Goal: Information Seeking & Learning: Learn about a topic

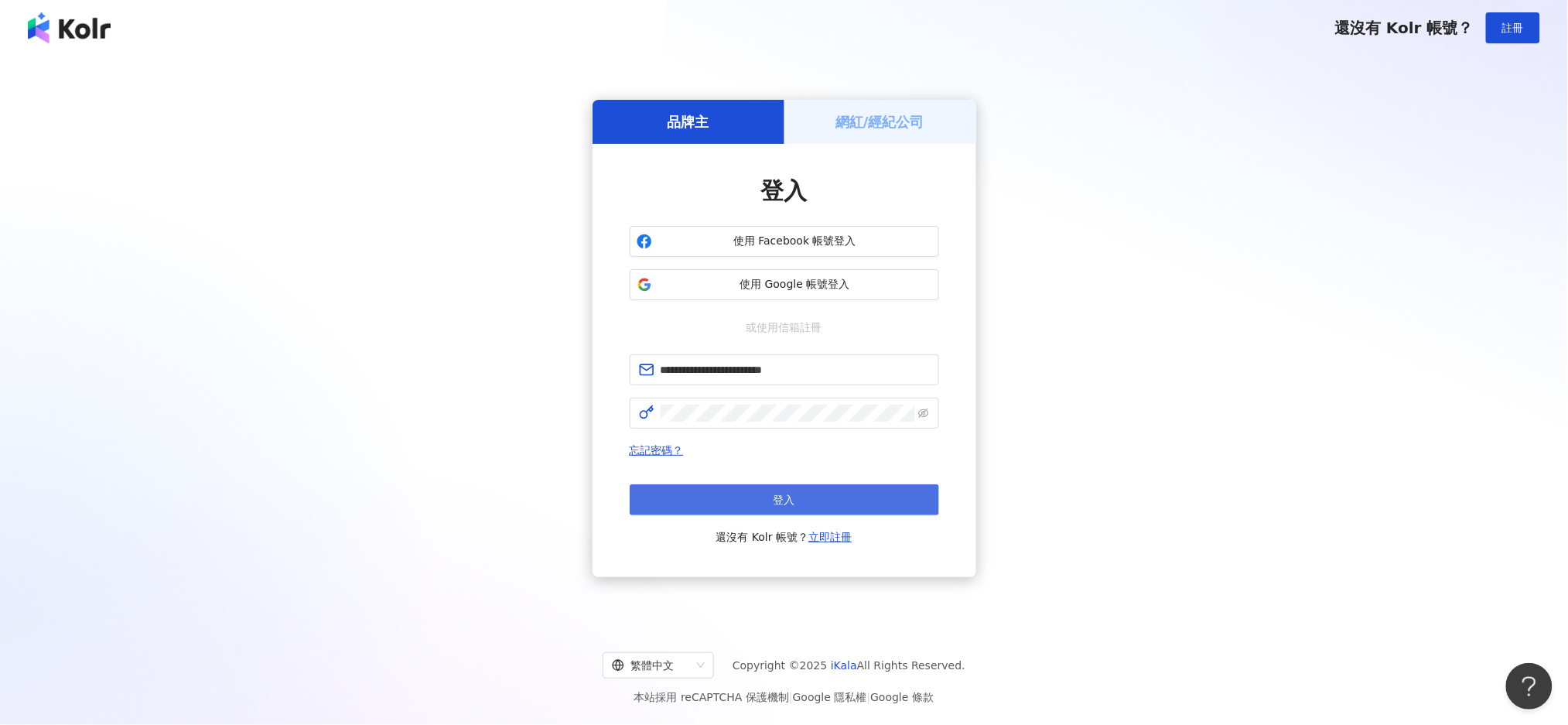
click at [761, 506] on button "登入" at bounding box center [784, 500] width 310 height 31
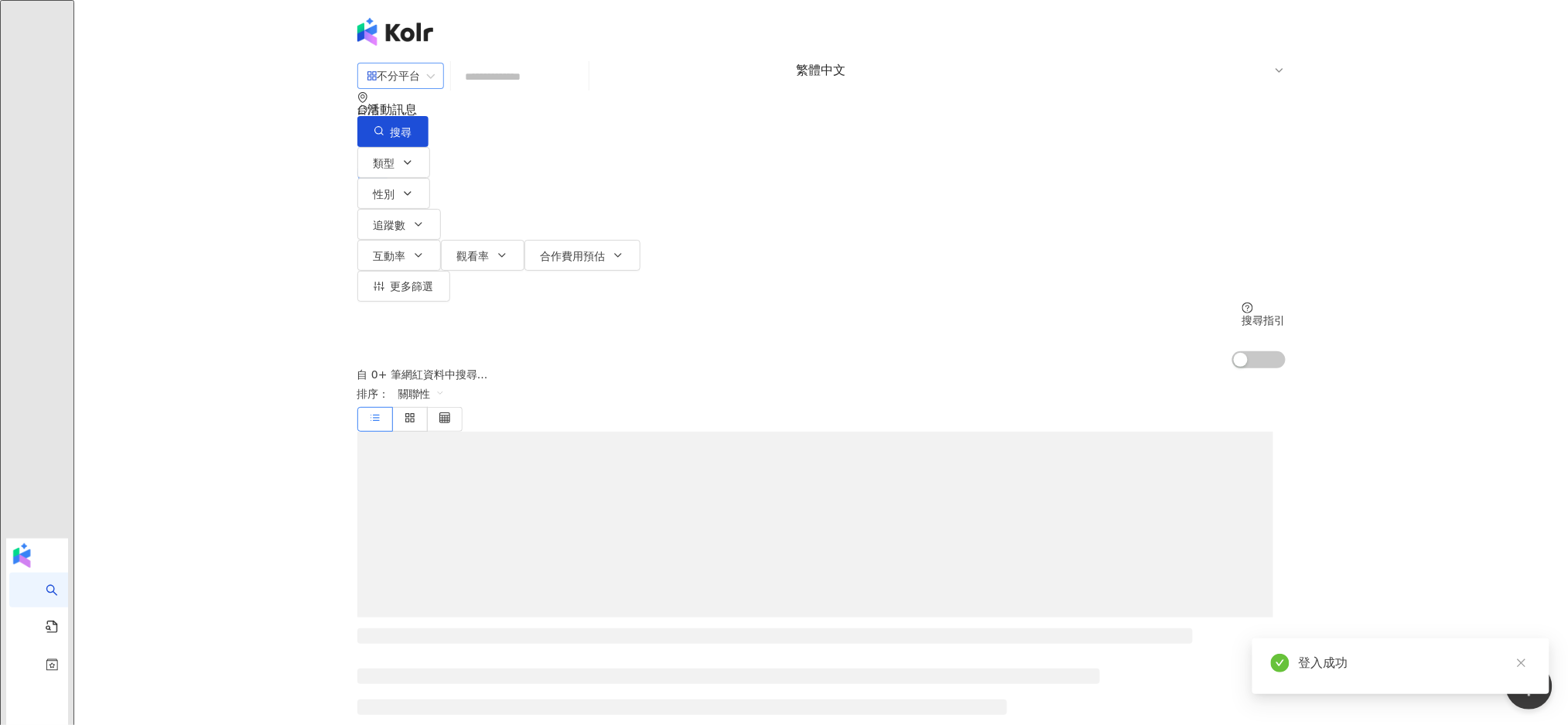
click at [421, 88] on div "不分平台" at bounding box center [393, 75] width 54 height 24
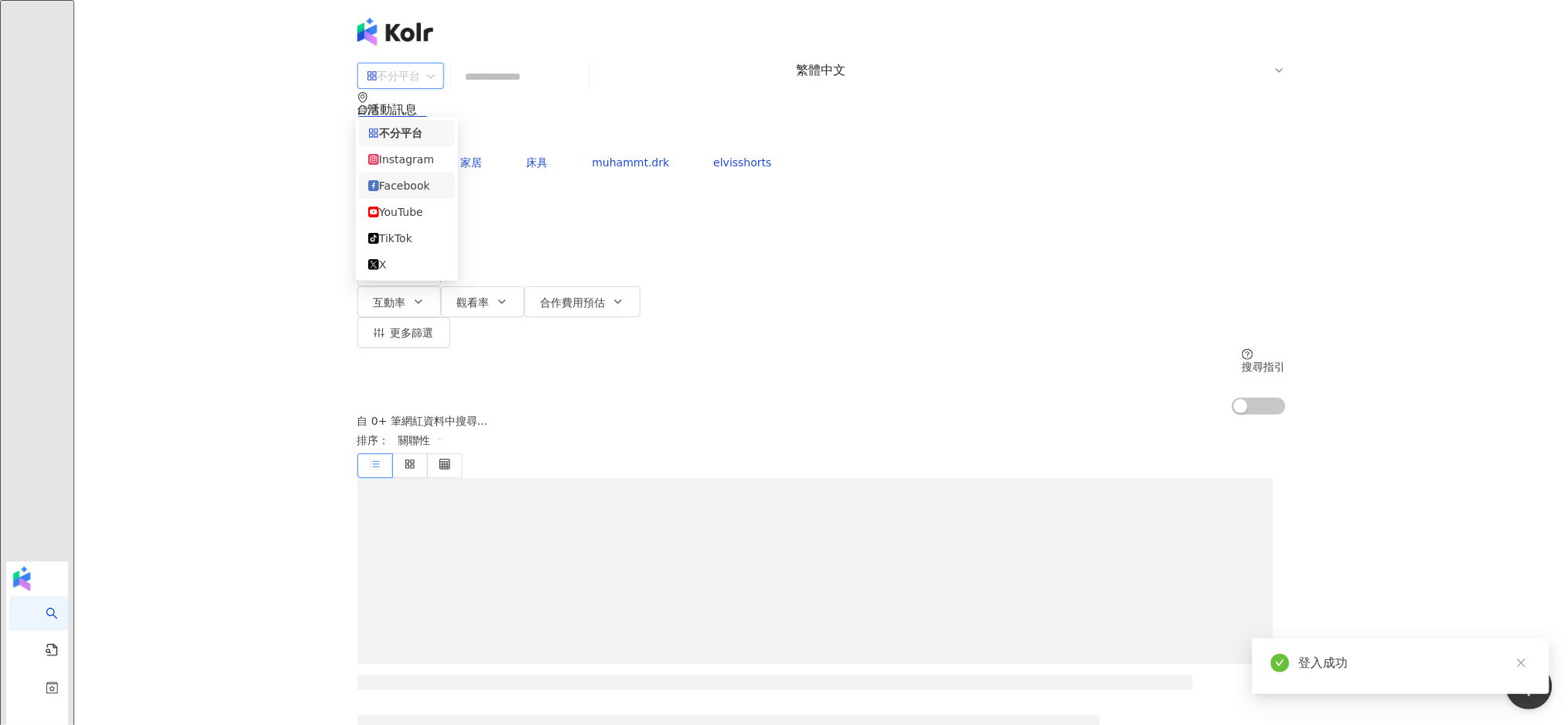
click at [425, 199] on div "Facebook" at bounding box center [406, 186] width 96 height 26
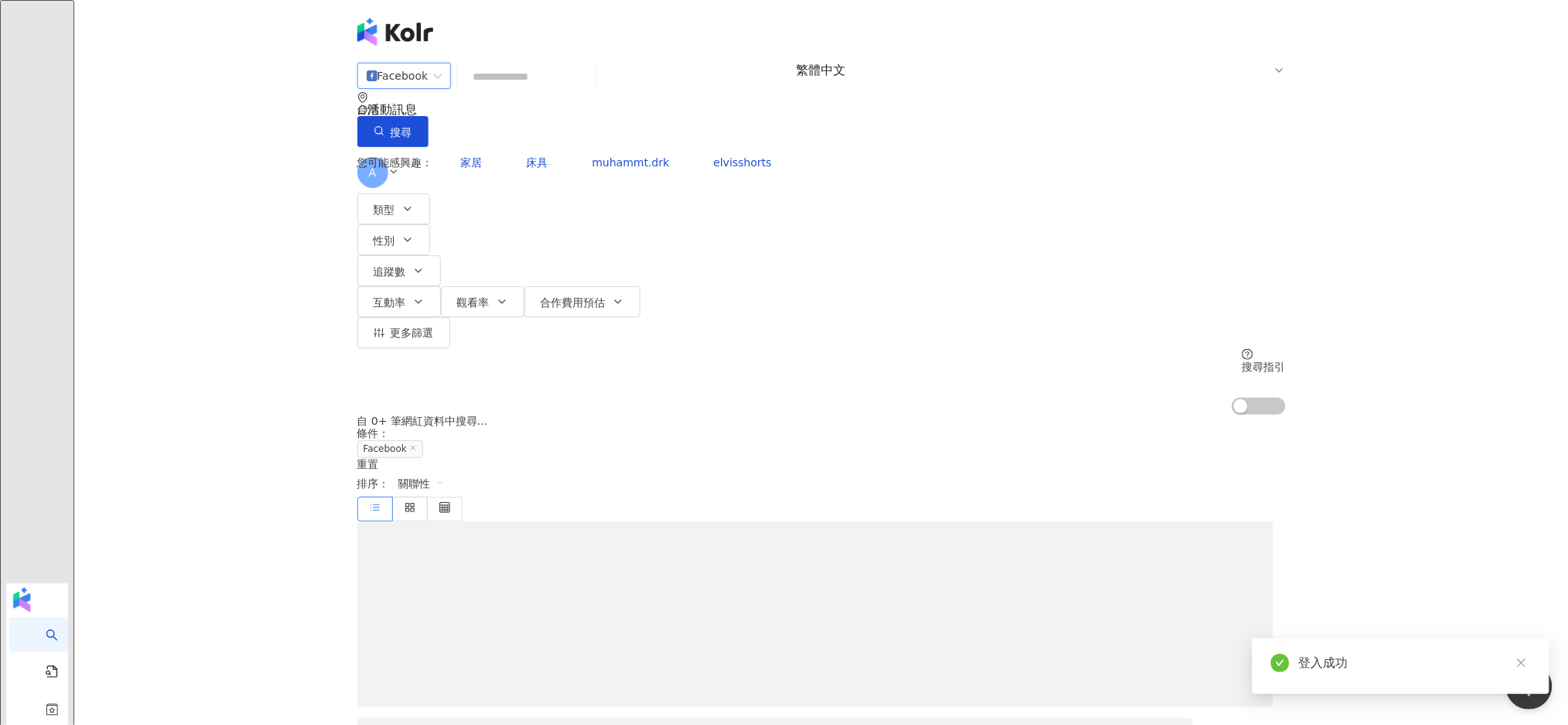
click at [406, 88] on div "Facebook" at bounding box center [397, 75] width 62 height 24
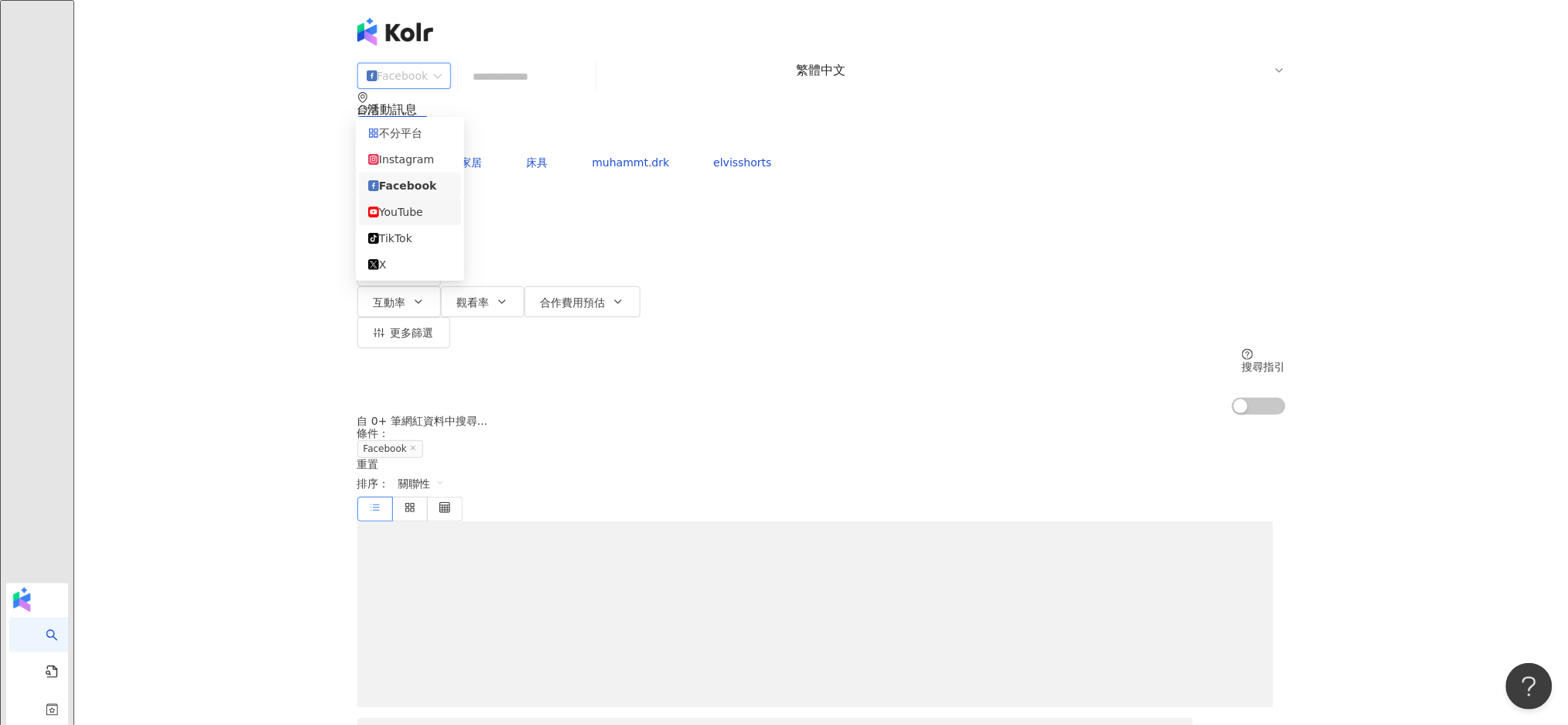
click at [408, 221] on div "YouTube" at bounding box center [410, 211] width 84 height 17
click at [402, 202] on icon "button" at bounding box center [407, 208] width 13 height 13
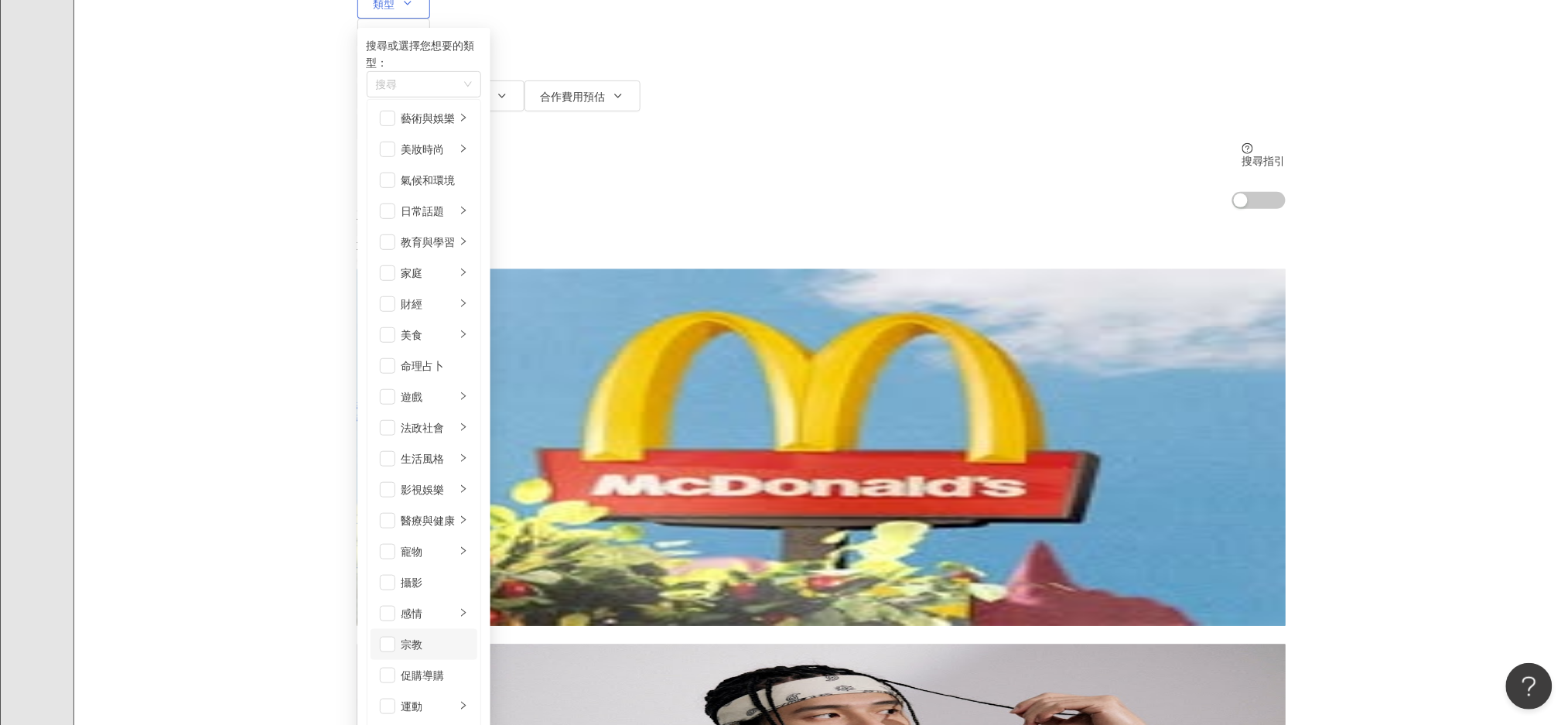
scroll to position [329, 0]
click at [388, 482] on span "button" at bounding box center [388, 490] width 16 height 16
click at [468, 485] on icon "right" at bounding box center [464, 490] width 10 height 10
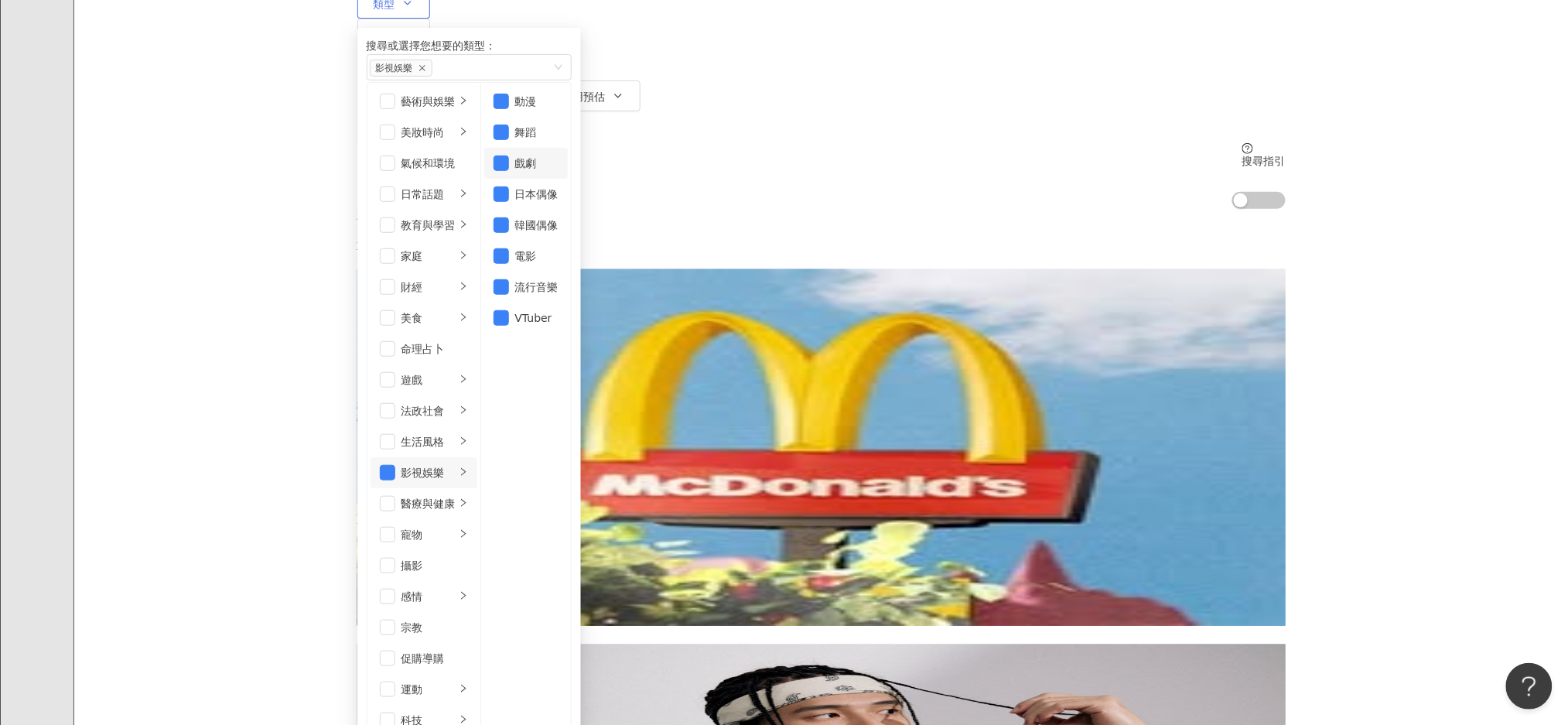
scroll to position [41, 0]
click at [385, 465] on span "button" at bounding box center [388, 473] width 16 height 16
click at [509, 279] on span "button" at bounding box center [501, 287] width 16 height 16
click at [984, 270] on div "McDonald's Taiwan 麥當勞 網紅類型 ： 科技 · 電腦遊戲 · 飲料 · 日常話題 · 教育與學習 · 美食 總追蹤數 ： 82,702,3…" at bounding box center [822, 385] width 928 height 232
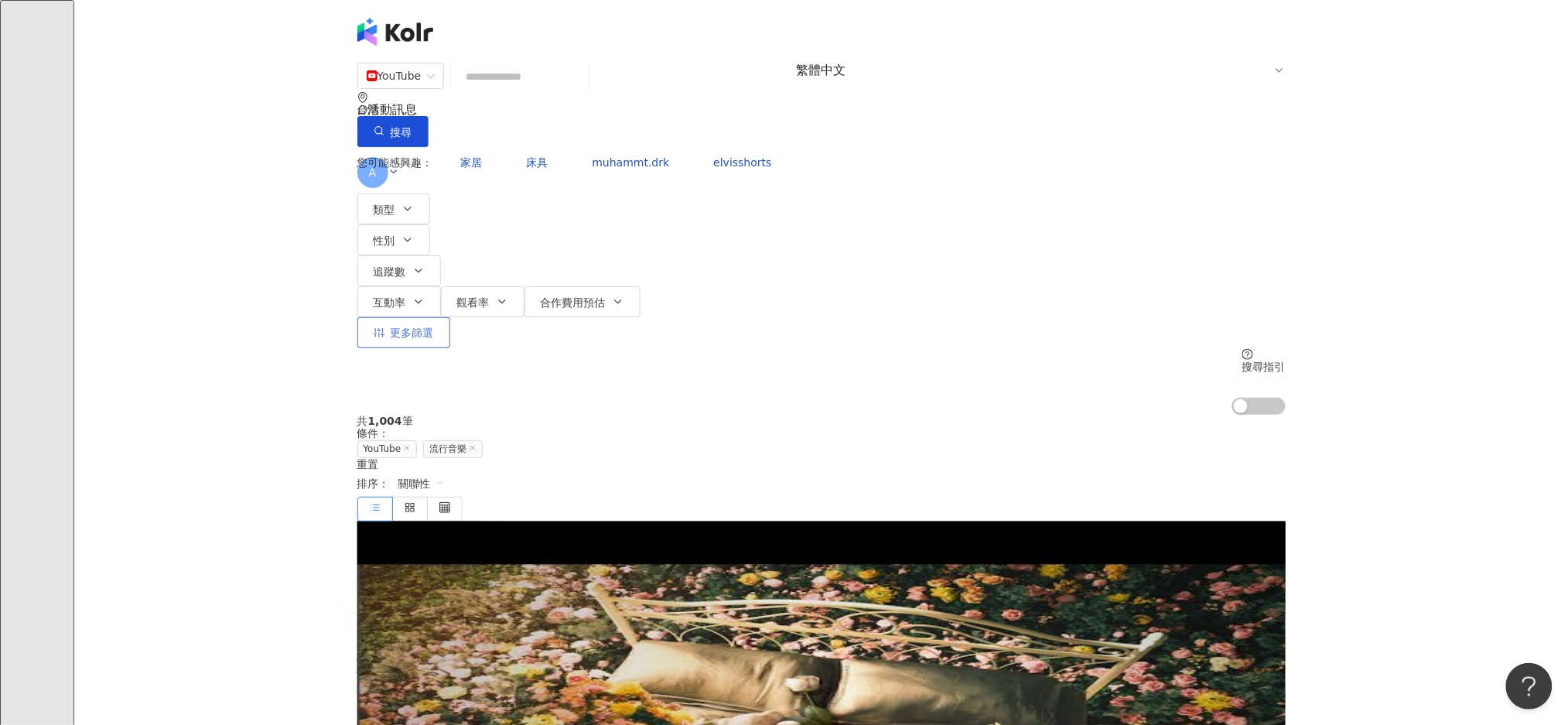
click at [450, 318] on button "更多篩選" at bounding box center [403, 333] width 93 height 31
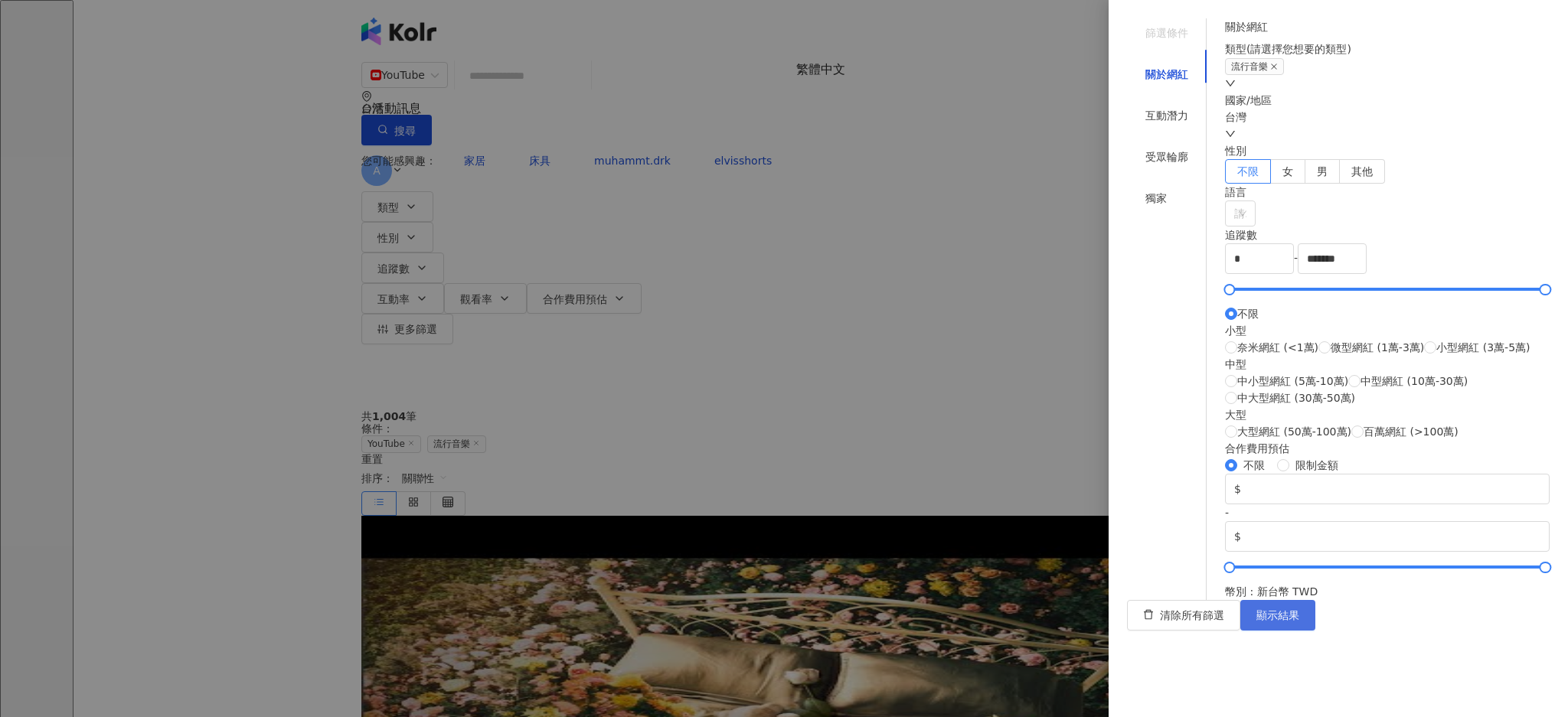
click at [1299, 621] on span "顯示結果" at bounding box center [1278, 615] width 43 height 13
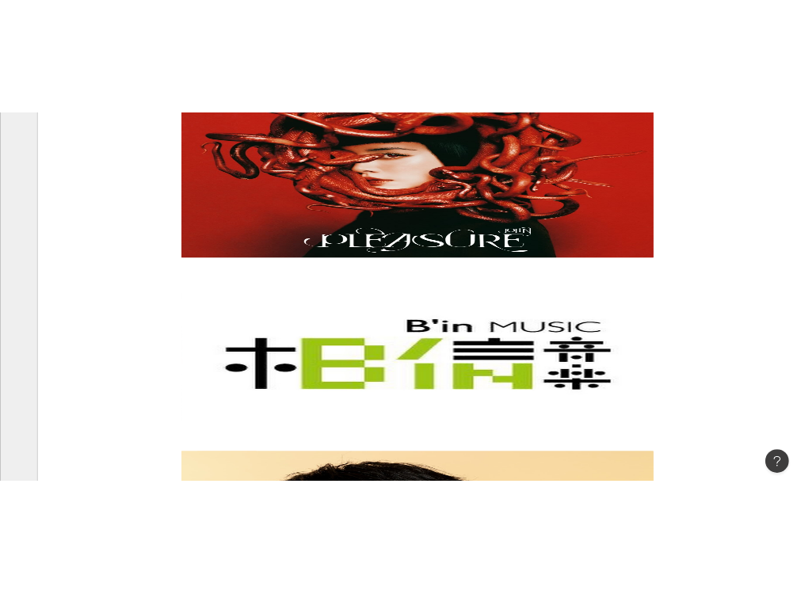
scroll to position [950, 0]
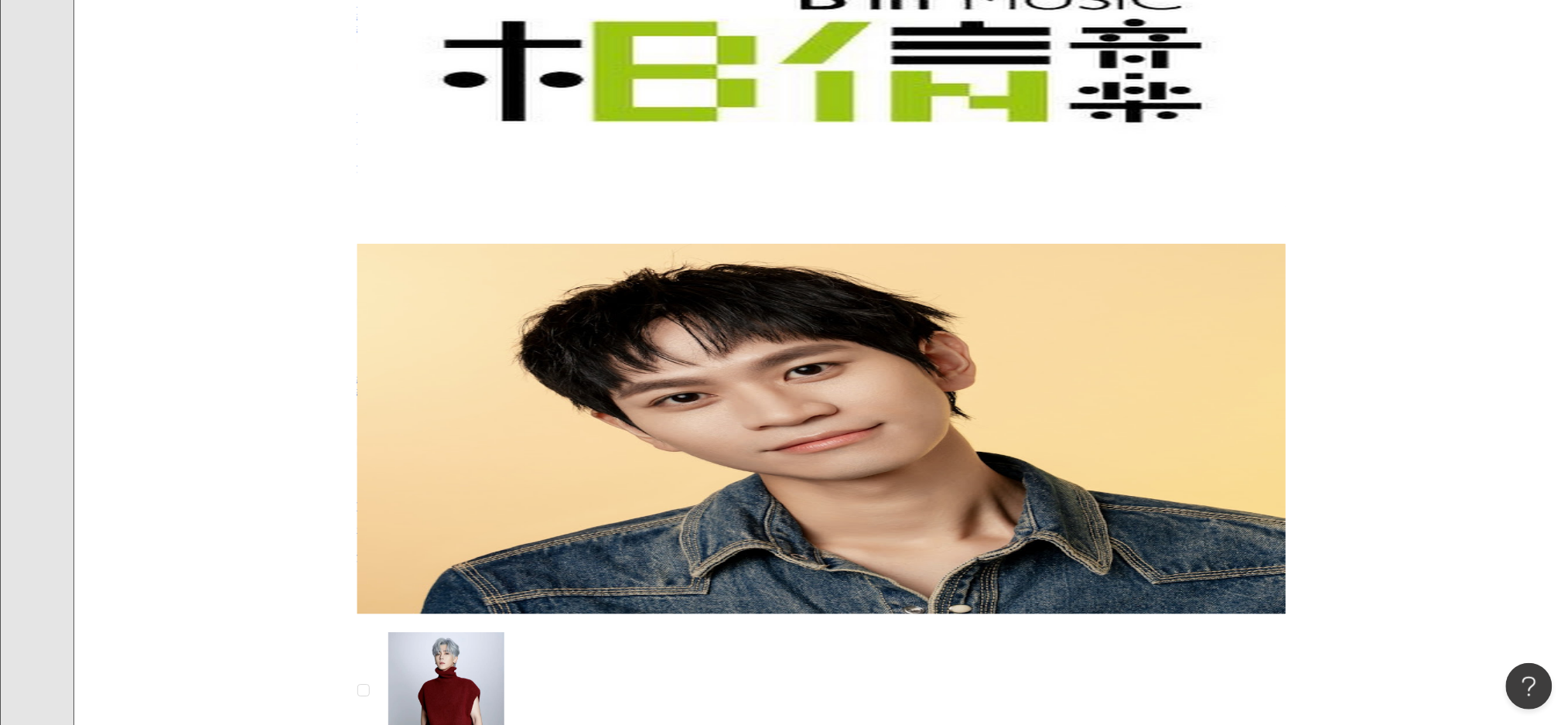
scroll to position [1444, 0]
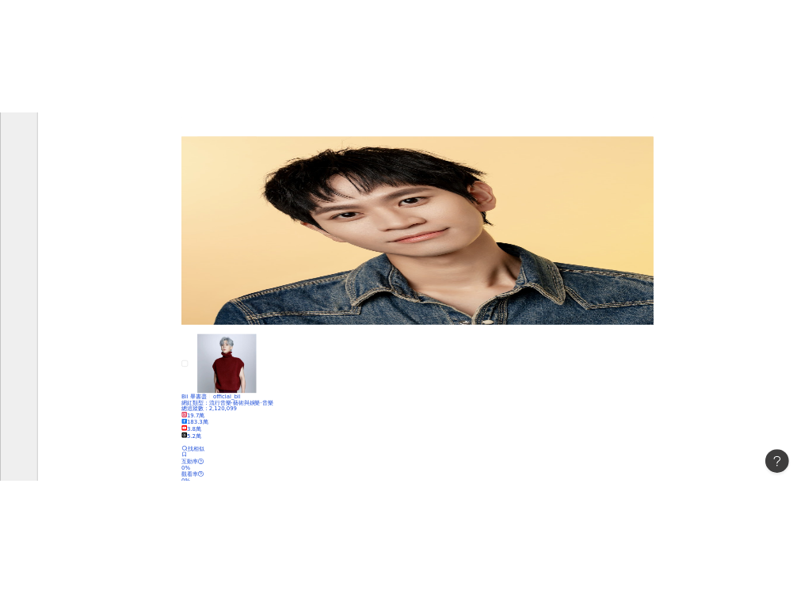
scroll to position [1584, 0]
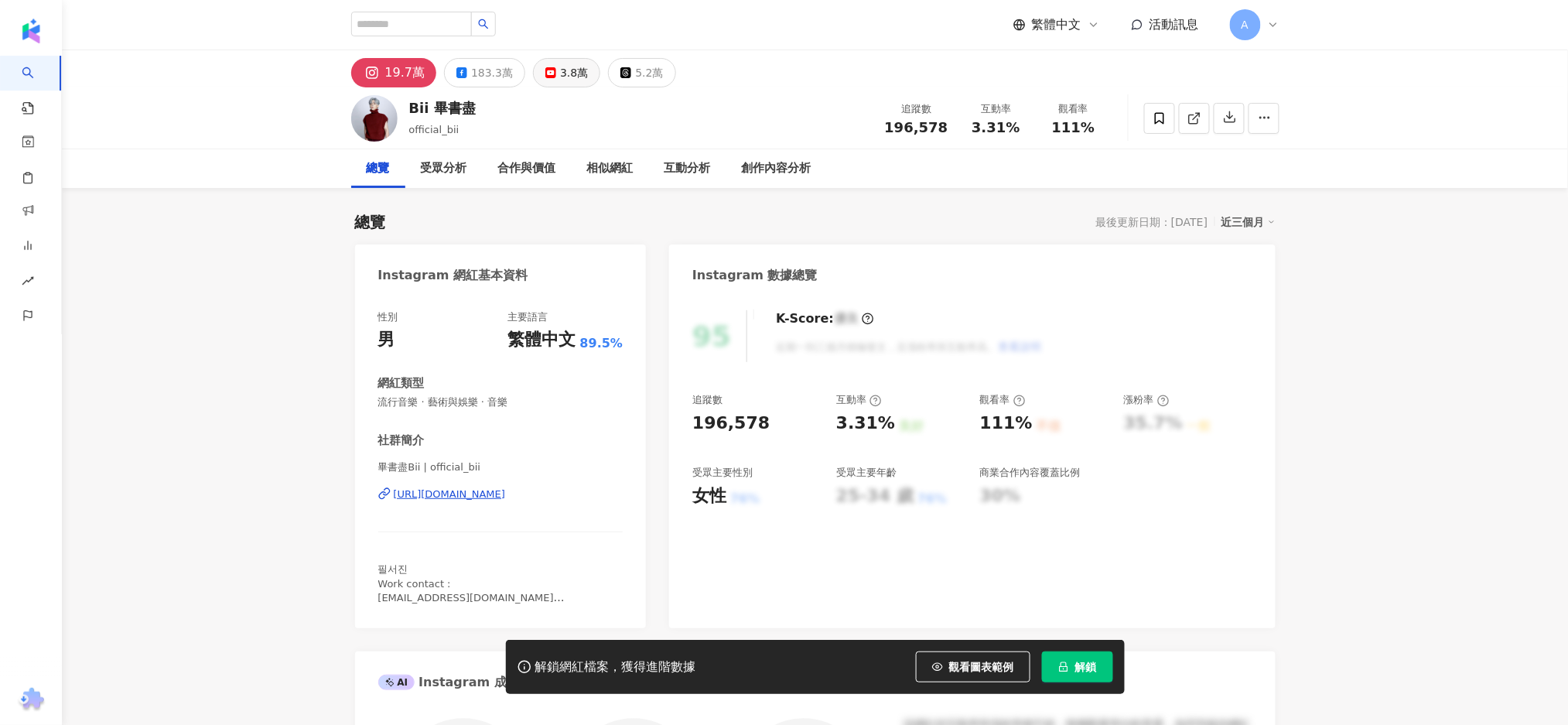
click at [562, 62] on div "3.8萬" at bounding box center [573, 72] width 28 height 21
click at [575, 84] on button "3.8萬" at bounding box center [567, 72] width 67 height 29
click at [565, 70] on div "3.8萬" at bounding box center [573, 72] width 28 height 21
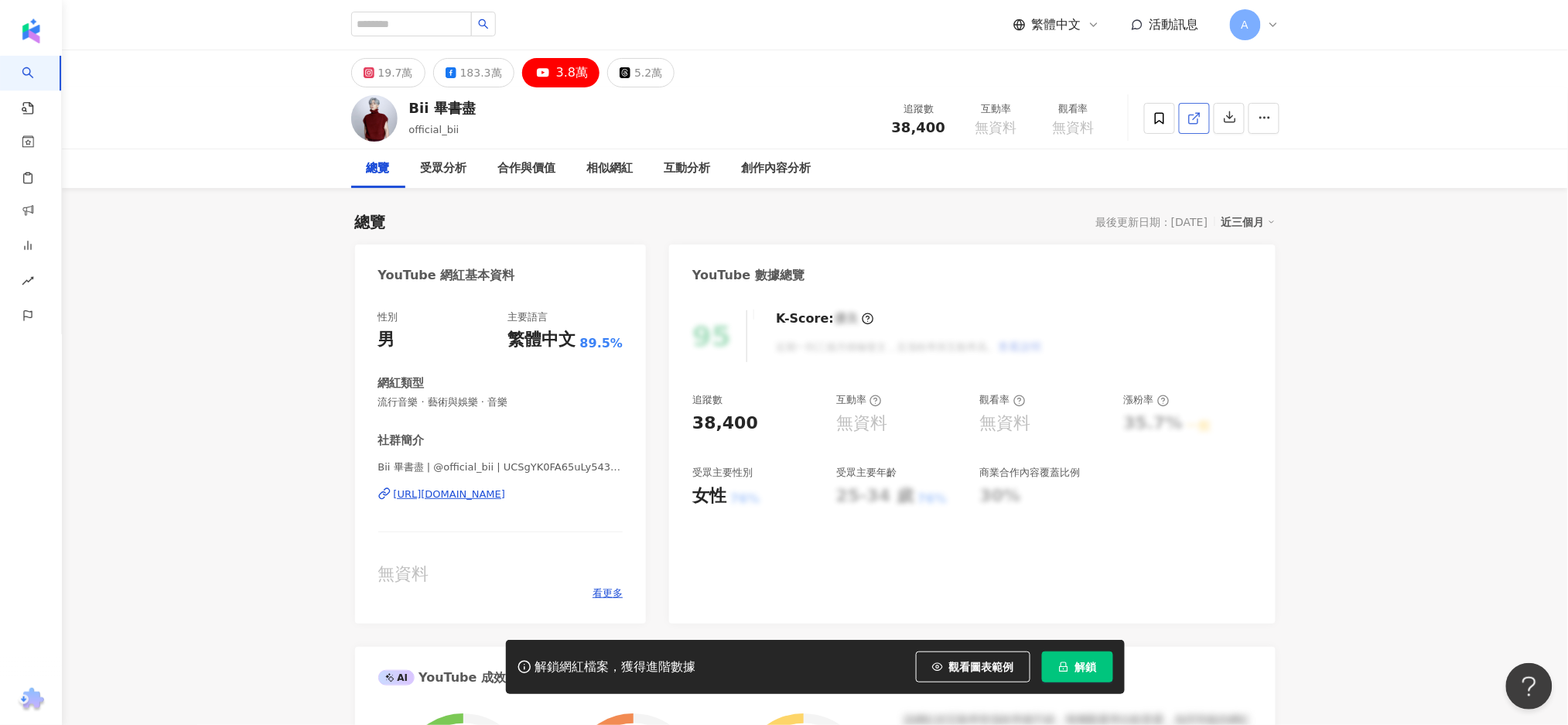
click at [1190, 116] on icon at bounding box center [1195, 118] width 14 height 14
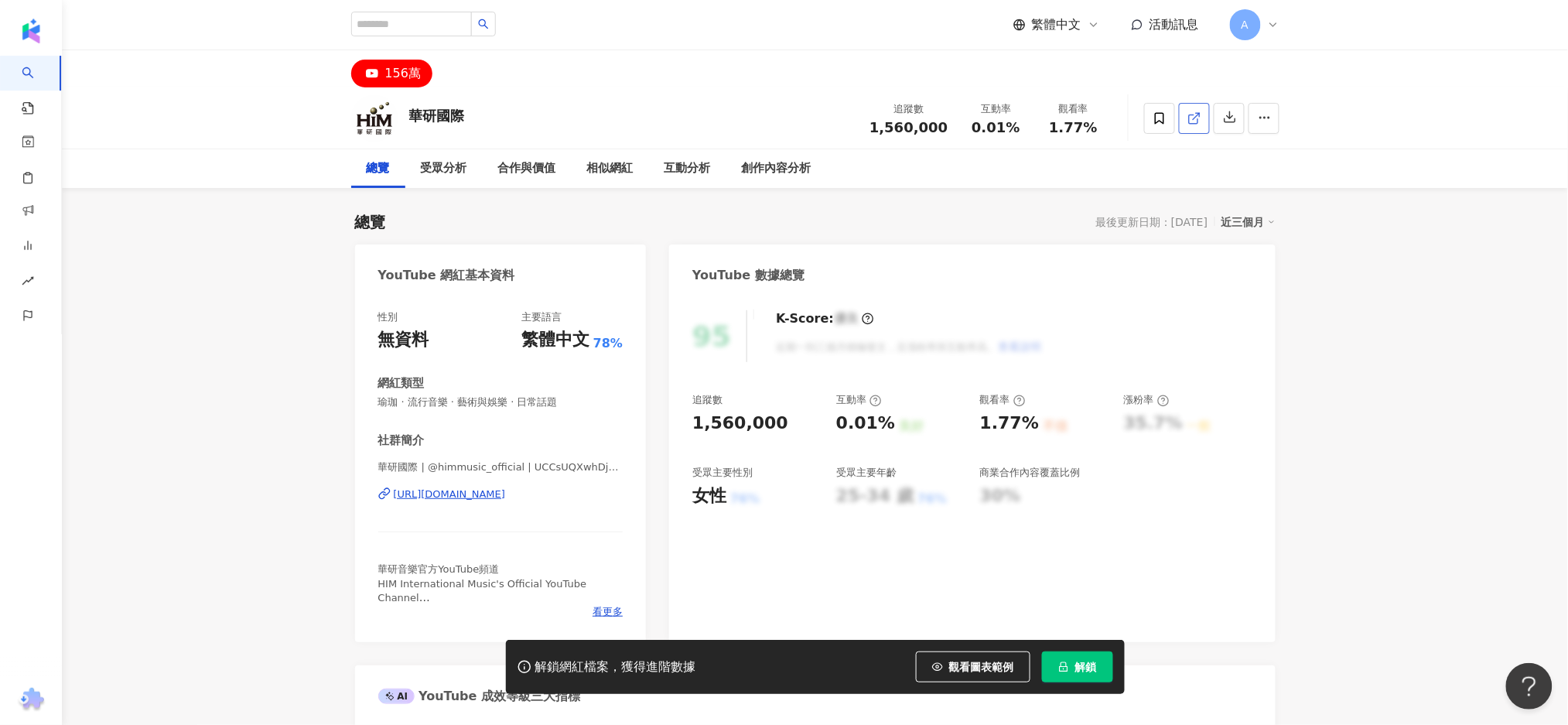
click at [1199, 122] on icon at bounding box center [1195, 118] width 14 height 14
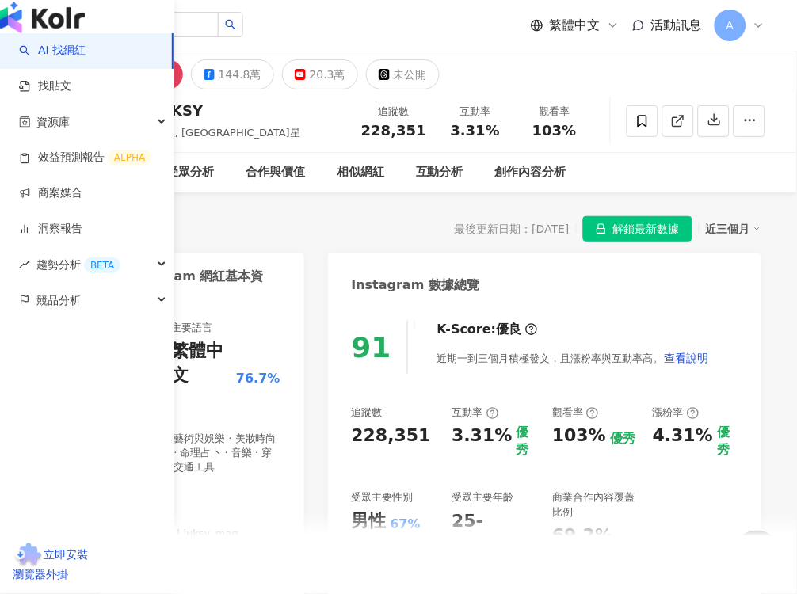
click at [44, 30] on img "button" at bounding box center [42, 18] width 85 height 32
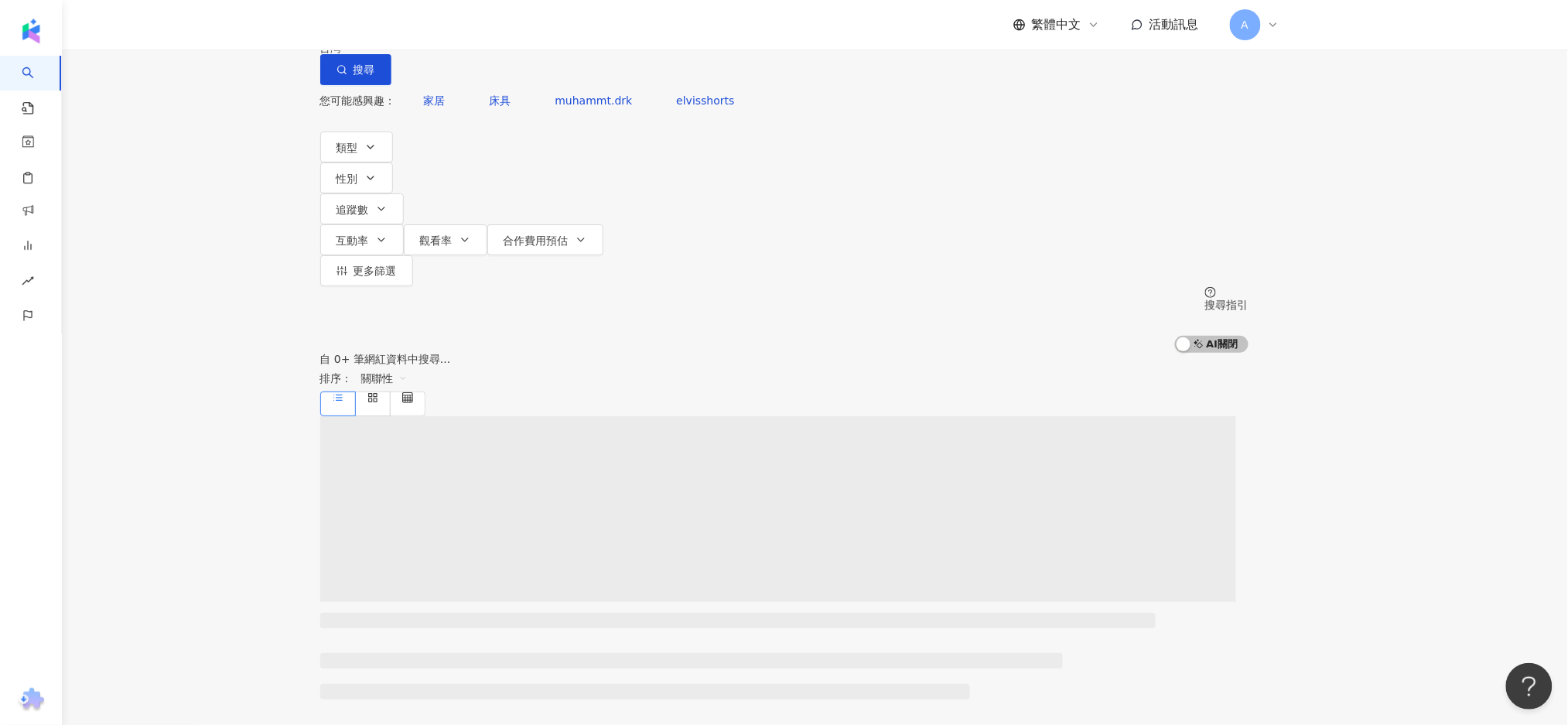
click at [384, 26] on div "不分平台" at bounding box center [356, 14] width 54 height 24
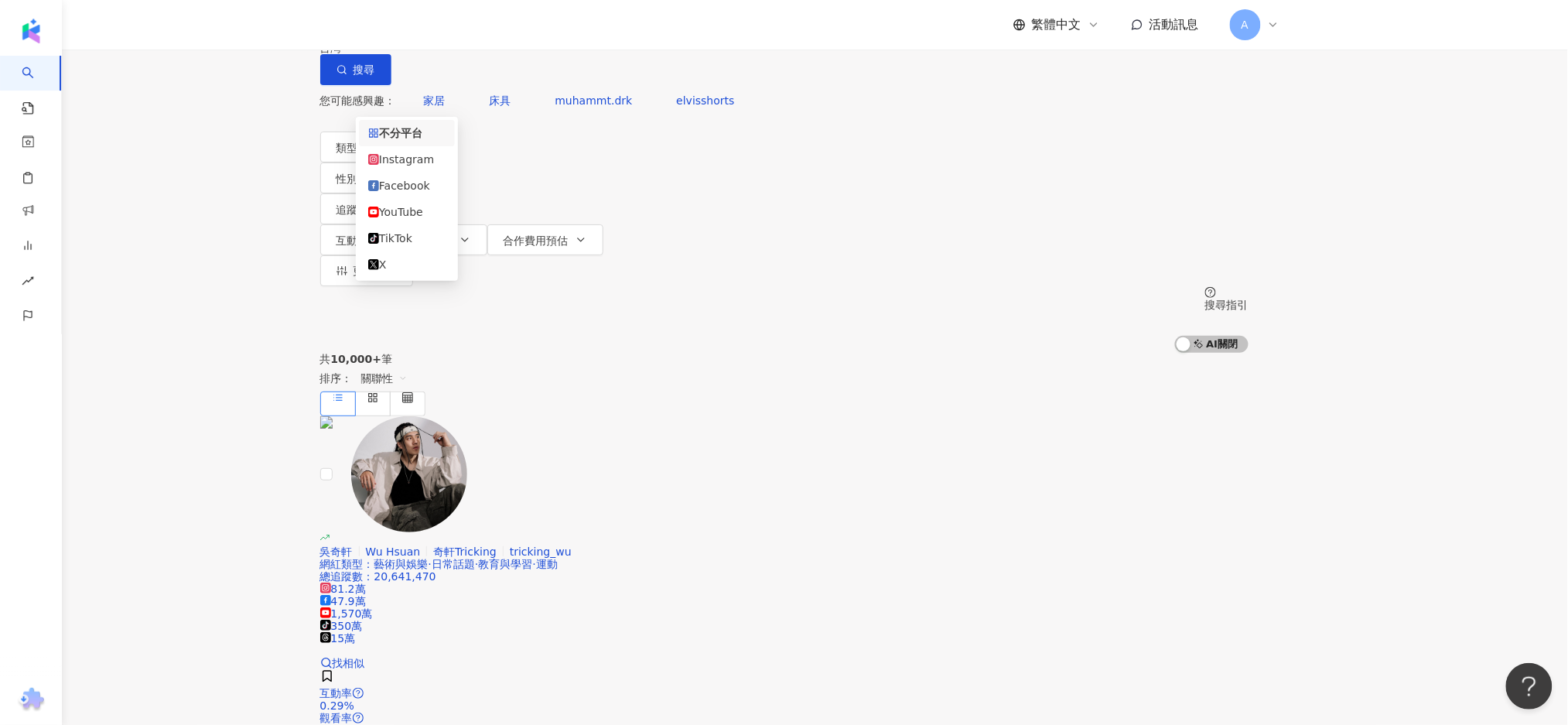
click at [395, 218] on div "YouTube" at bounding box center [406, 211] width 77 height 17
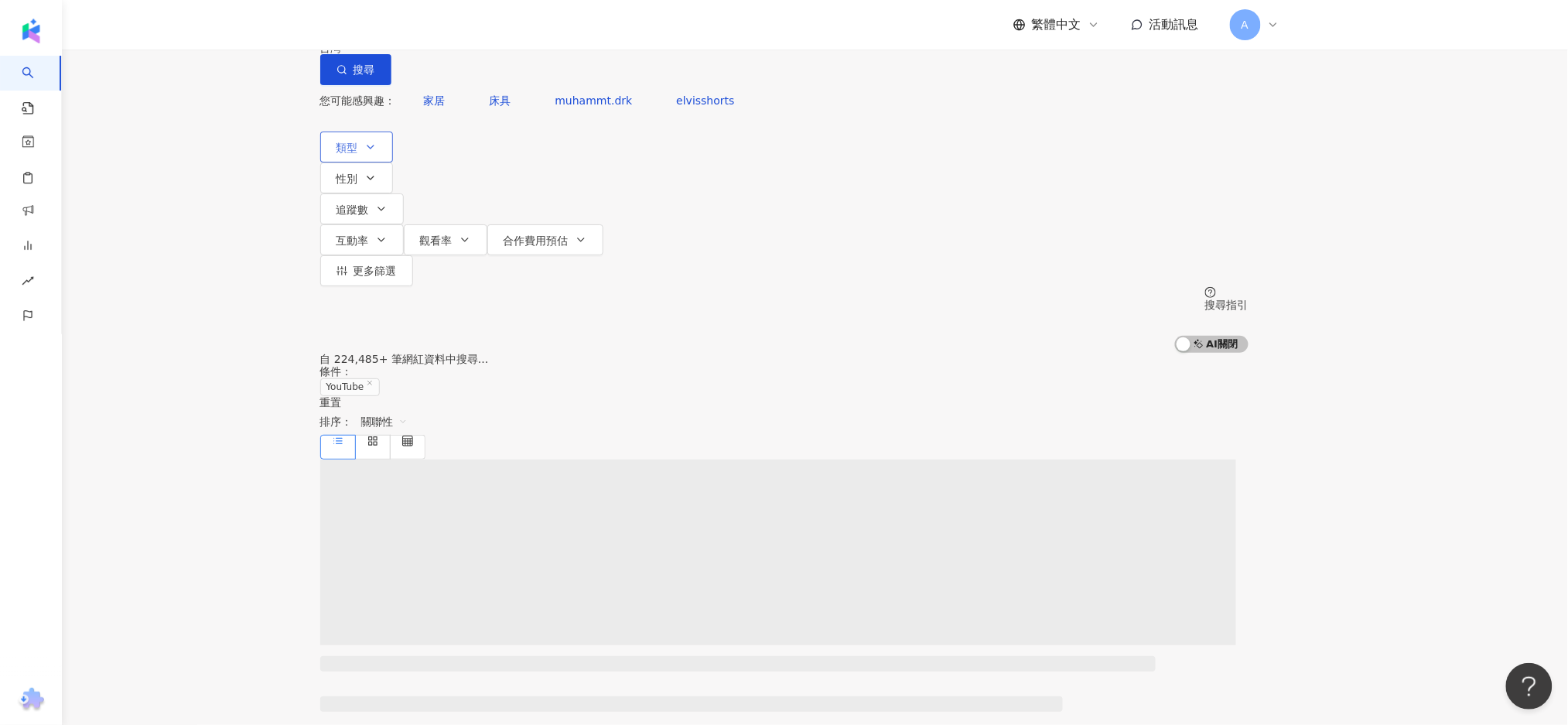
click at [393, 162] on button "類型" at bounding box center [357, 148] width 72 height 31
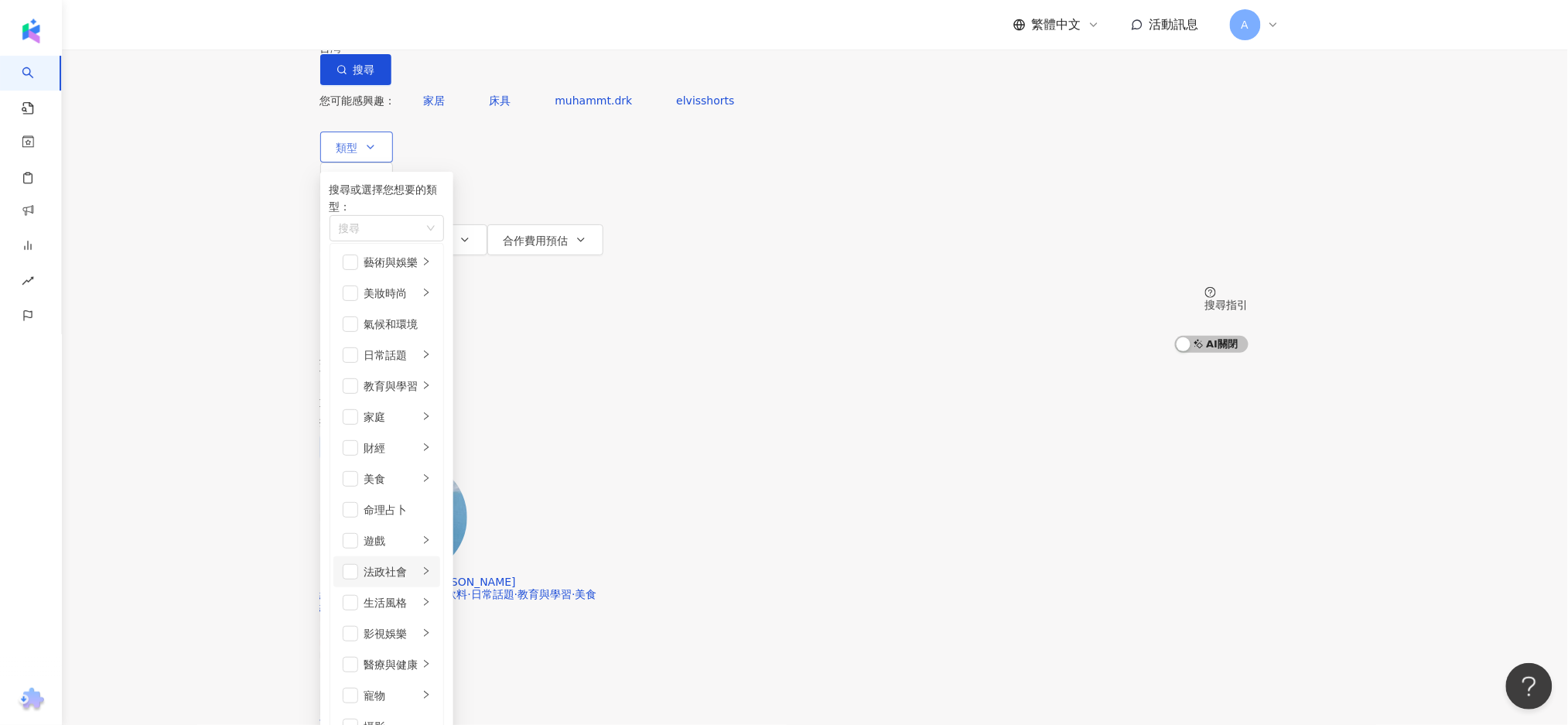
scroll to position [206, 0]
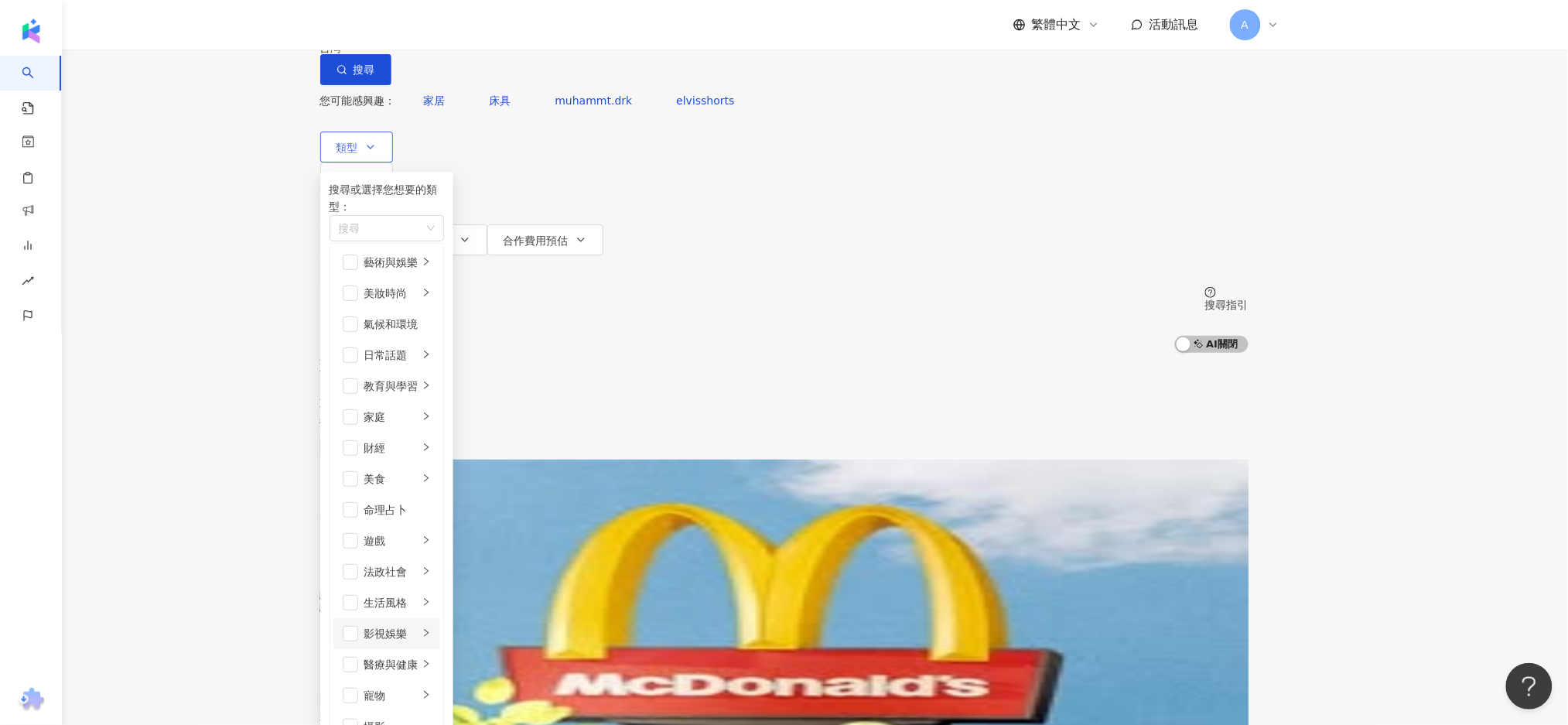
click at [431, 628] on icon "right" at bounding box center [427, 633] width 10 height 10
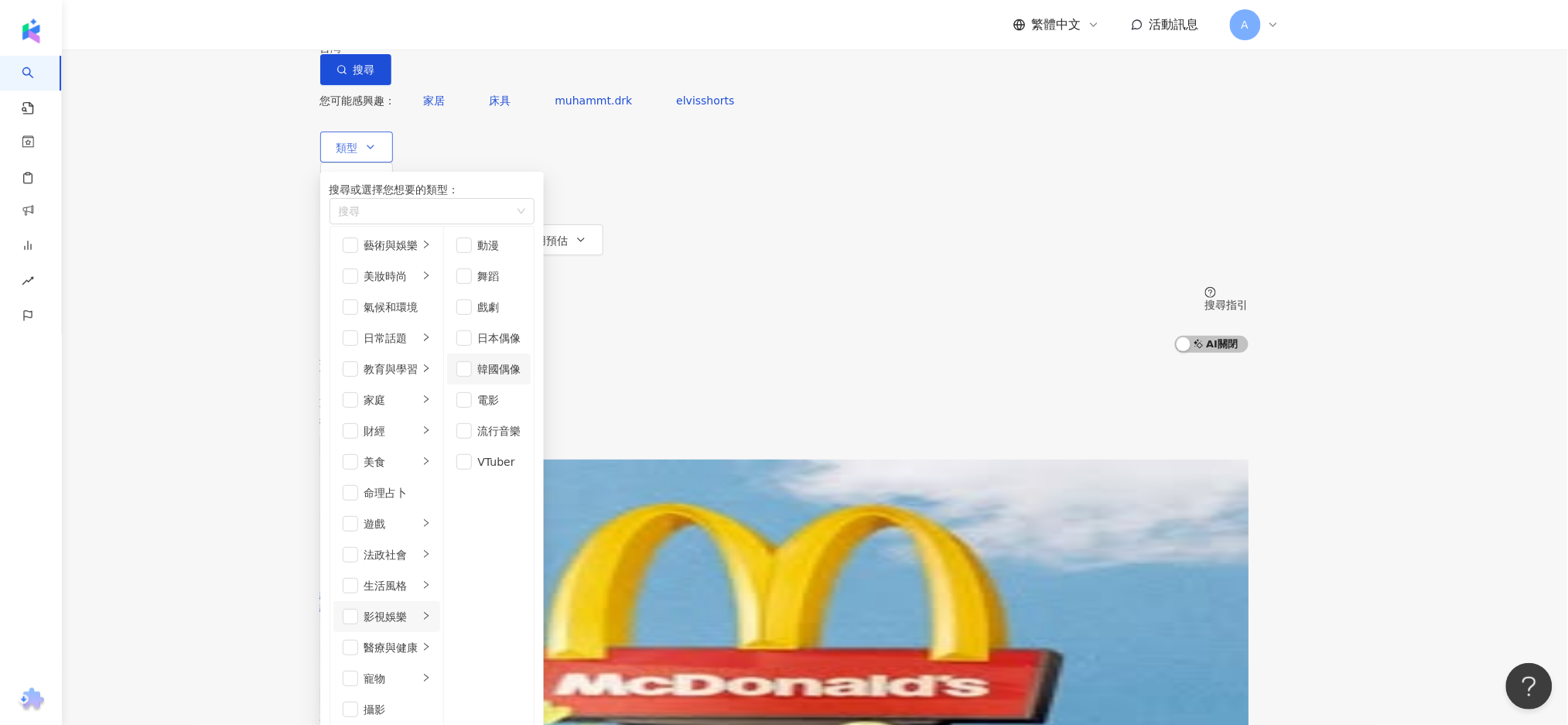
scroll to position [41, 0]
click at [472, 439] on span "button" at bounding box center [464, 431] width 16 height 16
click at [397, 265] on span "更多篩選" at bounding box center [375, 271] width 43 height 13
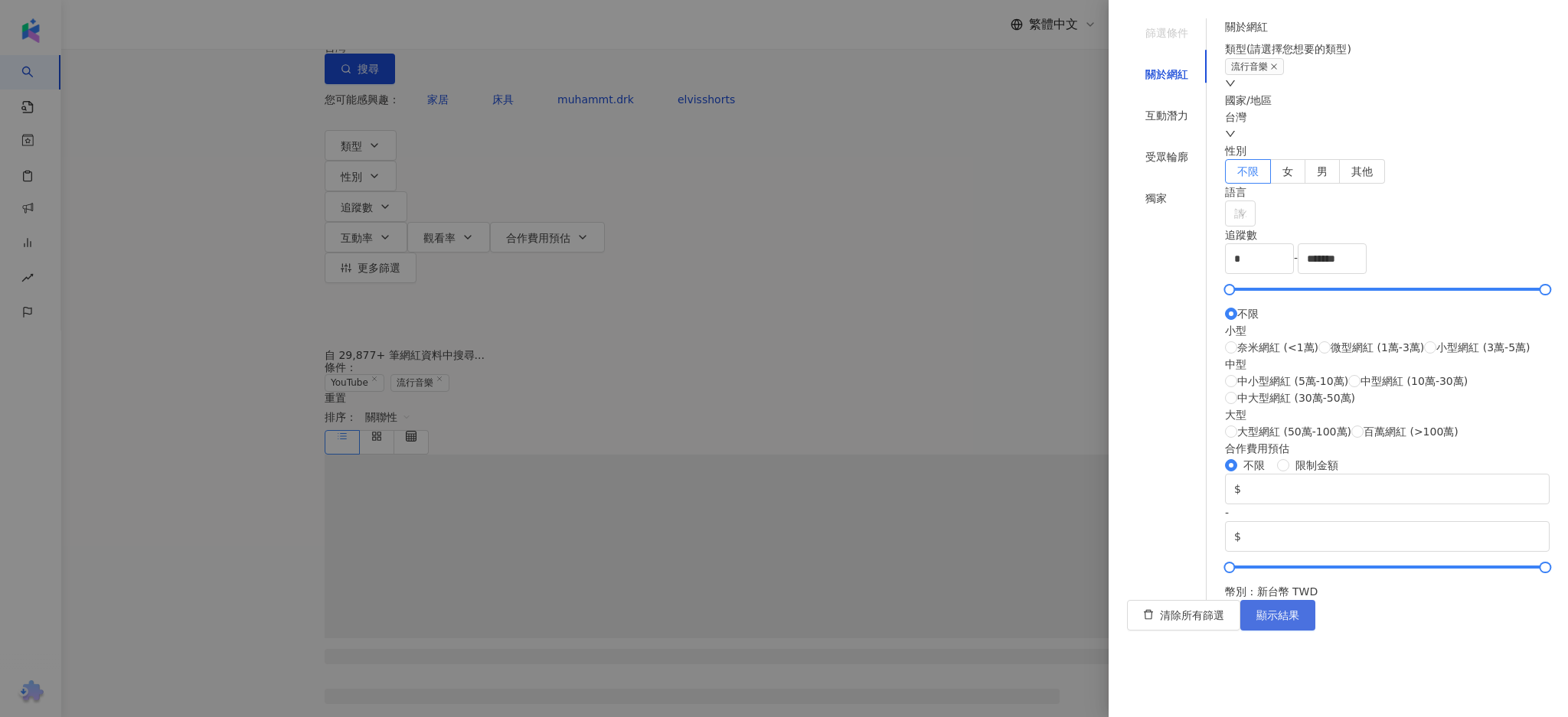
click at [1299, 621] on span "顯示結果" at bounding box center [1278, 615] width 43 height 13
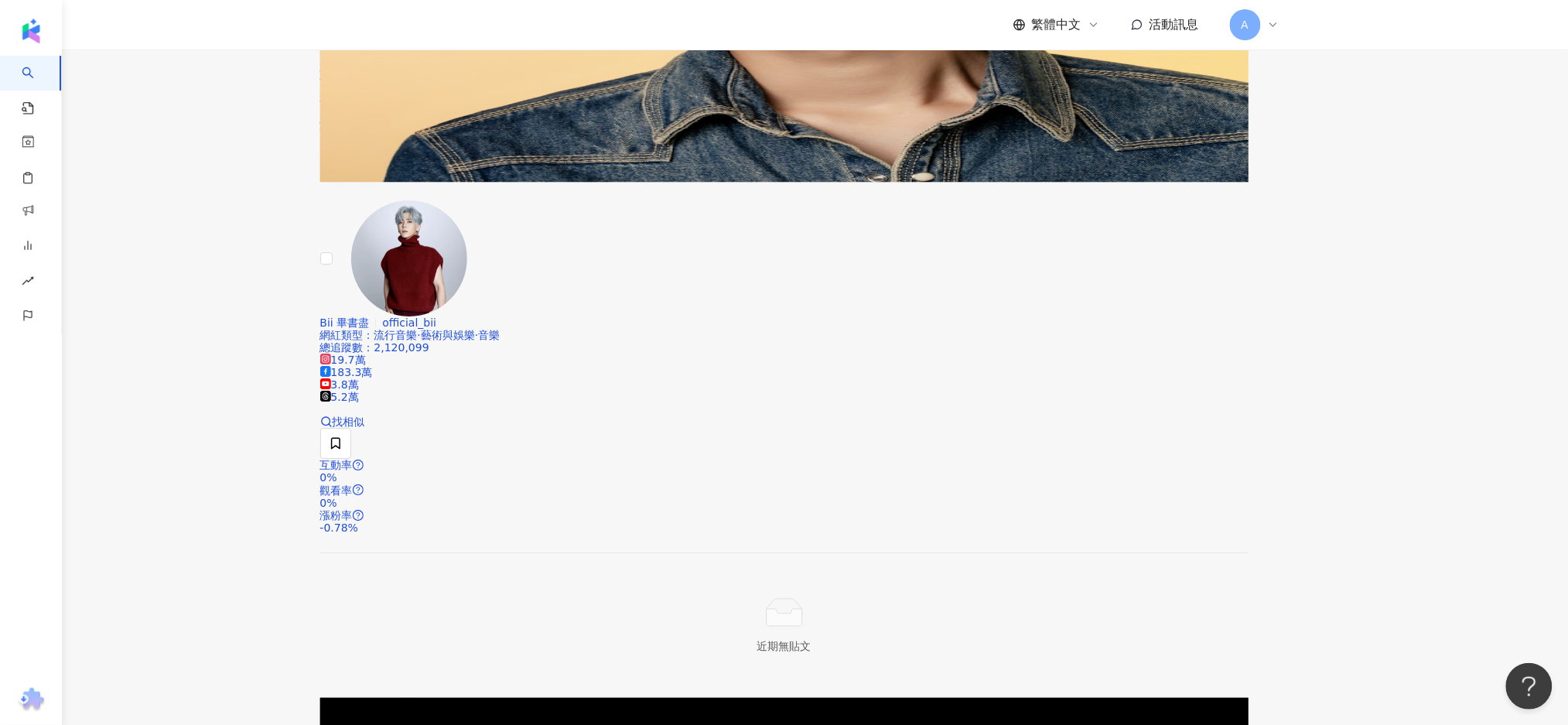
scroll to position [1753, 0]
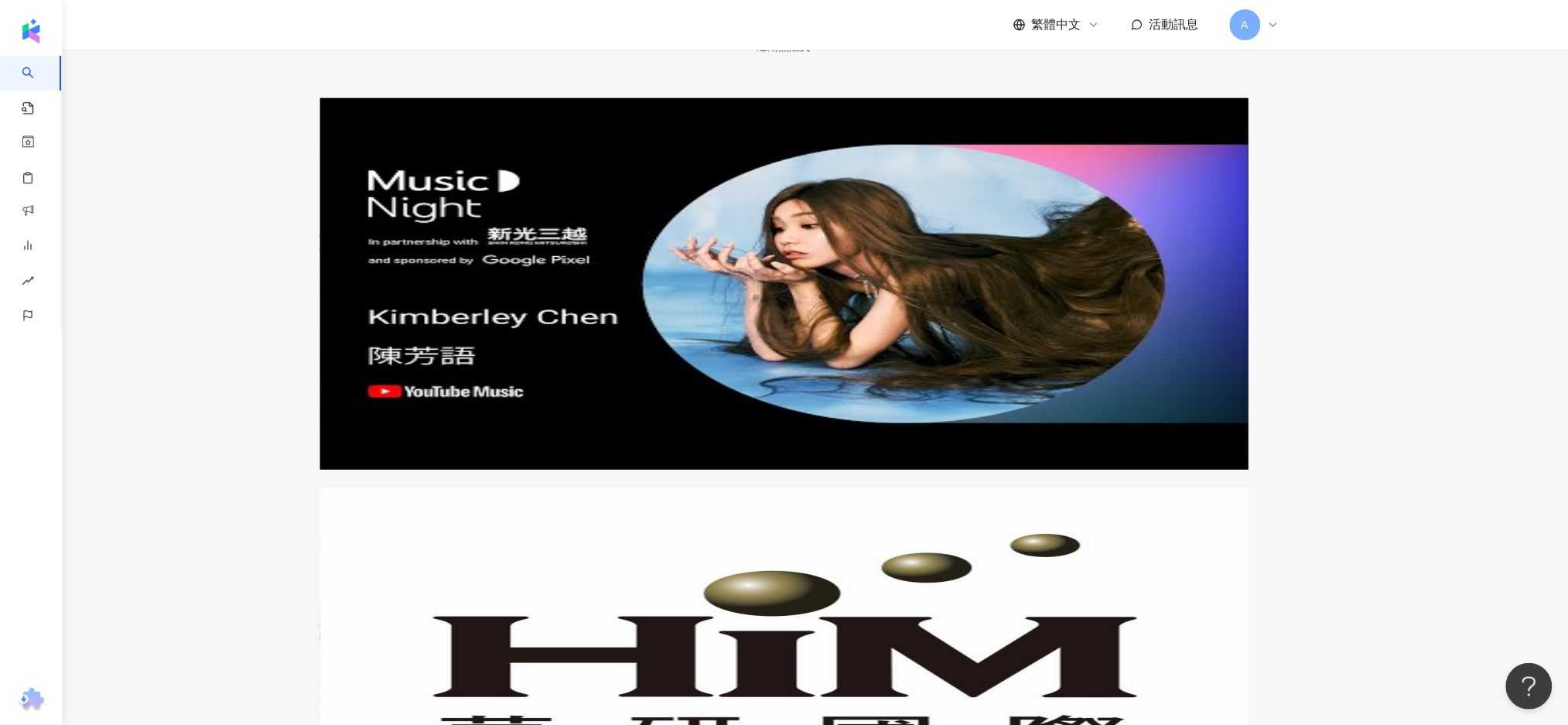
scroll to position [2476, 0]
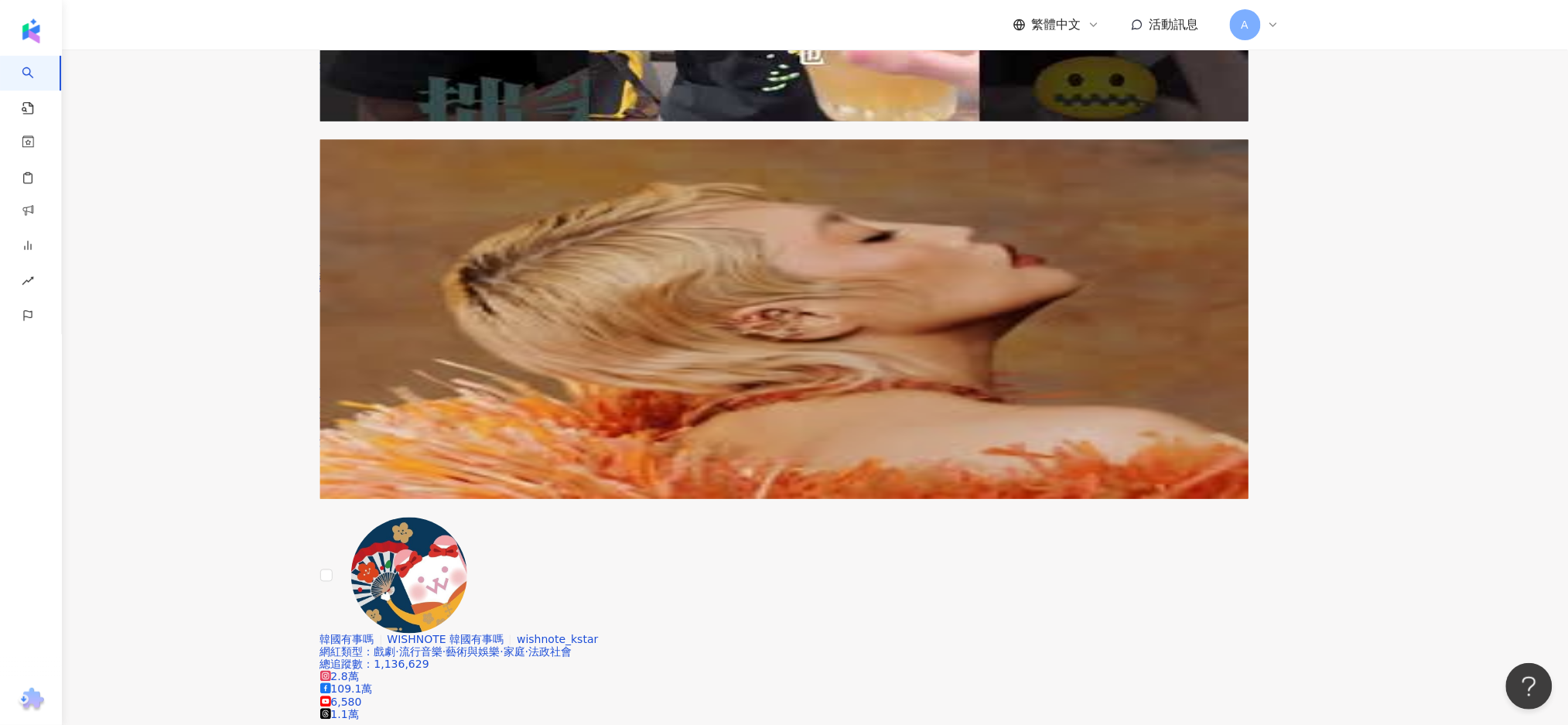
scroll to position [44, 0]
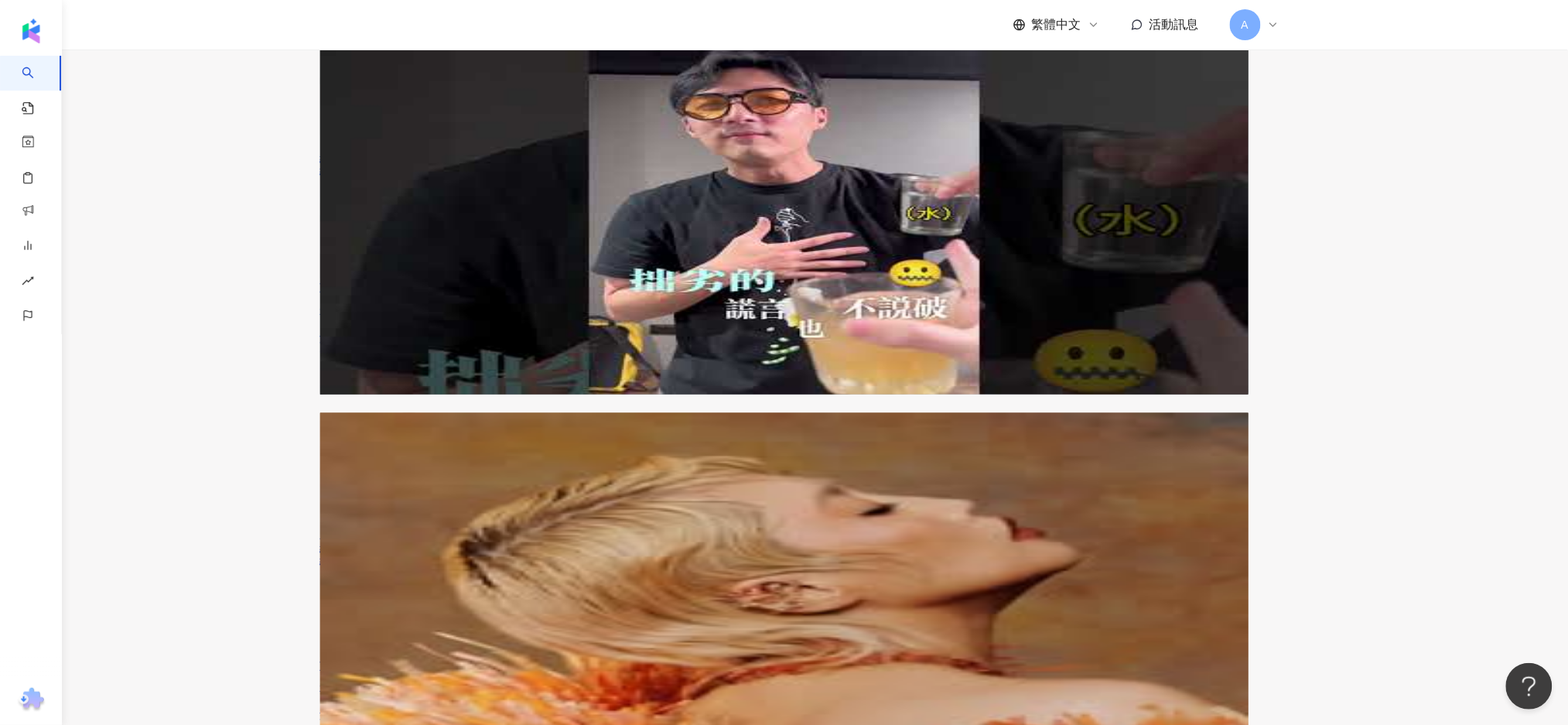
scroll to position [354, 0]
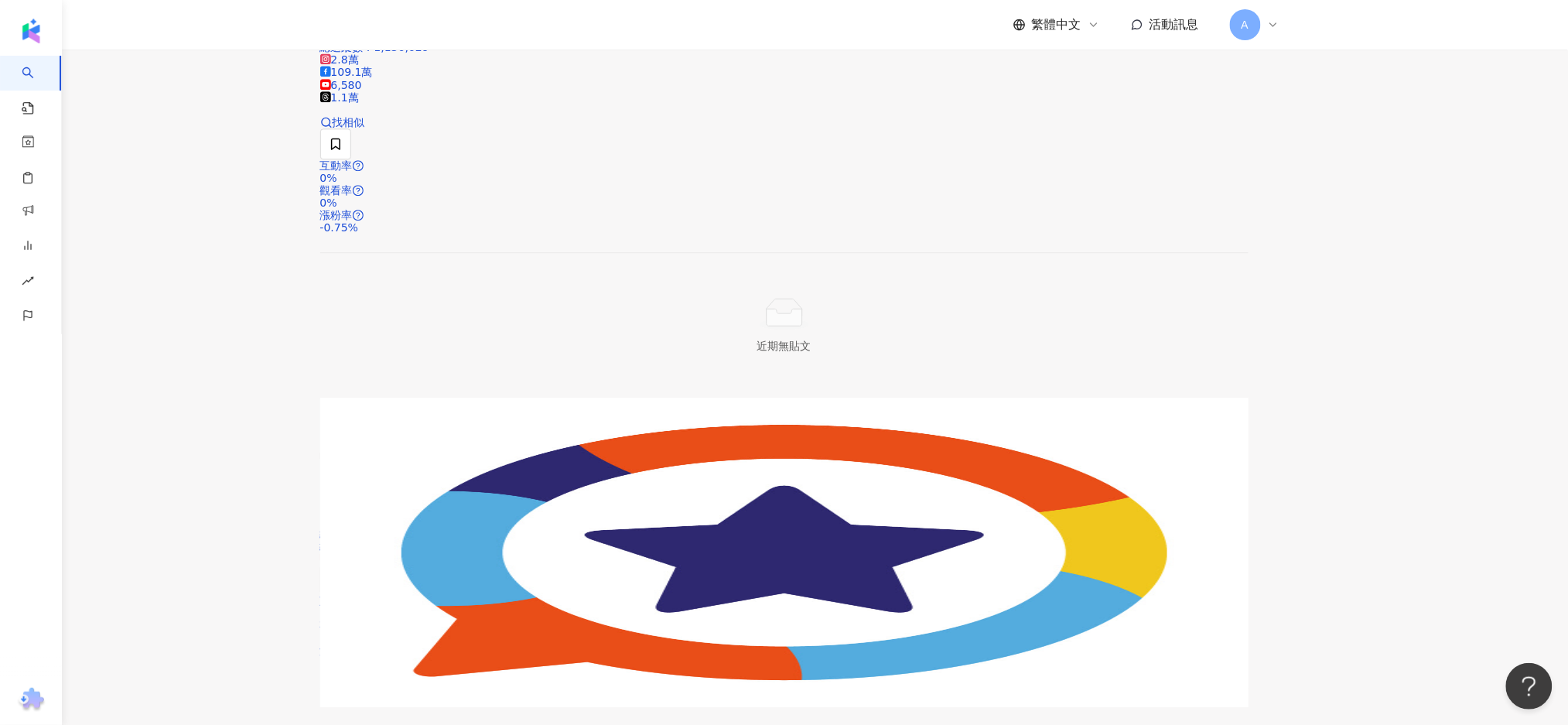
scroll to position [1282, 0]
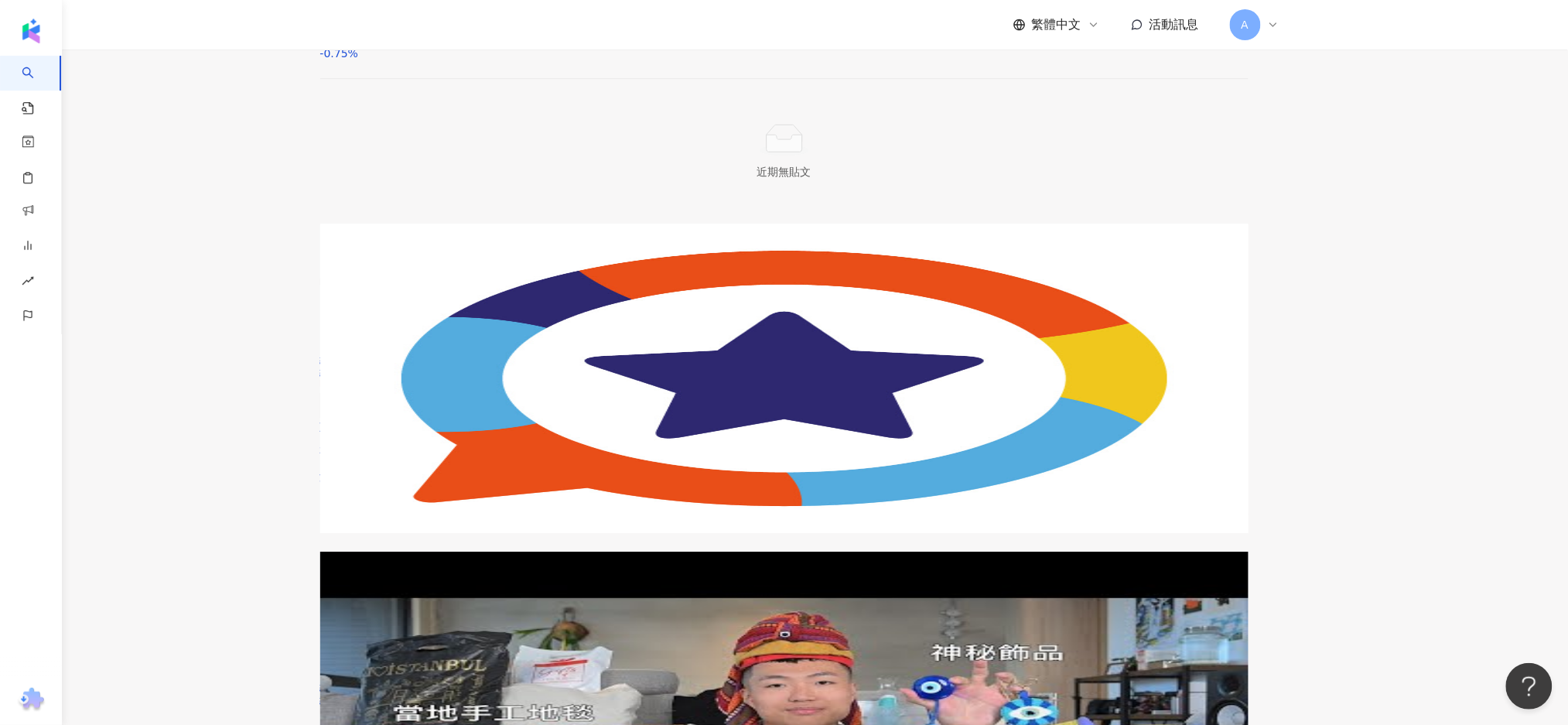
scroll to position [1592, 0]
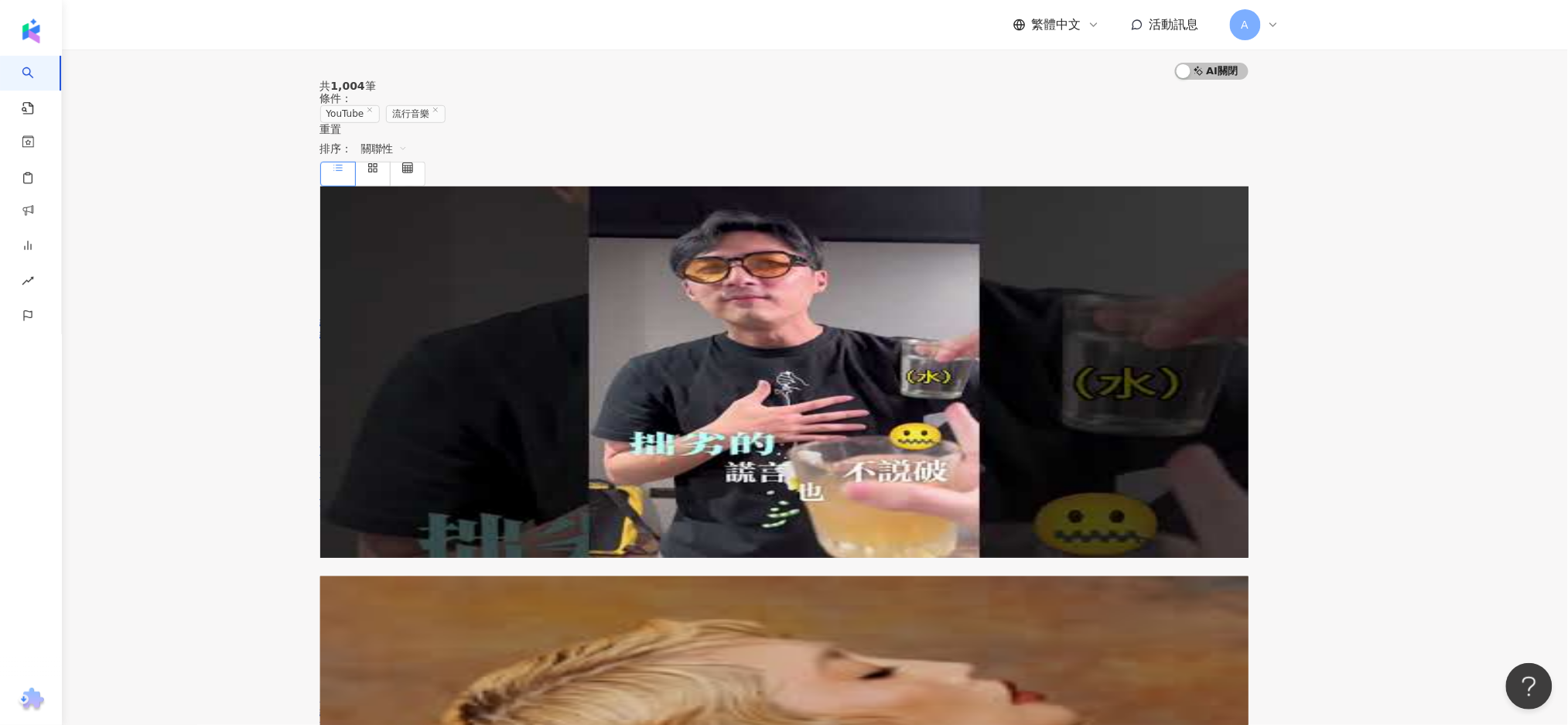
scroll to position [0, 0]
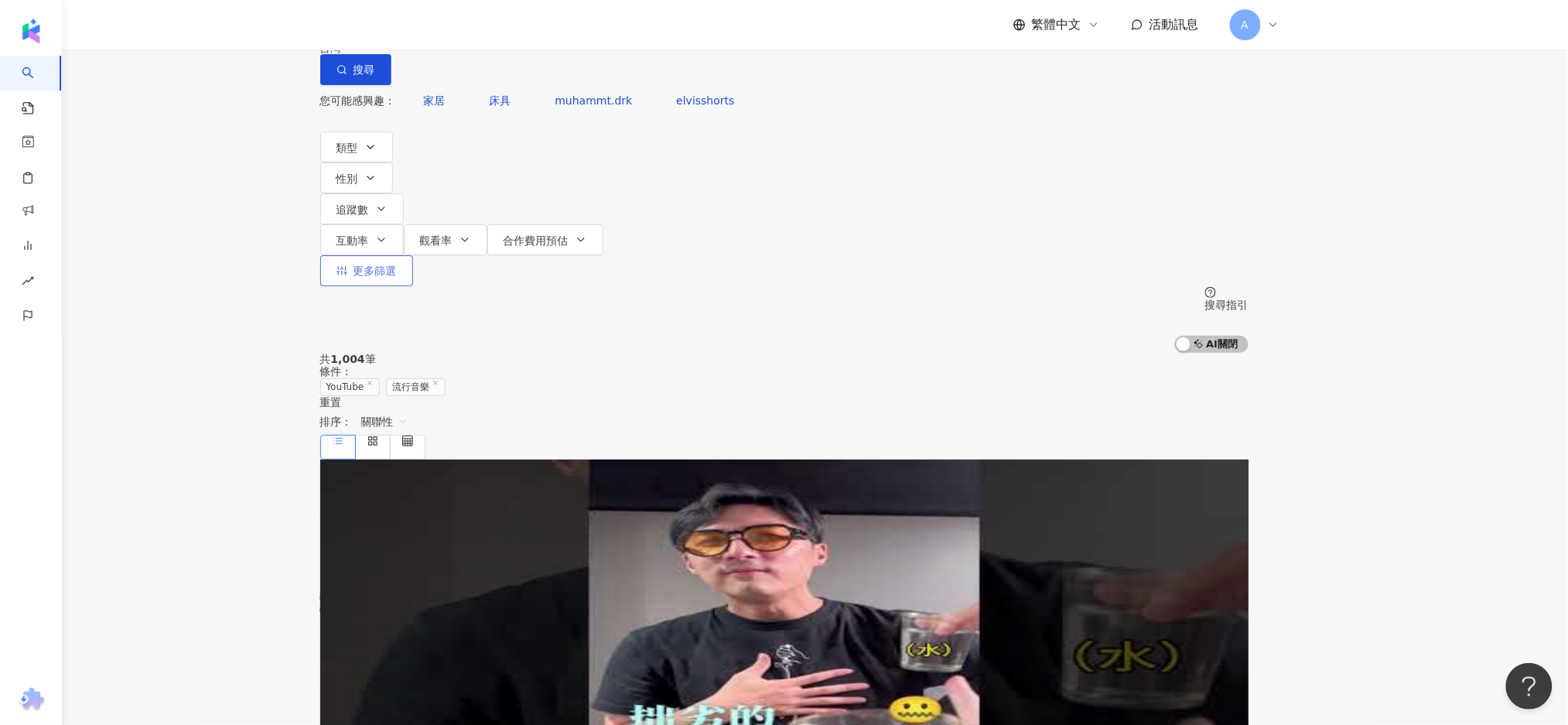
click at [397, 265] on span "更多篩選" at bounding box center [375, 271] width 43 height 13
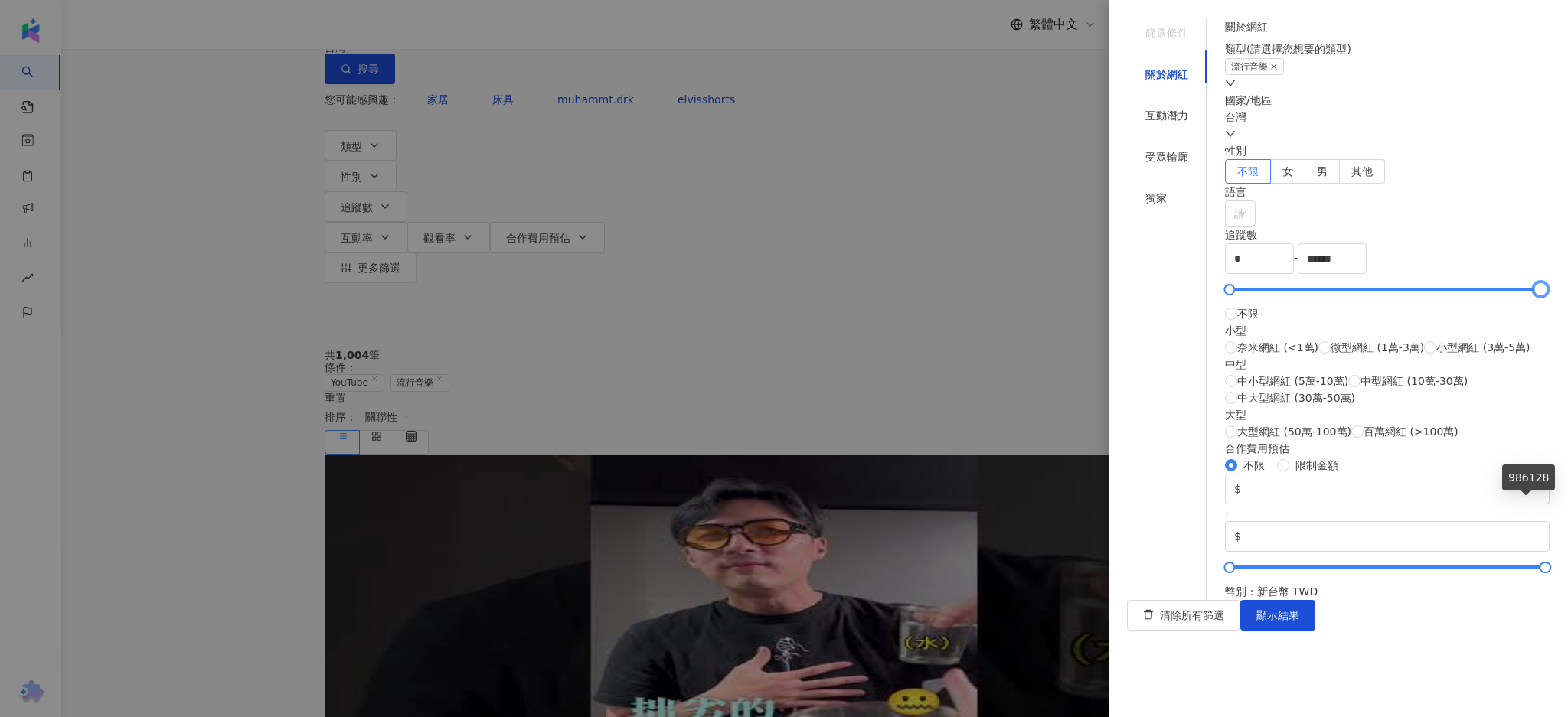
type input "*******"
drag, startPoint x: 1526, startPoint y: 506, endPoint x: 1558, endPoint y: 506, distance: 32.0
click at [1551, 506] on div "篩選條件 關於網紅 互動潛力 受眾輪廓 獨家 關於網紅 類型 ( 請選擇您想要的類型 ) 流行音樂 國家/地區 台灣 性別 不限 女 男 其他 語言 請選擇或…" at bounding box center [1338, 358] width 459 height 717
click at [1299, 621] on span "顯示結果" at bounding box center [1278, 615] width 43 height 13
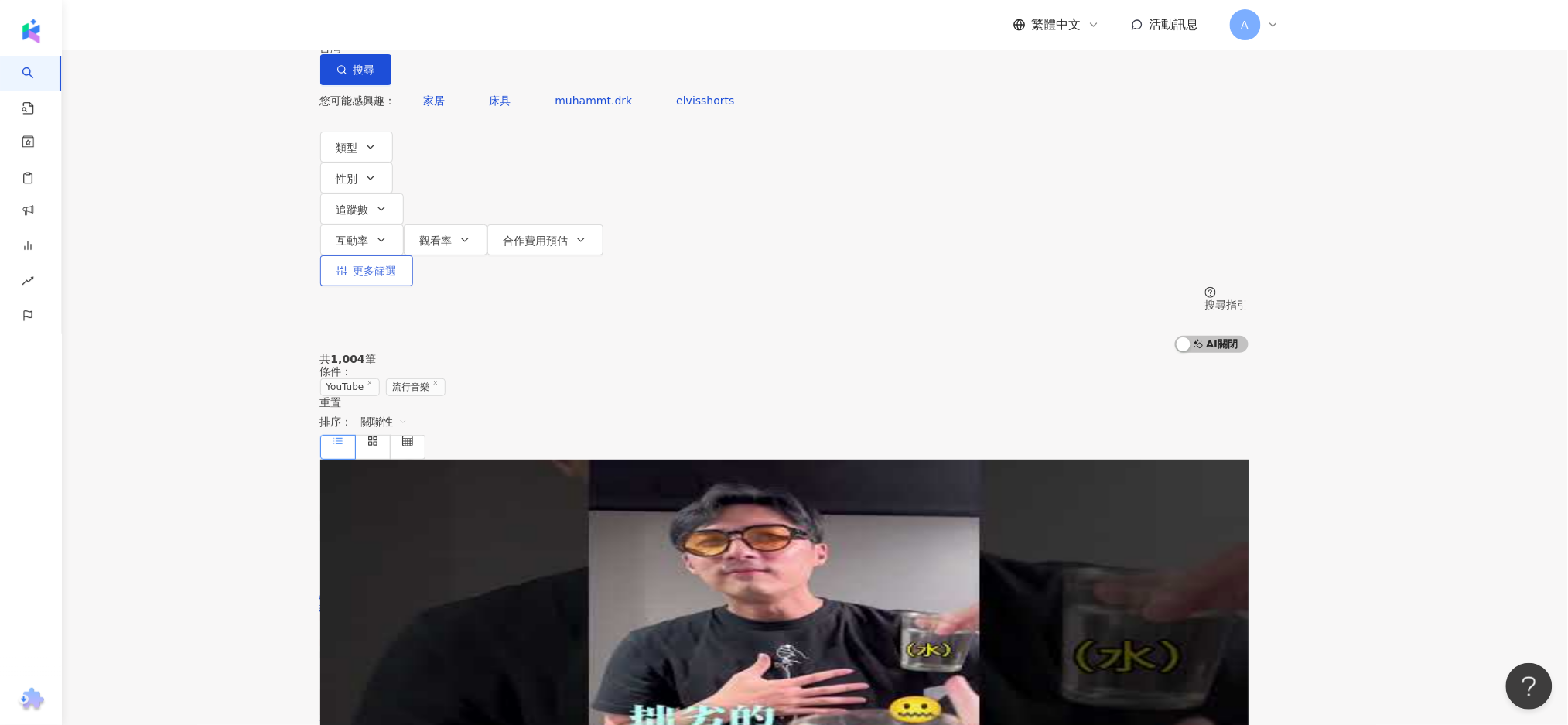
click at [397, 265] on span "更多篩選" at bounding box center [375, 271] width 43 height 13
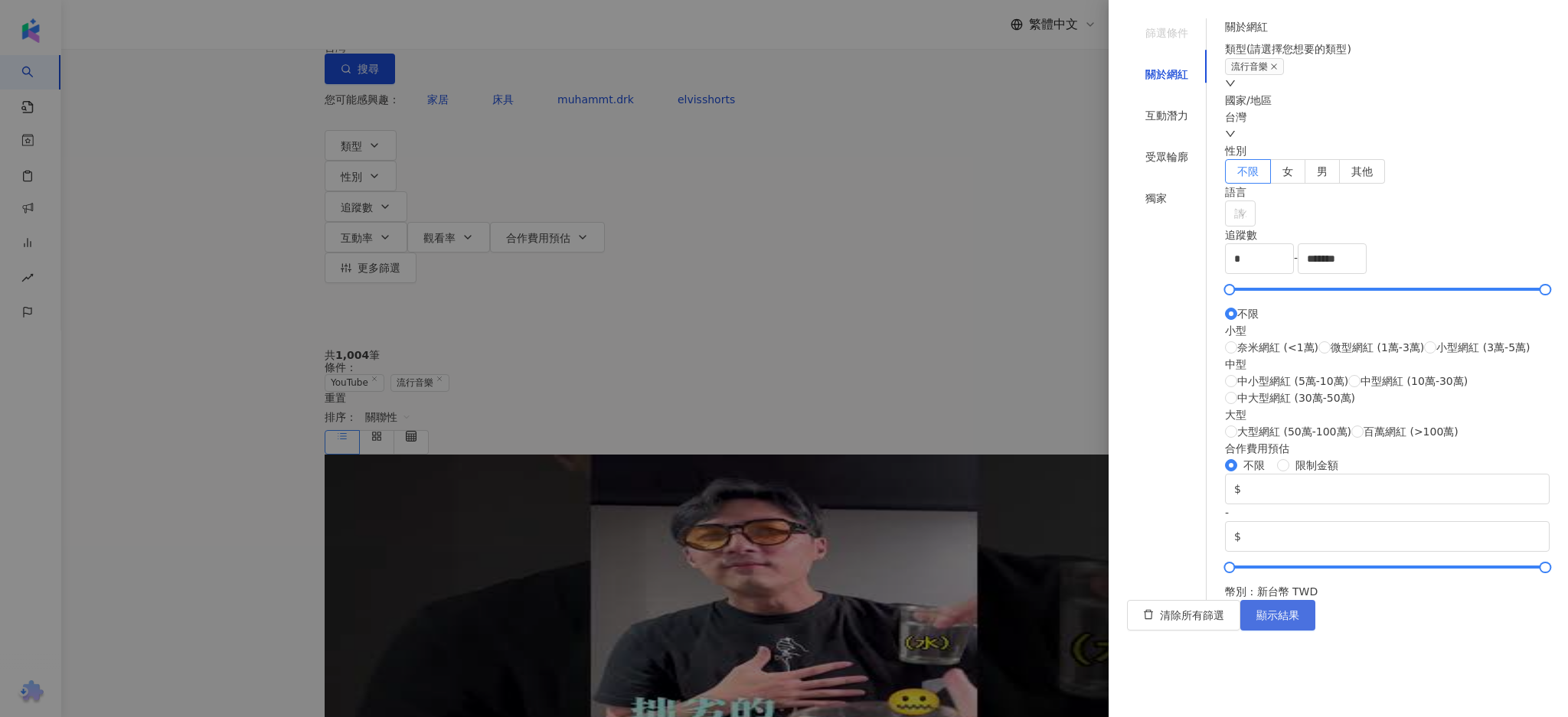
click at [1299, 621] on span "顯示結果" at bounding box center [1278, 615] width 43 height 13
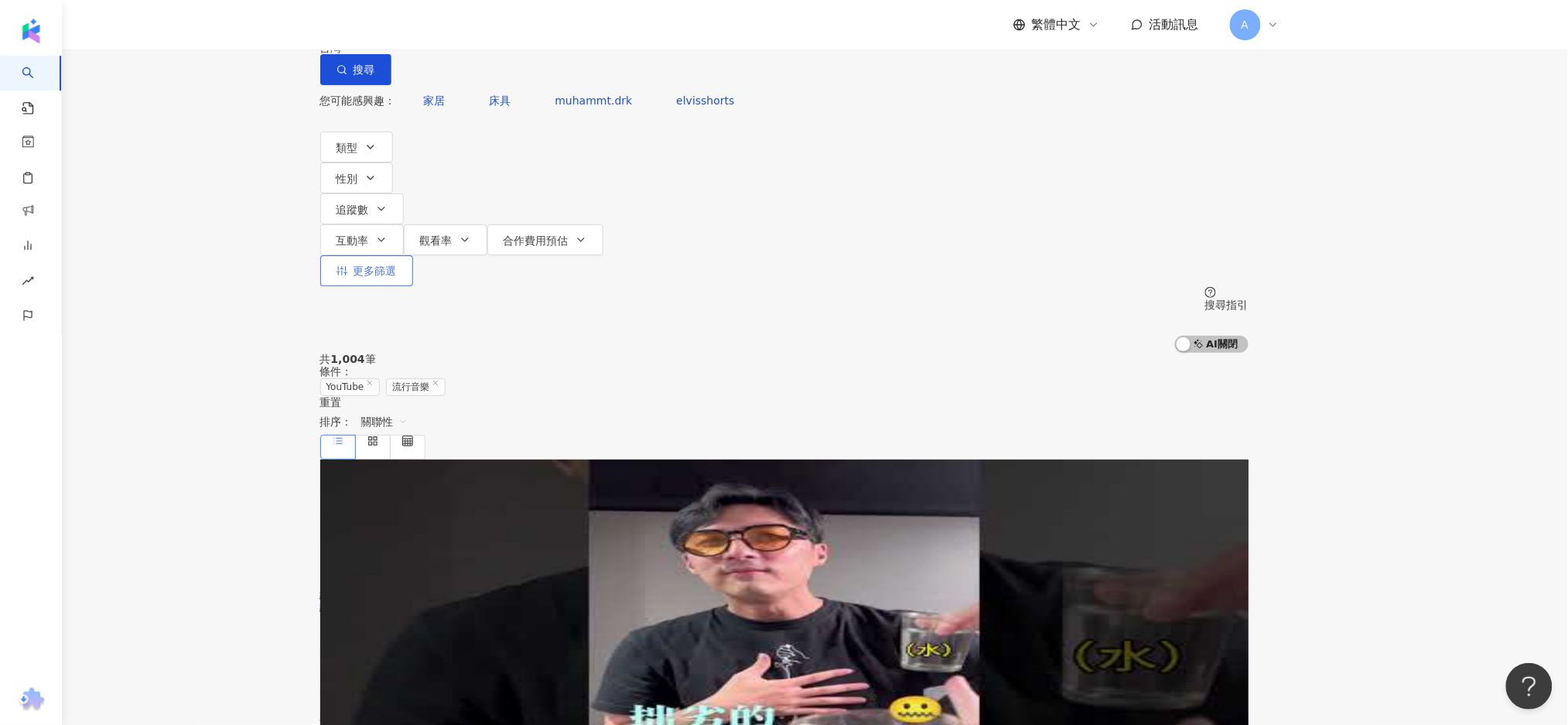
click at [413, 255] on button "更多篩選" at bounding box center [366, 271] width 93 height 31
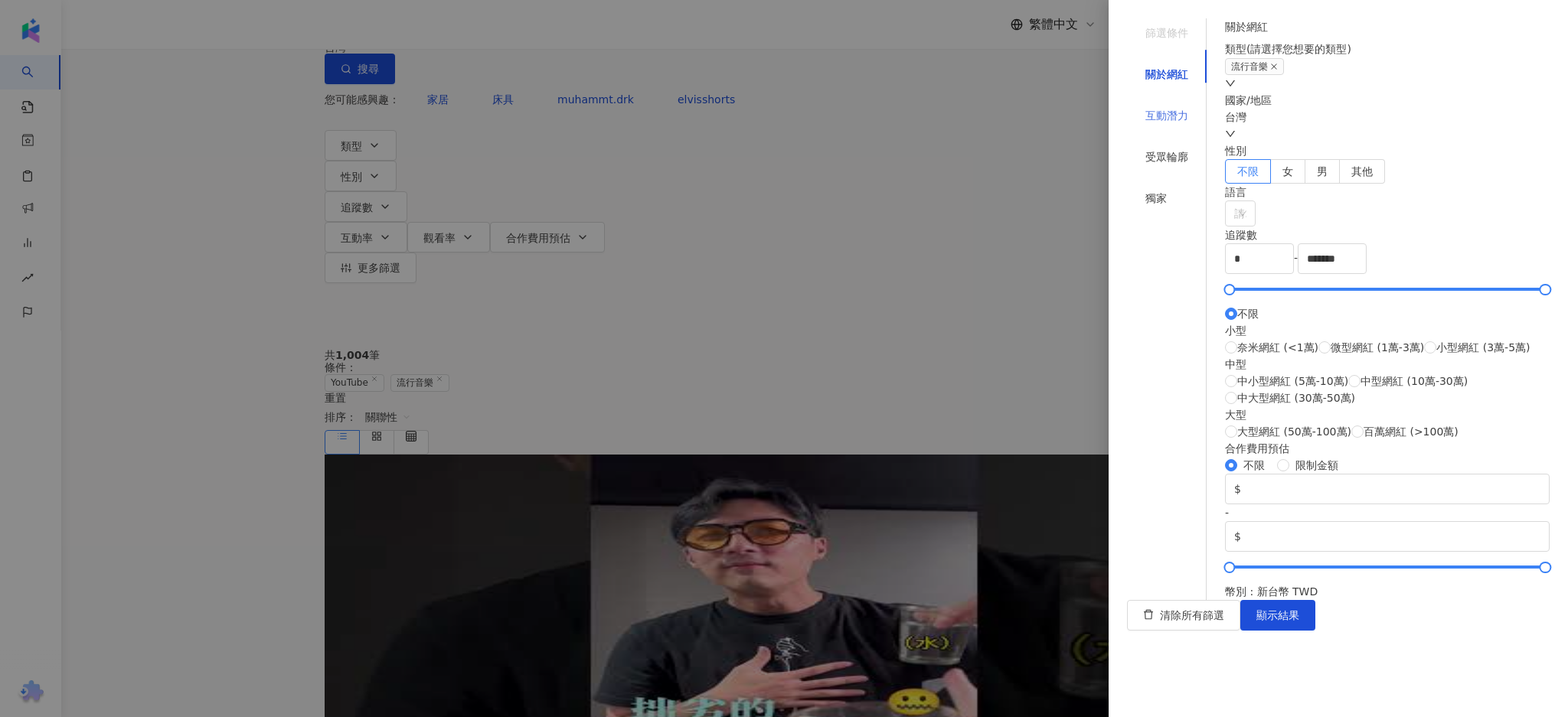
click at [1179, 101] on div "互動潛力" at bounding box center [1167, 116] width 79 height 29
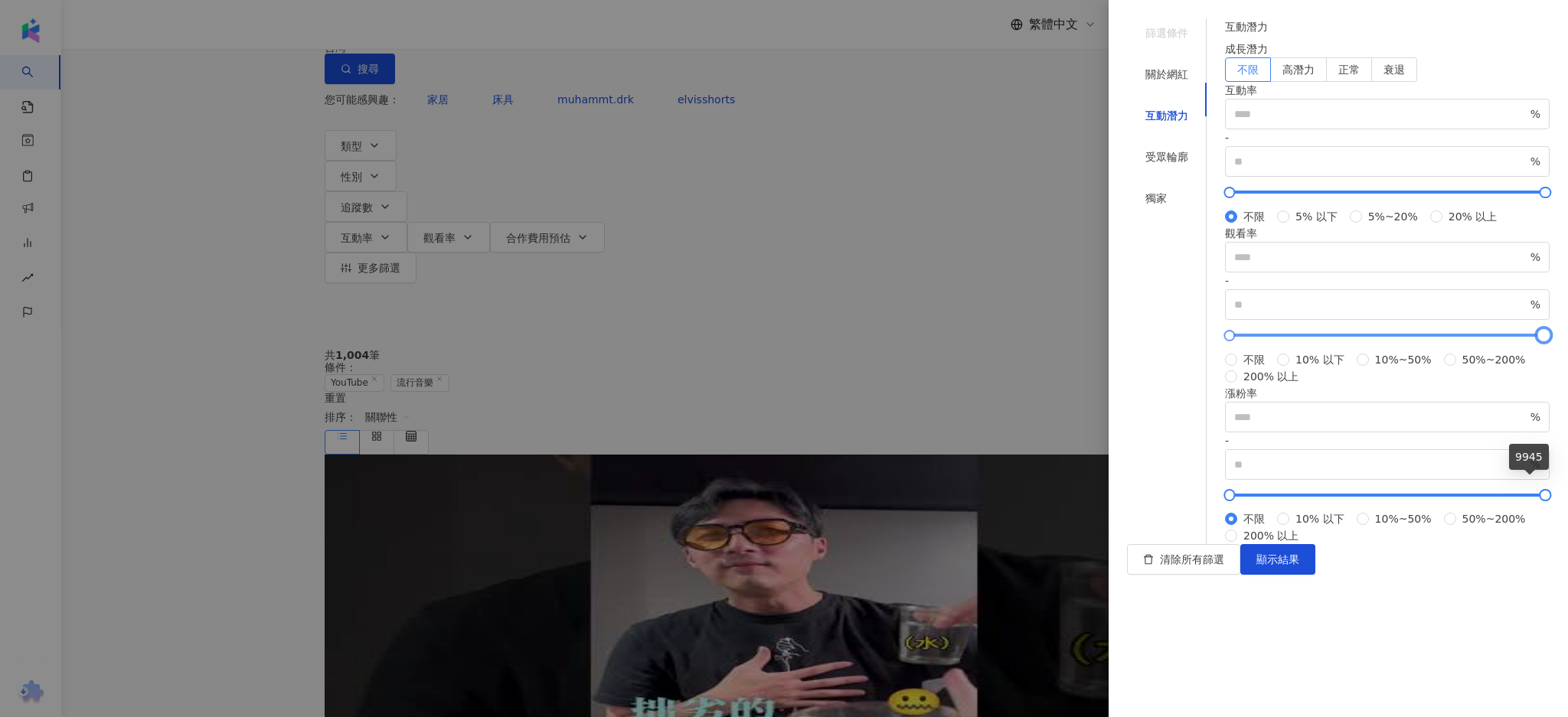
type input "*"
type input "*****"
drag, startPoint x: 1529, startPoint y: 485, endPoint x: 1536, endPoint y: 599, distance: 114.2
click at [1551, 490] on div "篩選條件 關於網紅 互動潛力 受眾輪廓 獨家 關於網紅 類型 ( 請選擇您想要的類型 ) 流行音樂 國家/地區 台灣 性別 不限 女 男 其他 語言 請選擇或…" at bounding box center [1338, 358] width 459 height 717
click at [1299, 565] on span "顯示結果" at bounding box center [1278, 559] width 43 height 13
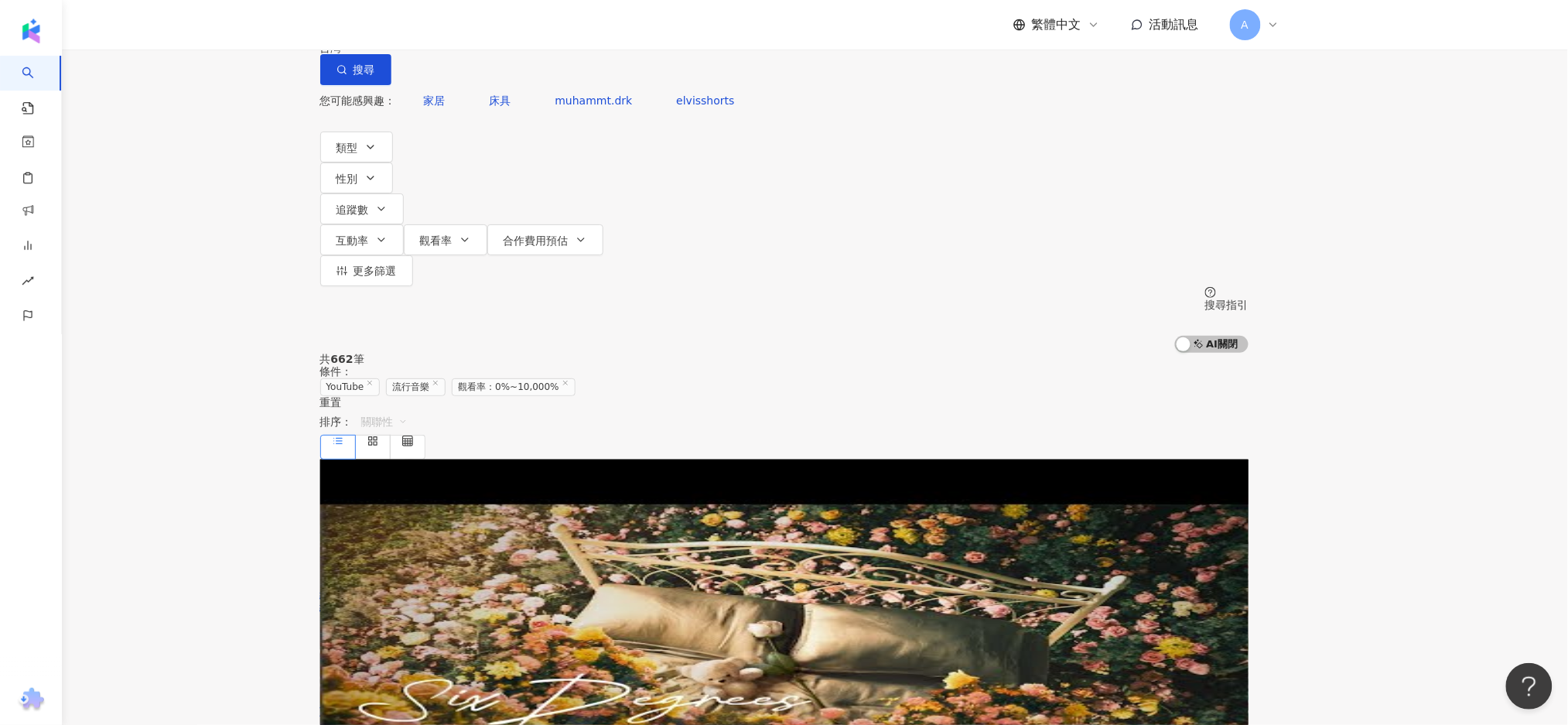
click at [407, 409] on span "關聯性" at bounding box center [385, 421] width 47 height 24
click at [1192, 377] on div "觀看率" at bounding box center [1185, 374] width 39 height 17
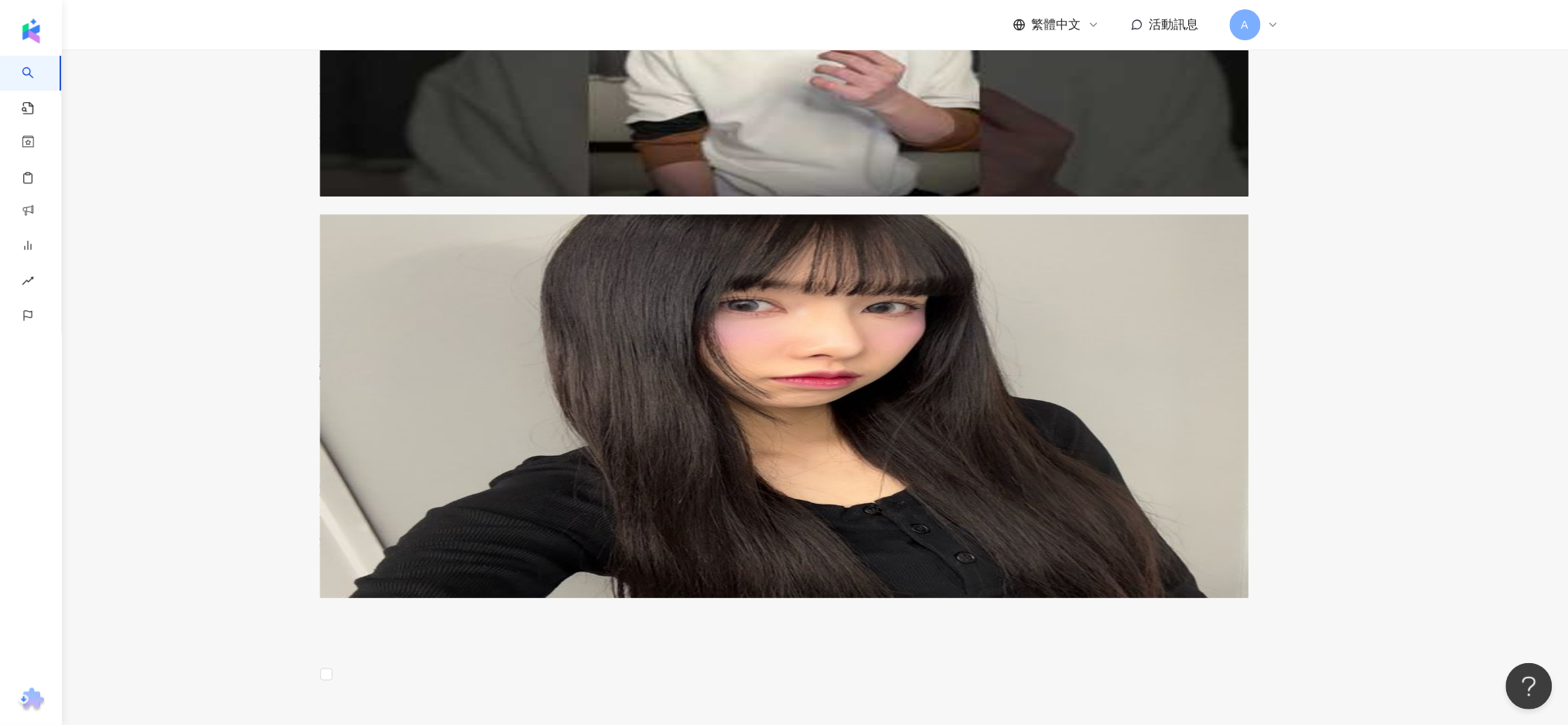
scroll to position [722, 0]
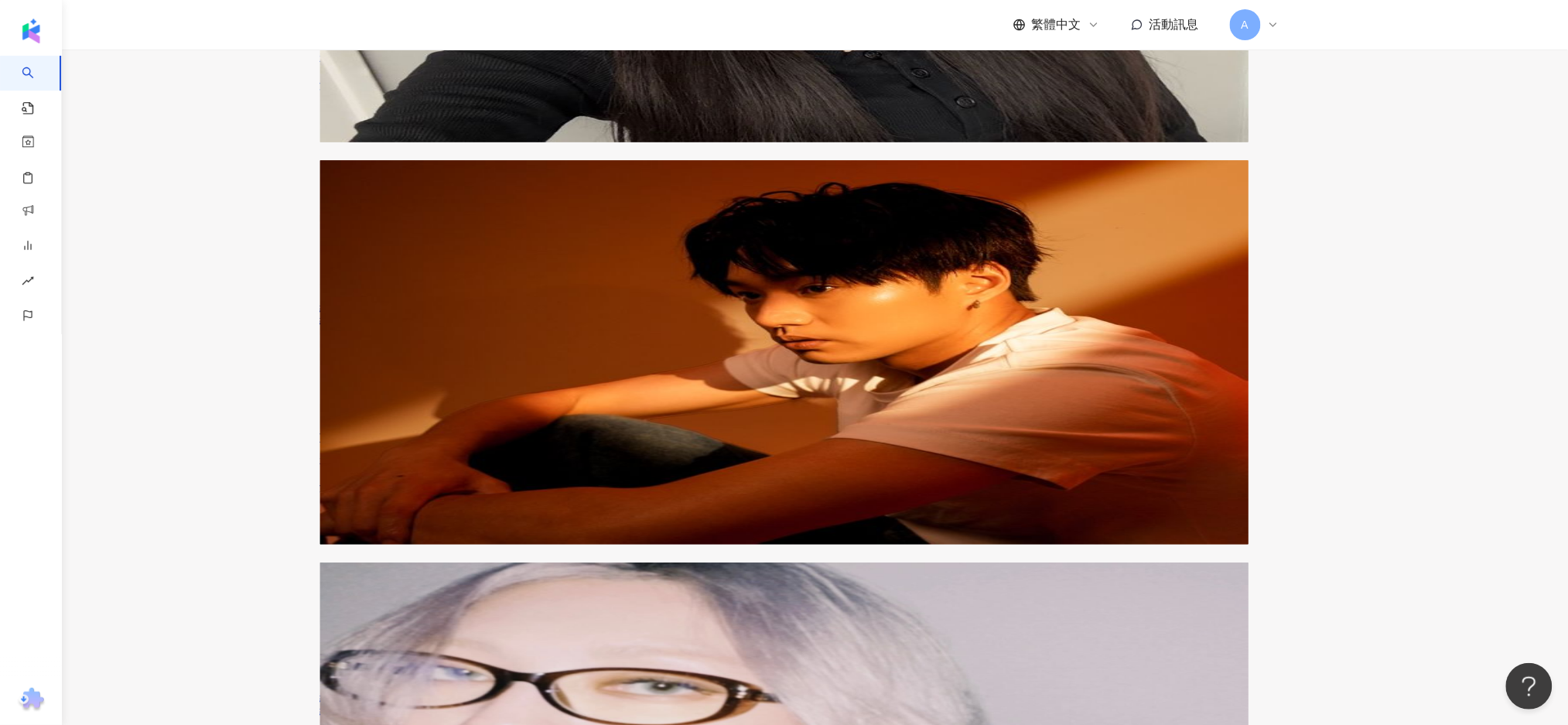
scroll to position [1134, 0]
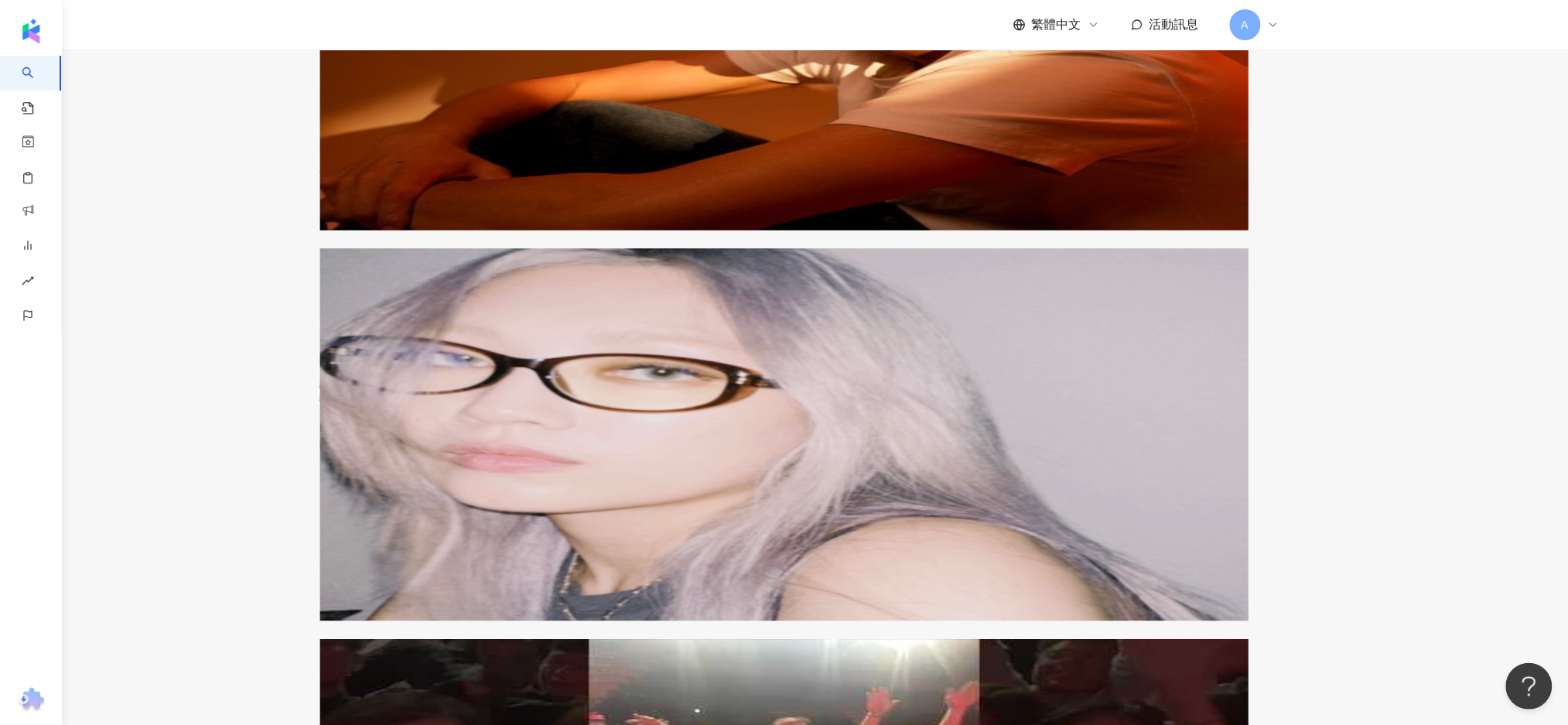
scroll to position [1444, 0]
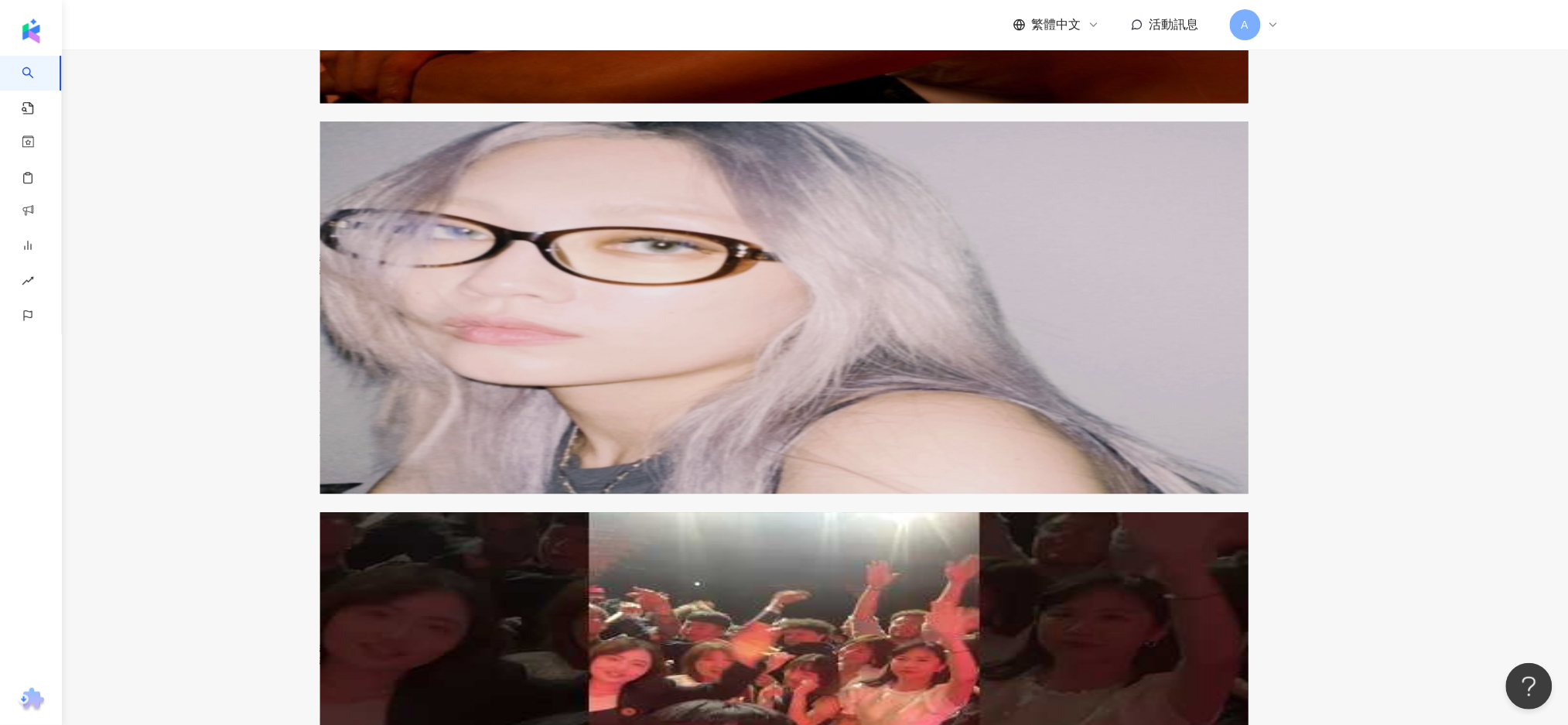
scroll to position [1650, 0]
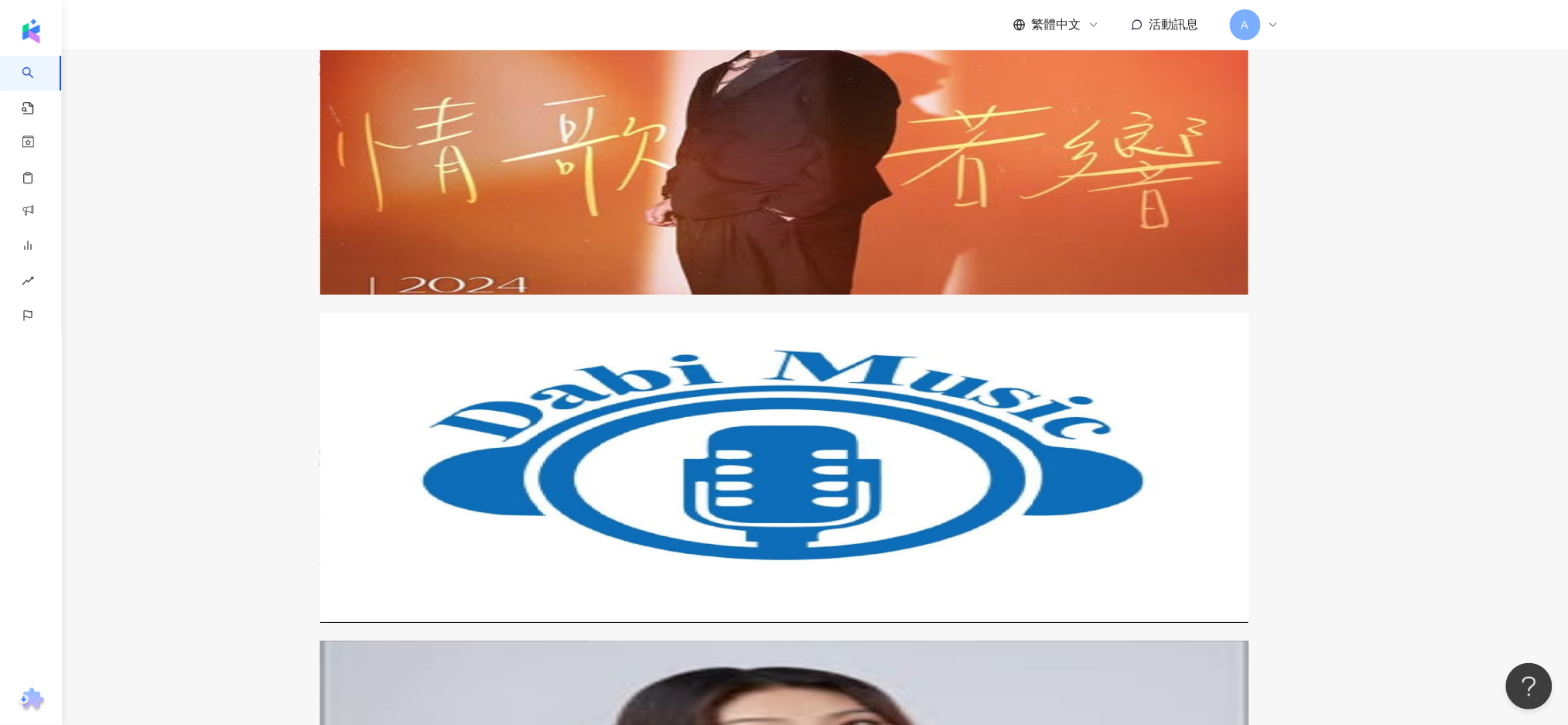
scroll to position [2476, 0]
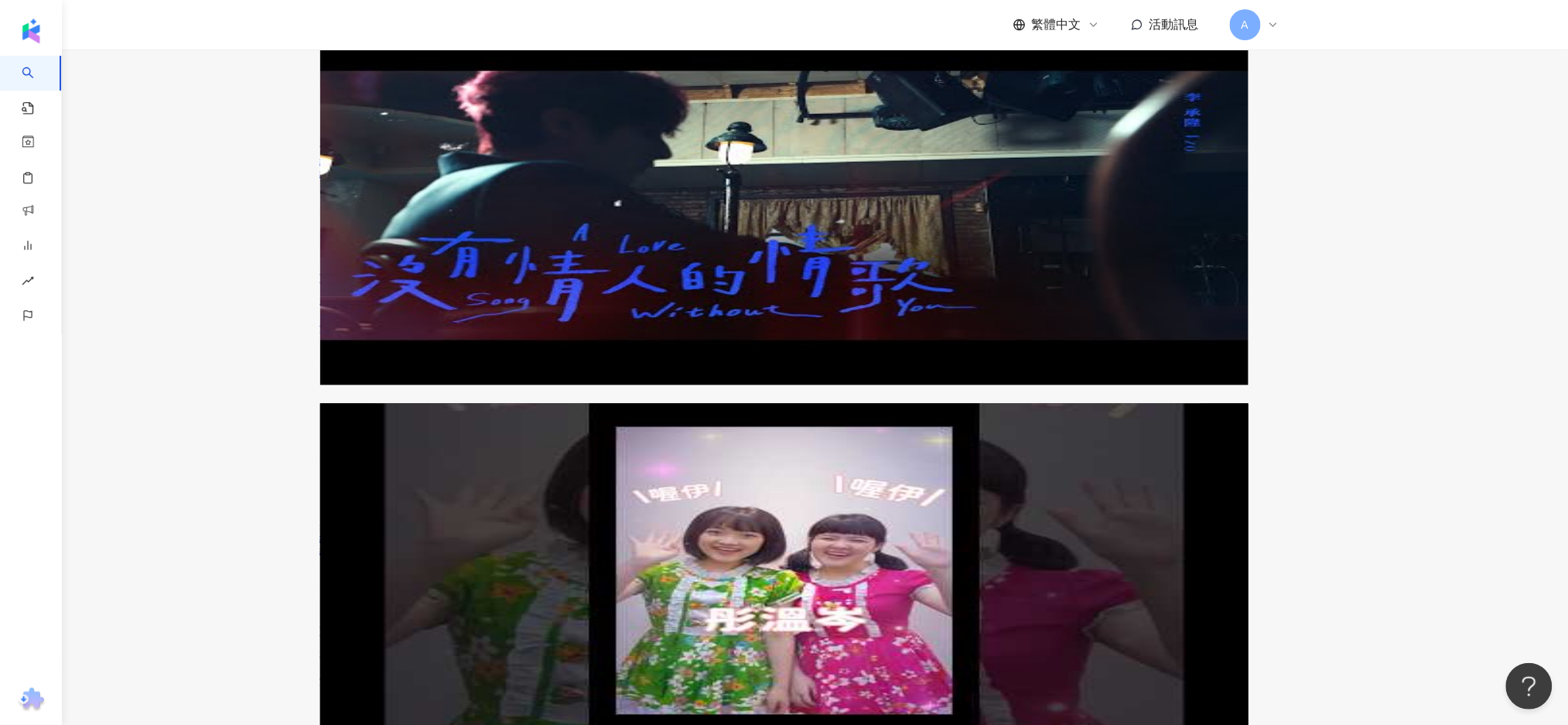
scroll to position [825, 0]
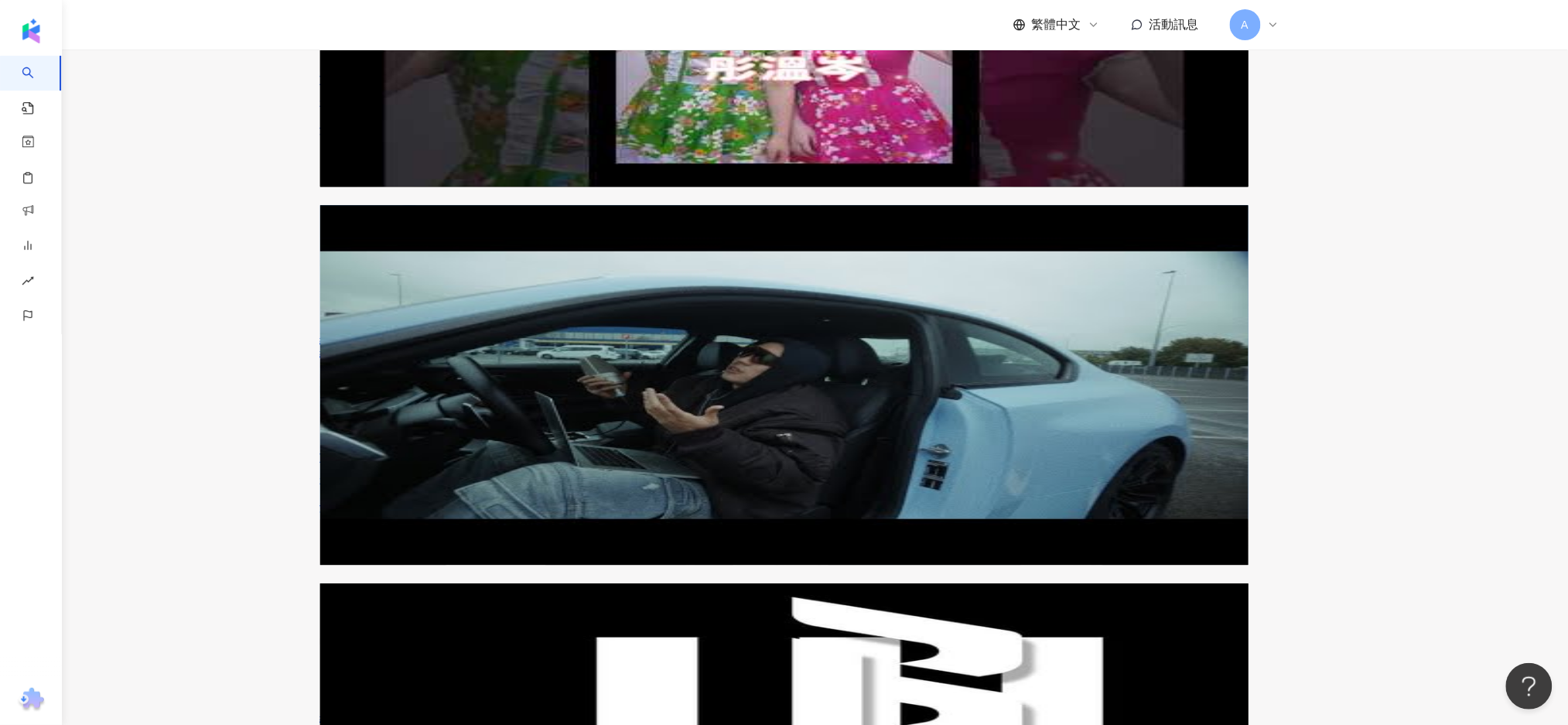
scroll to position [1548, 0]
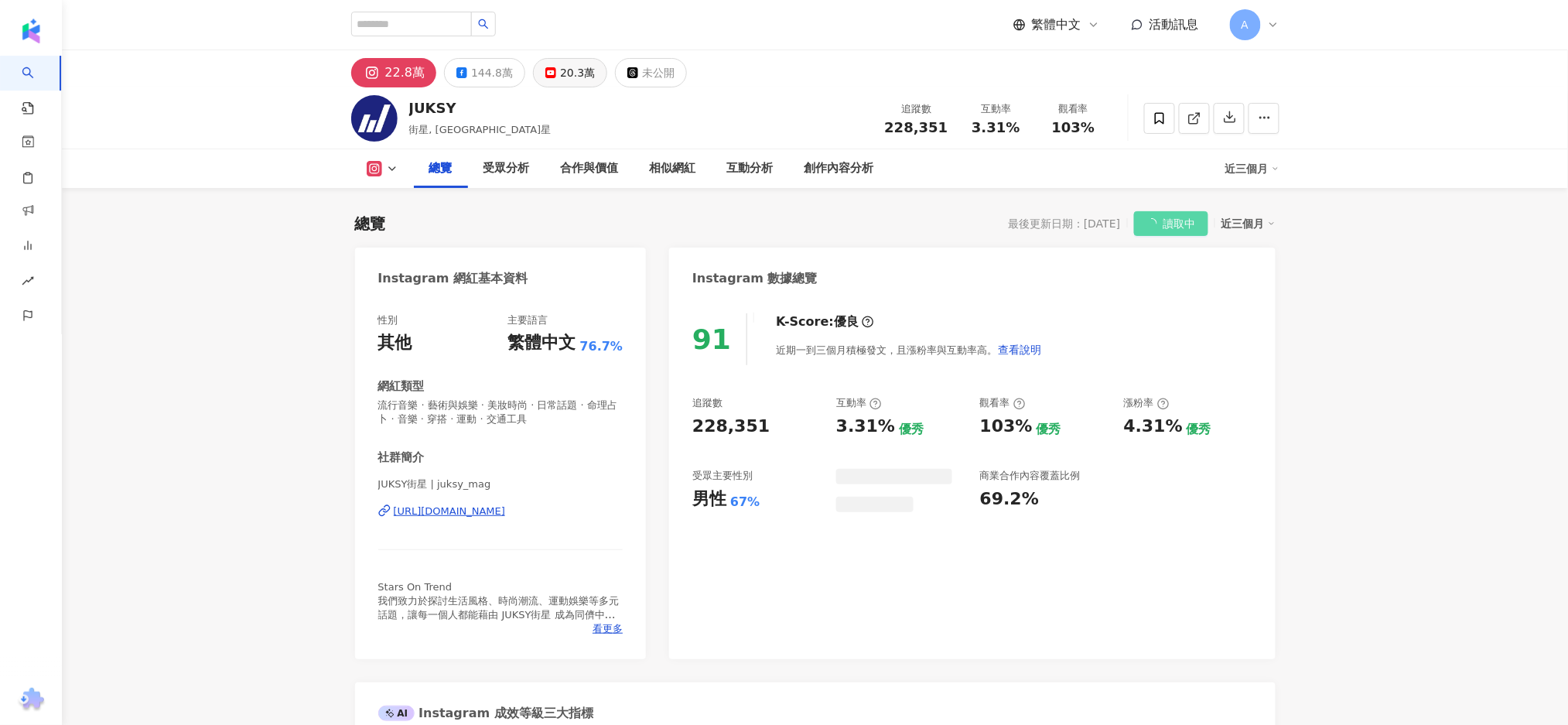
click at [533, 77] on button "20.3萬" at bounding box center [571, 72] width 74 height 29
click at [560, 78] on div "20.3萬" at bounding box center [577, 72] width 35 height 21
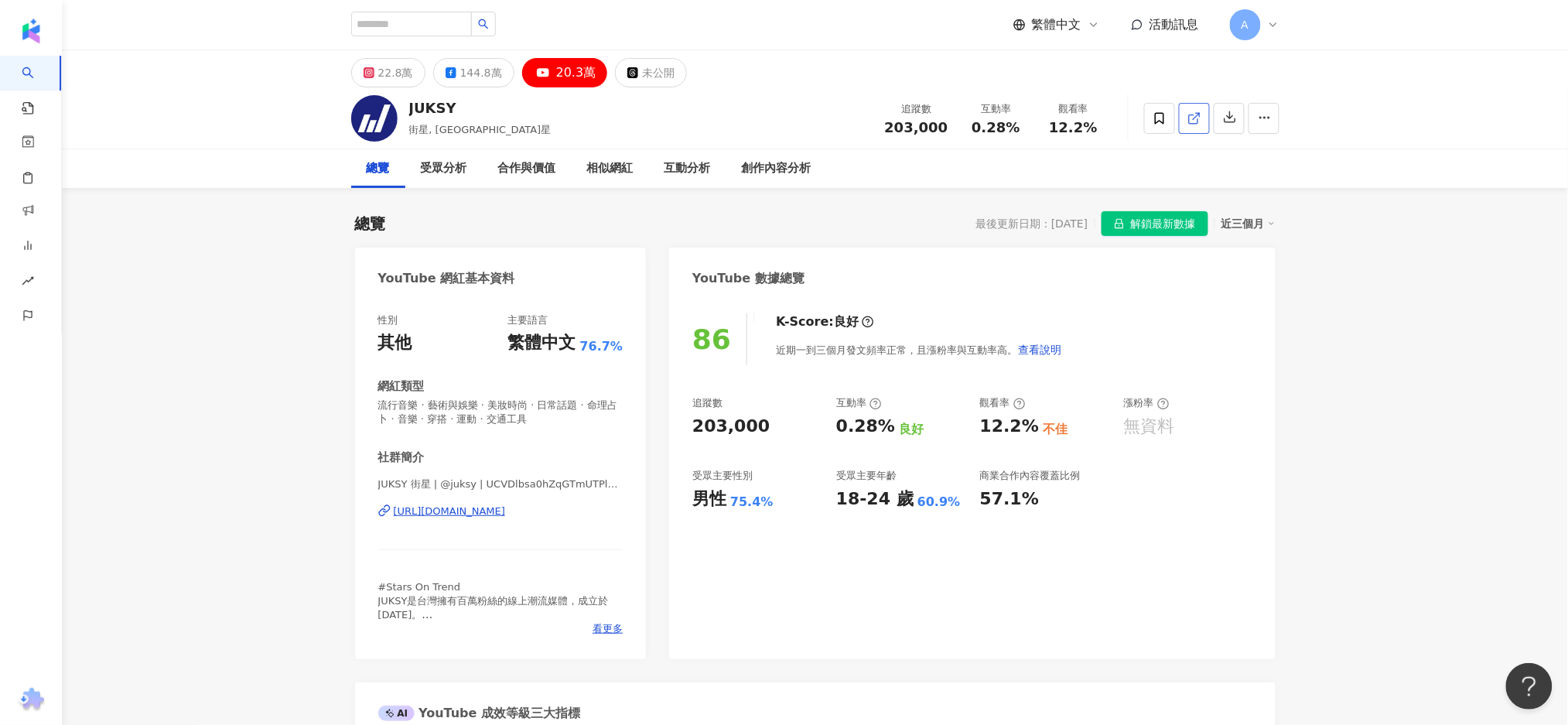
click at [1194, 119] on icon at bounding box center [1195, 118] width 14 height 14
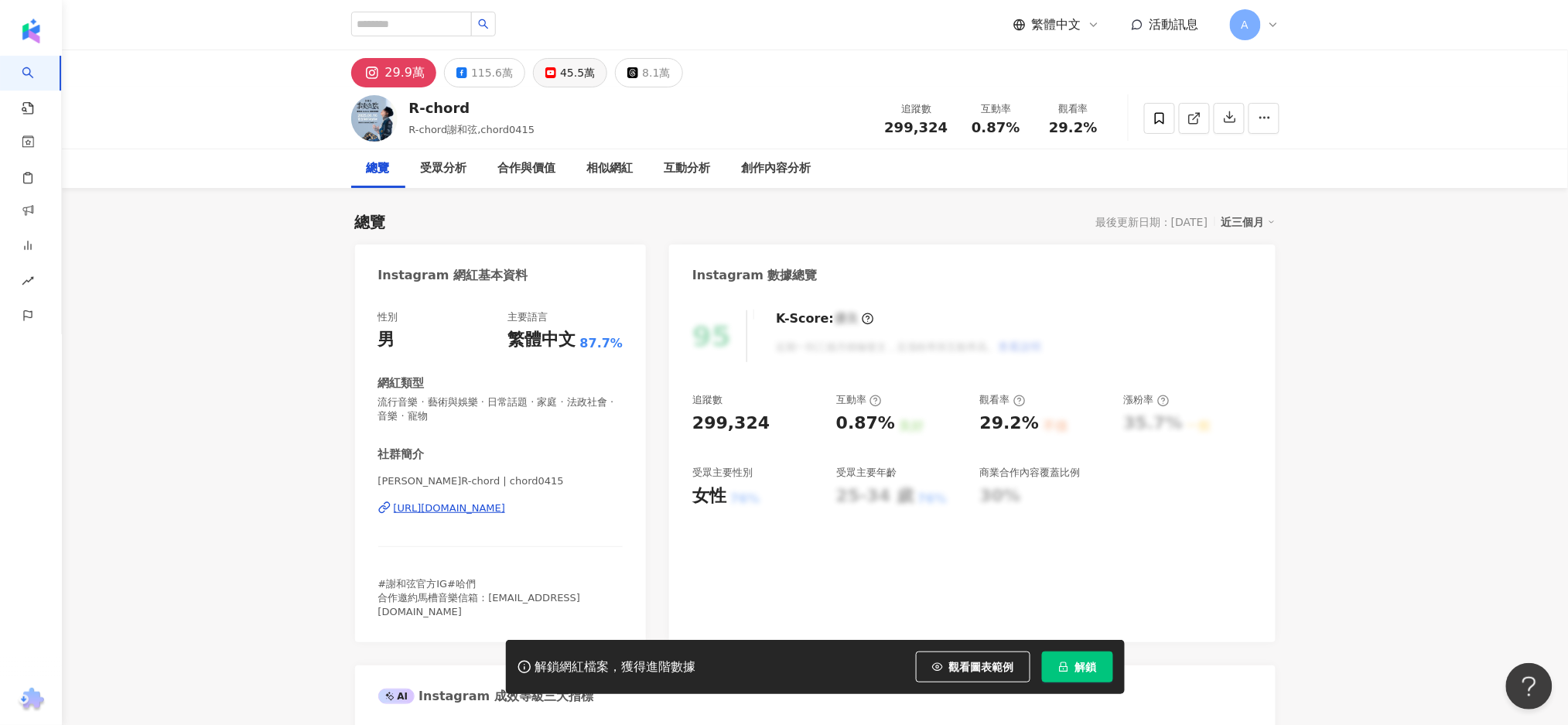
click at [575, 77] on div "45.5萬" at bounding box center [577, 72] width 35 height 21
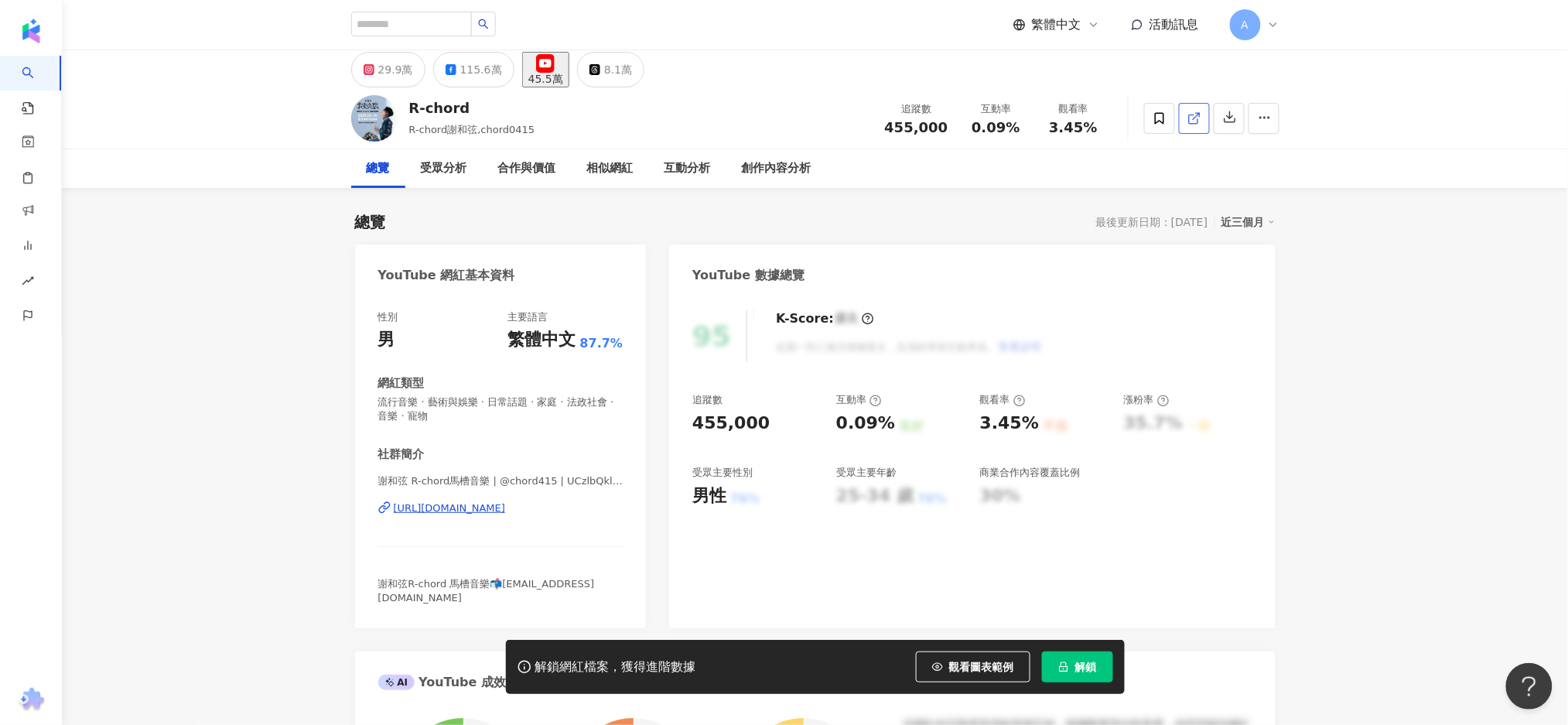
click at [1199, 119] on icon at bounding box center [1195, 118] width 14 height 14
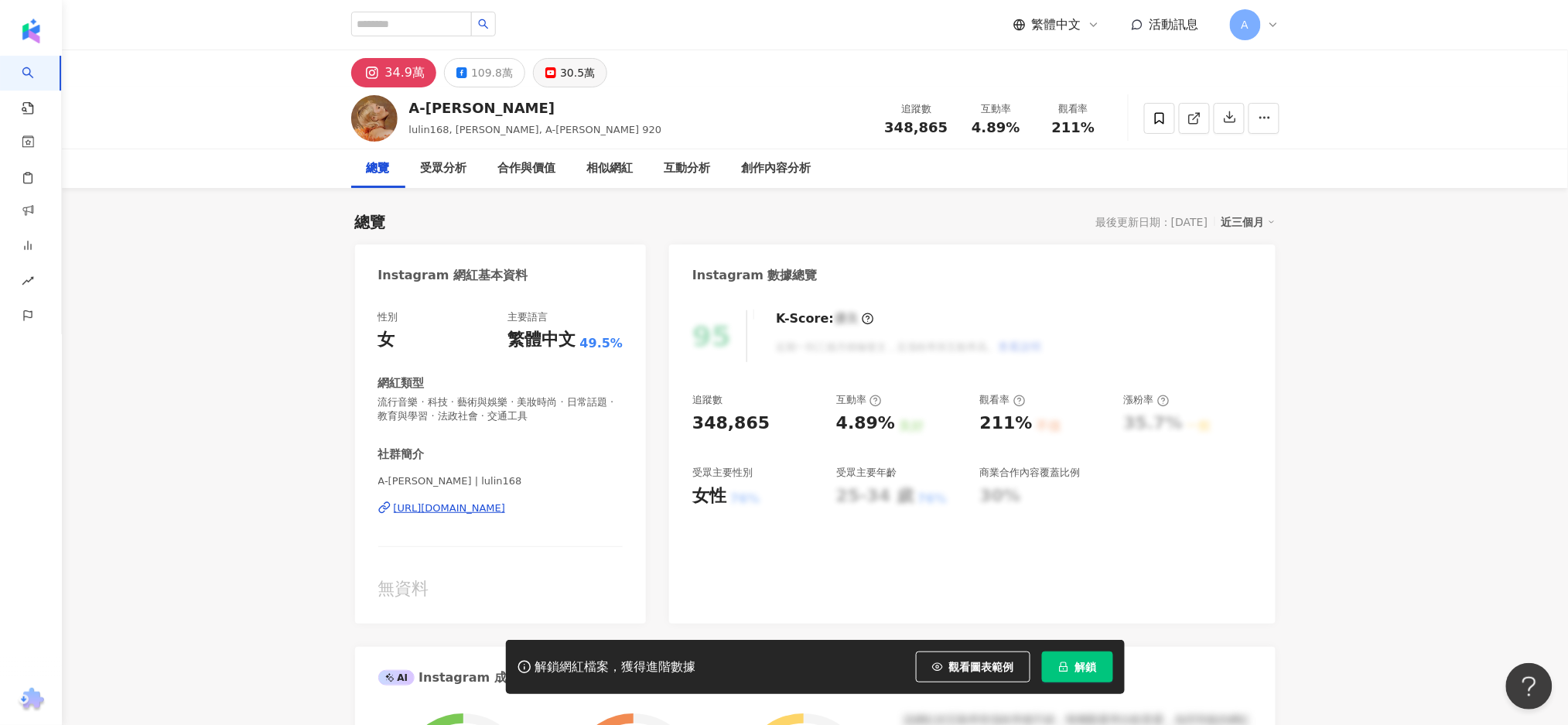
click at [576, 65] on div "30.5萬" at bounding box center [577, 72] width 35 height 21
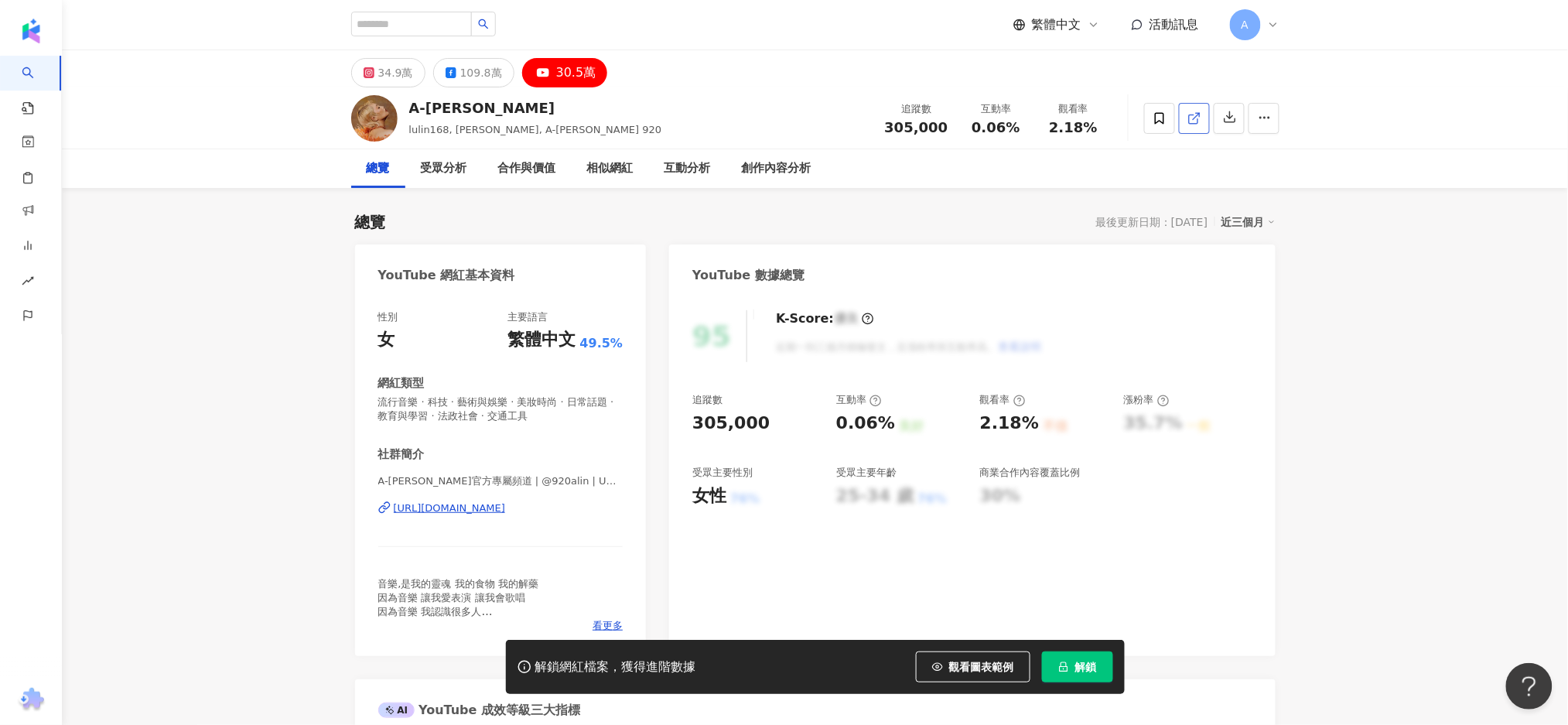
click at [1197, 113] on polyline at bounding box center [1198, 115] width 4 height 4
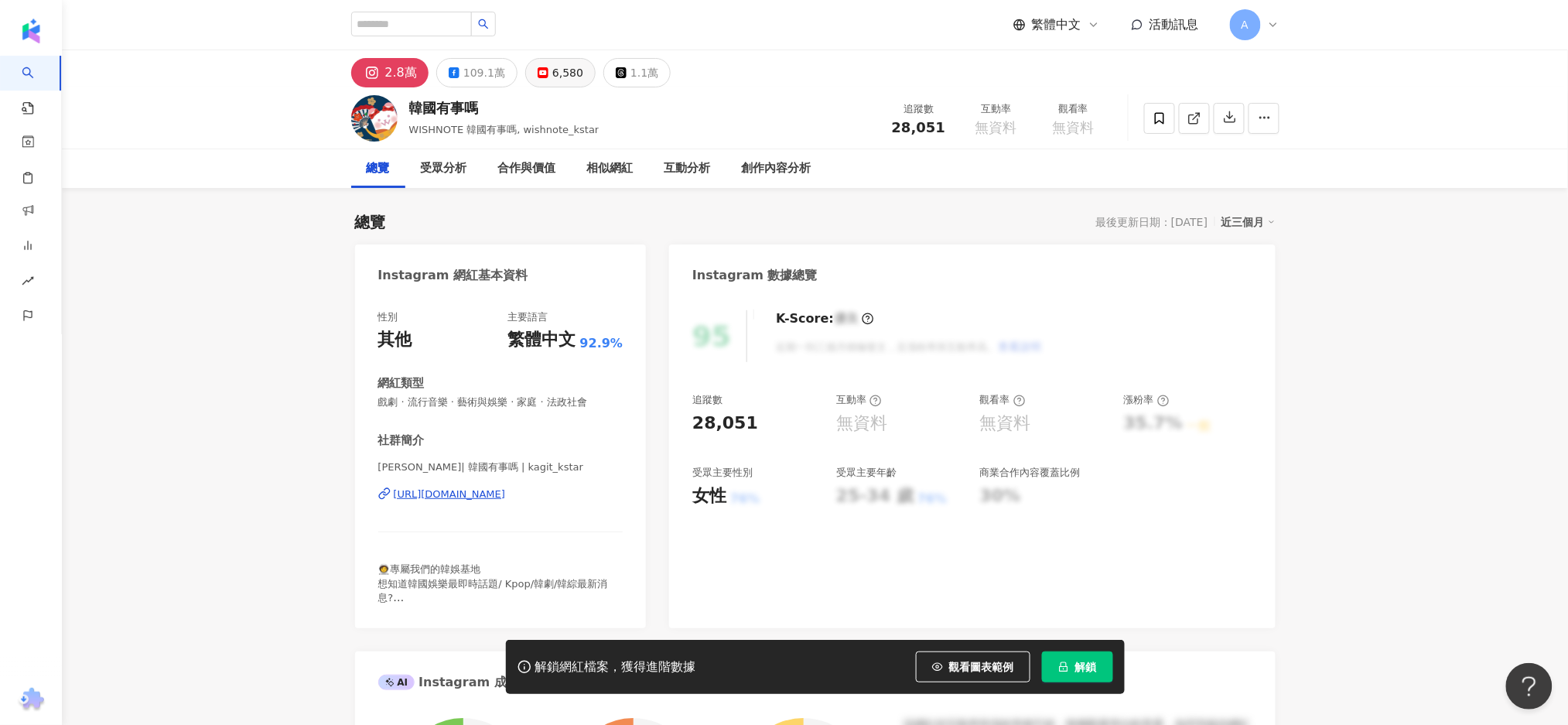
click at [552, 78] on div "6,580" at bounding box center [568, 72] width 31 height 21
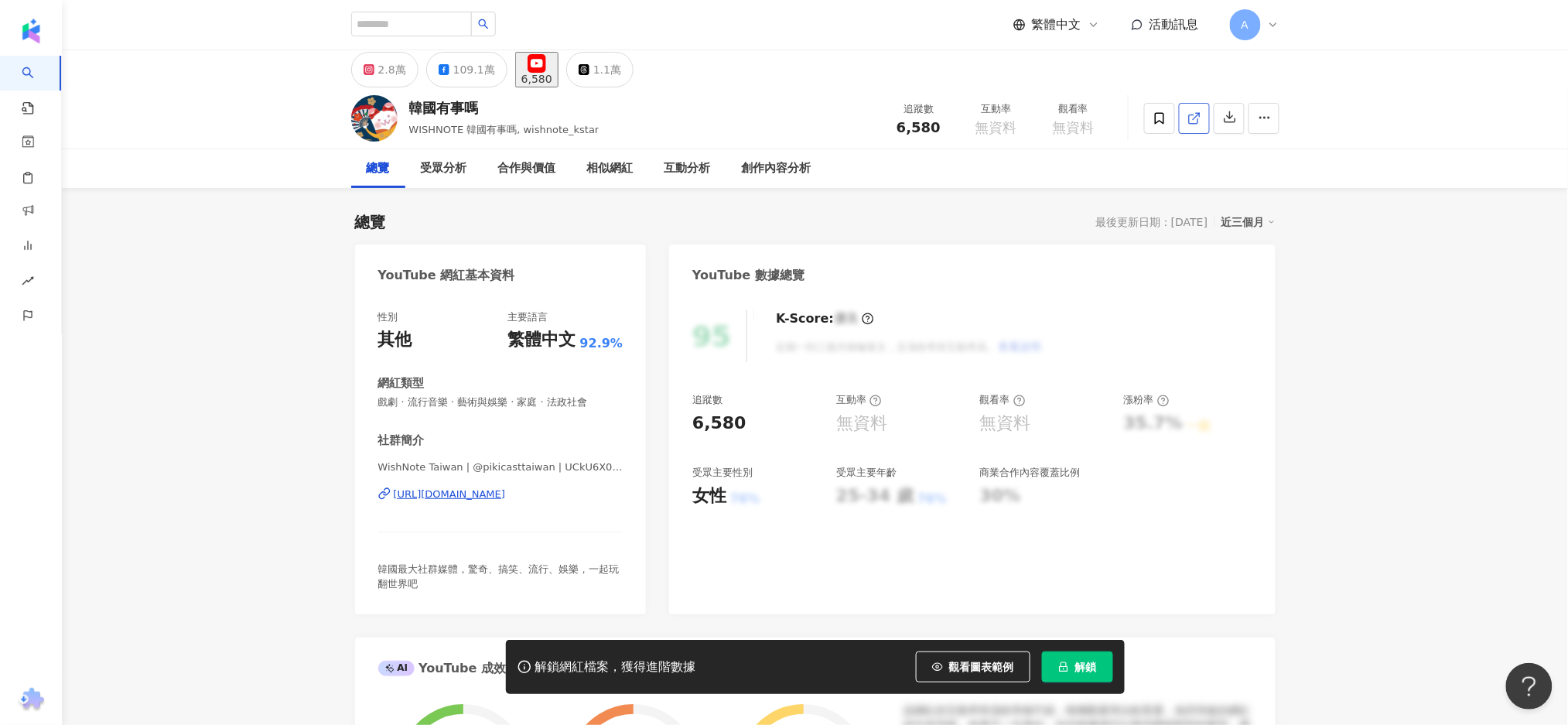
click at [1190, 123] on icon at bounding box center [1193, 118] width 9 height 9
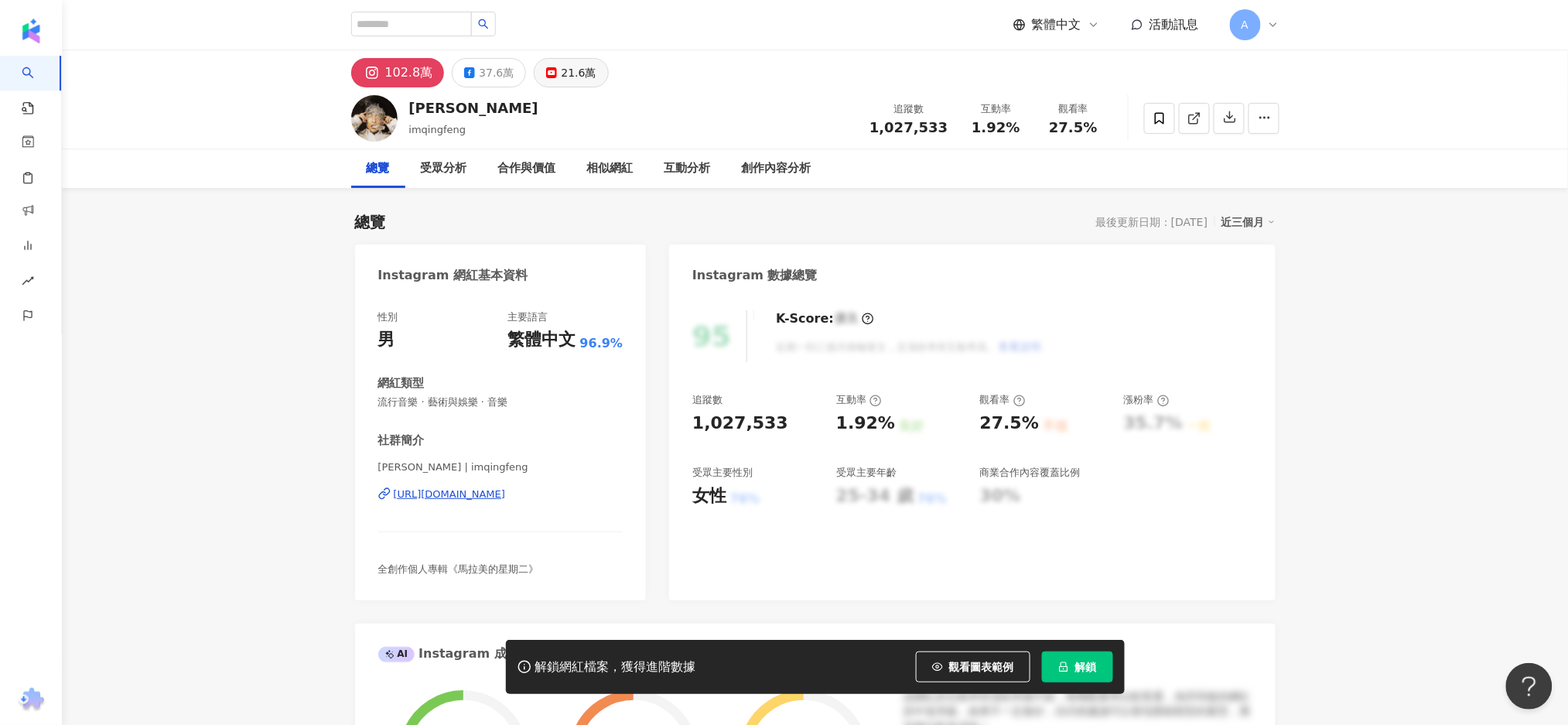
click at [561, 67] on div "21.6萬" at bounding box center [578, 72] width 35 height 21
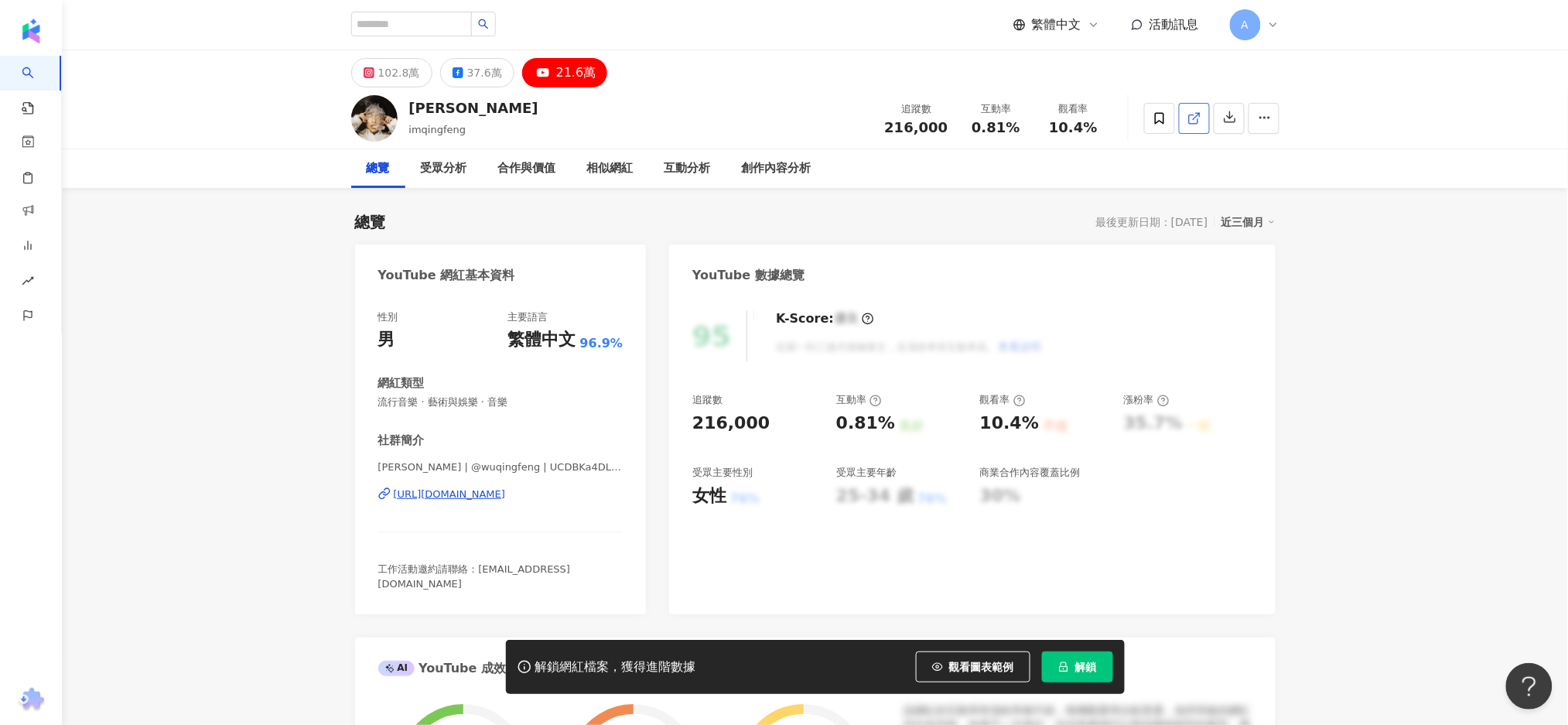
click at [1195, 116] on icon at bounding box center [1195, 118] width 14 height 14
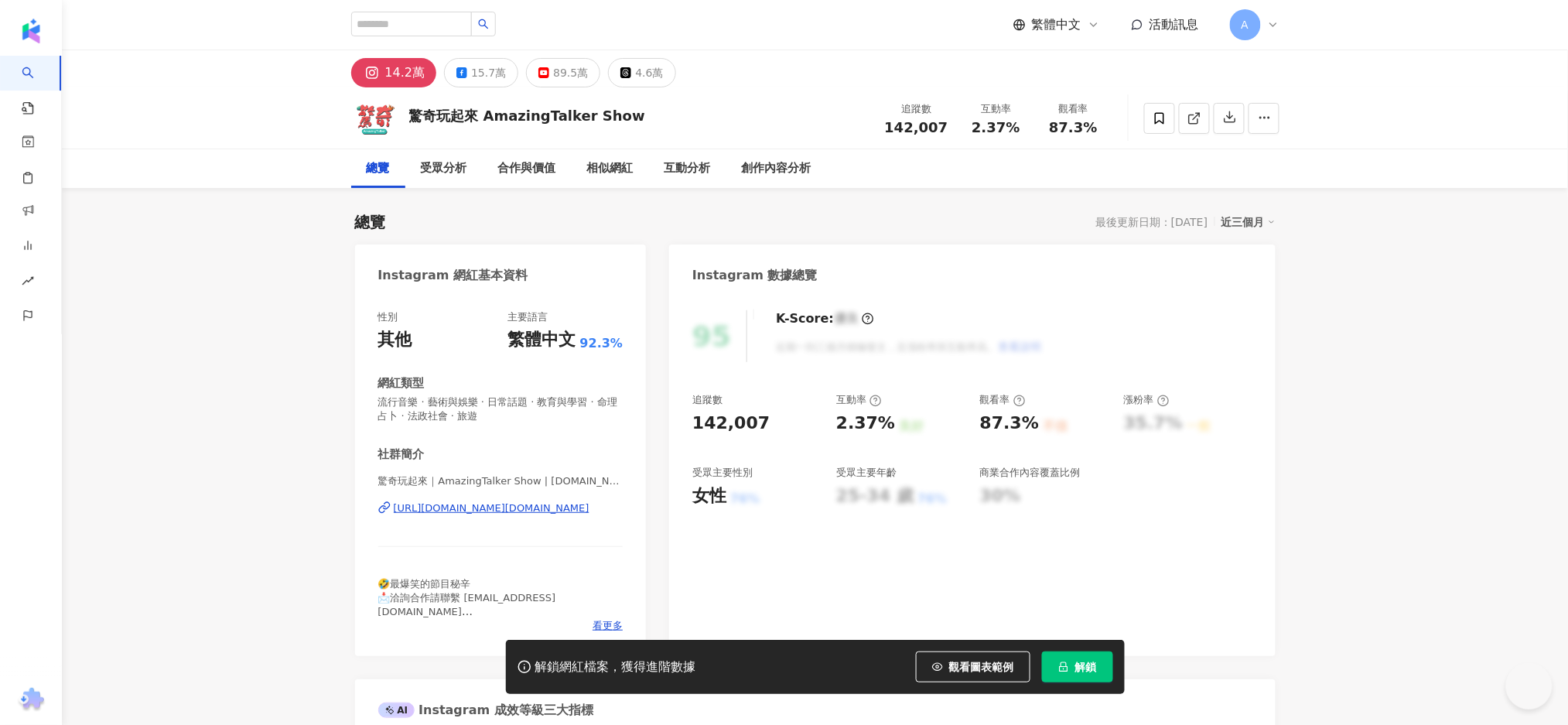
click at [571, 65] on div "89.5萬" at bounding box center [571, 72] width 35 height 21
click at [553, 83] on div "89.5萬" at bounding box center [571, 72] width 35 height 21
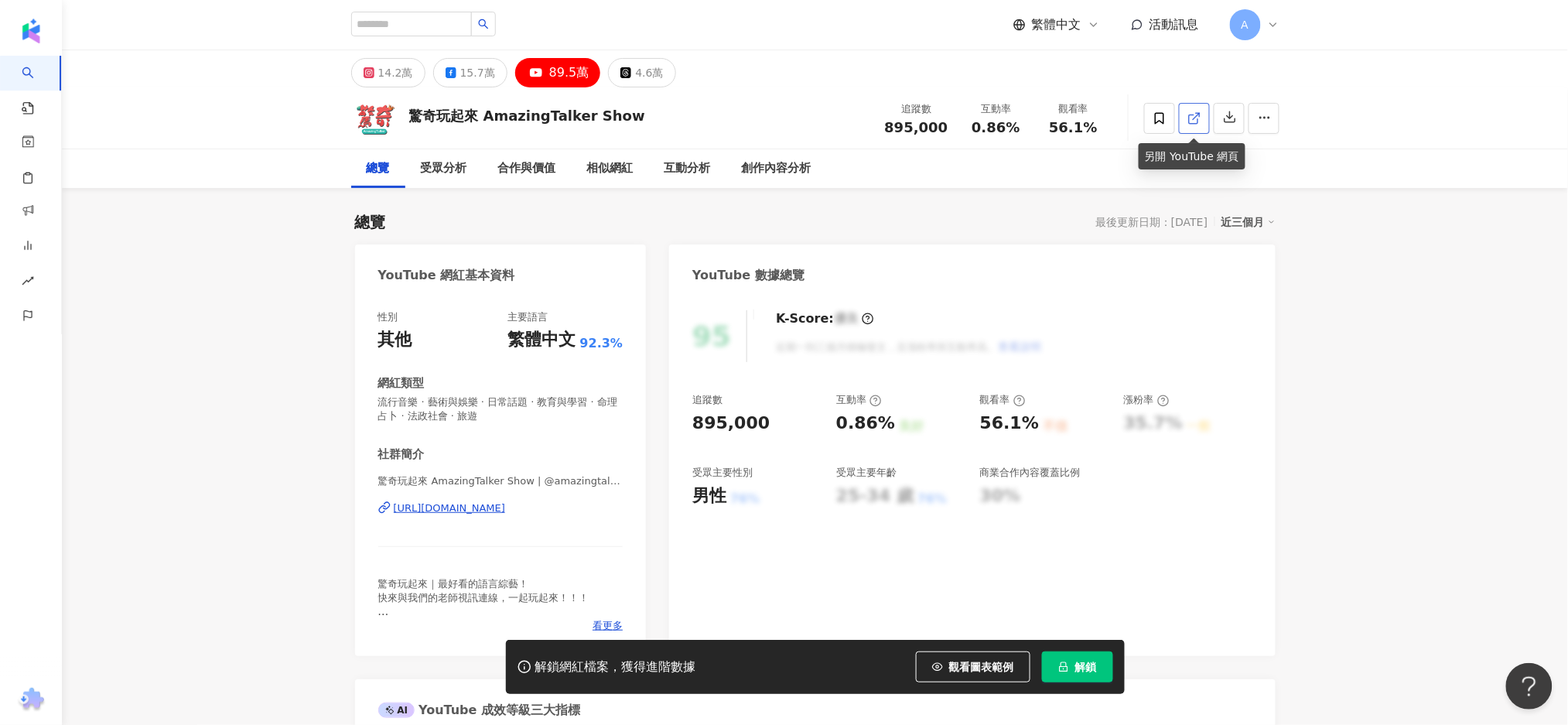
click at [1194, 111] on icon at bounding box center [1195, 118] width 14 height 14
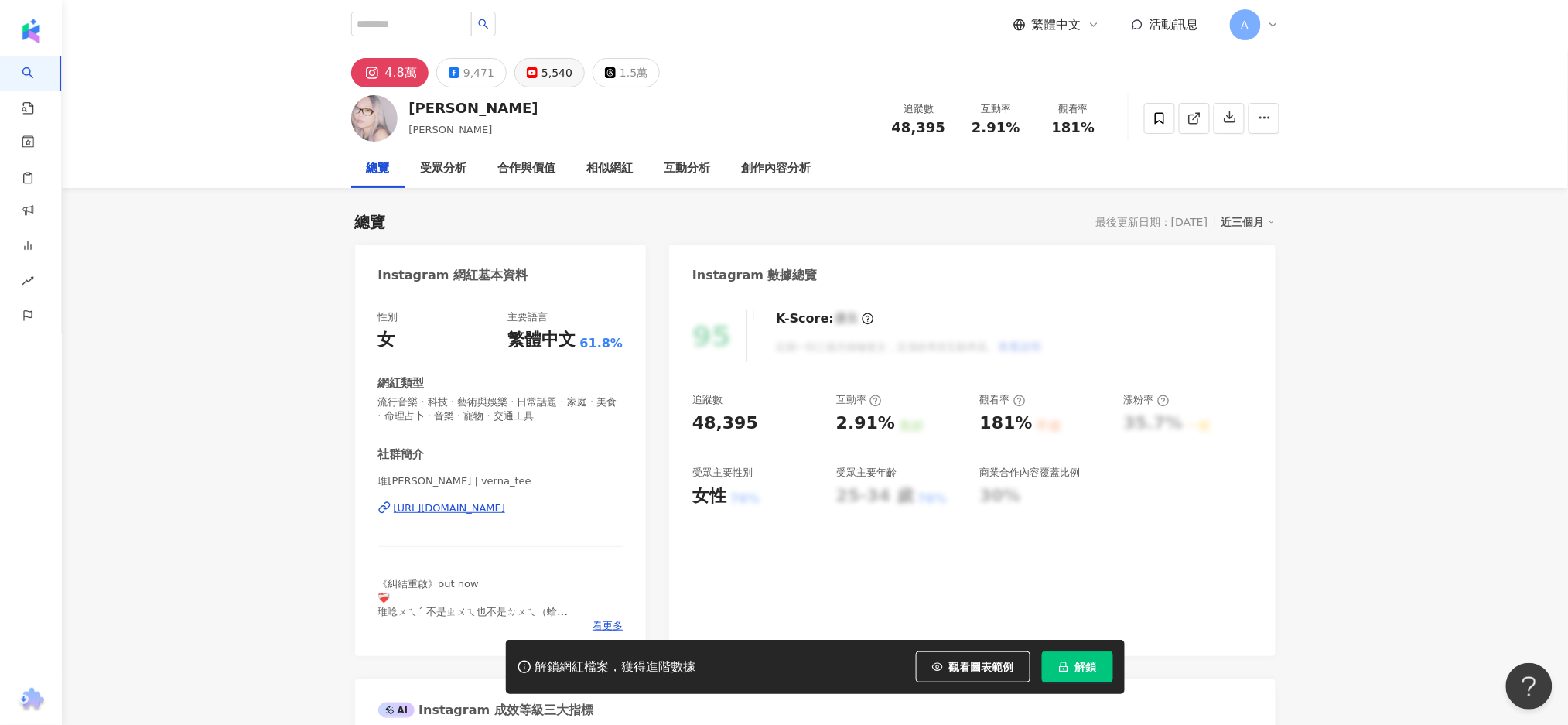
click at [541, 82] on div "5,540" at bounding box center [557, 72] width 31 height 21
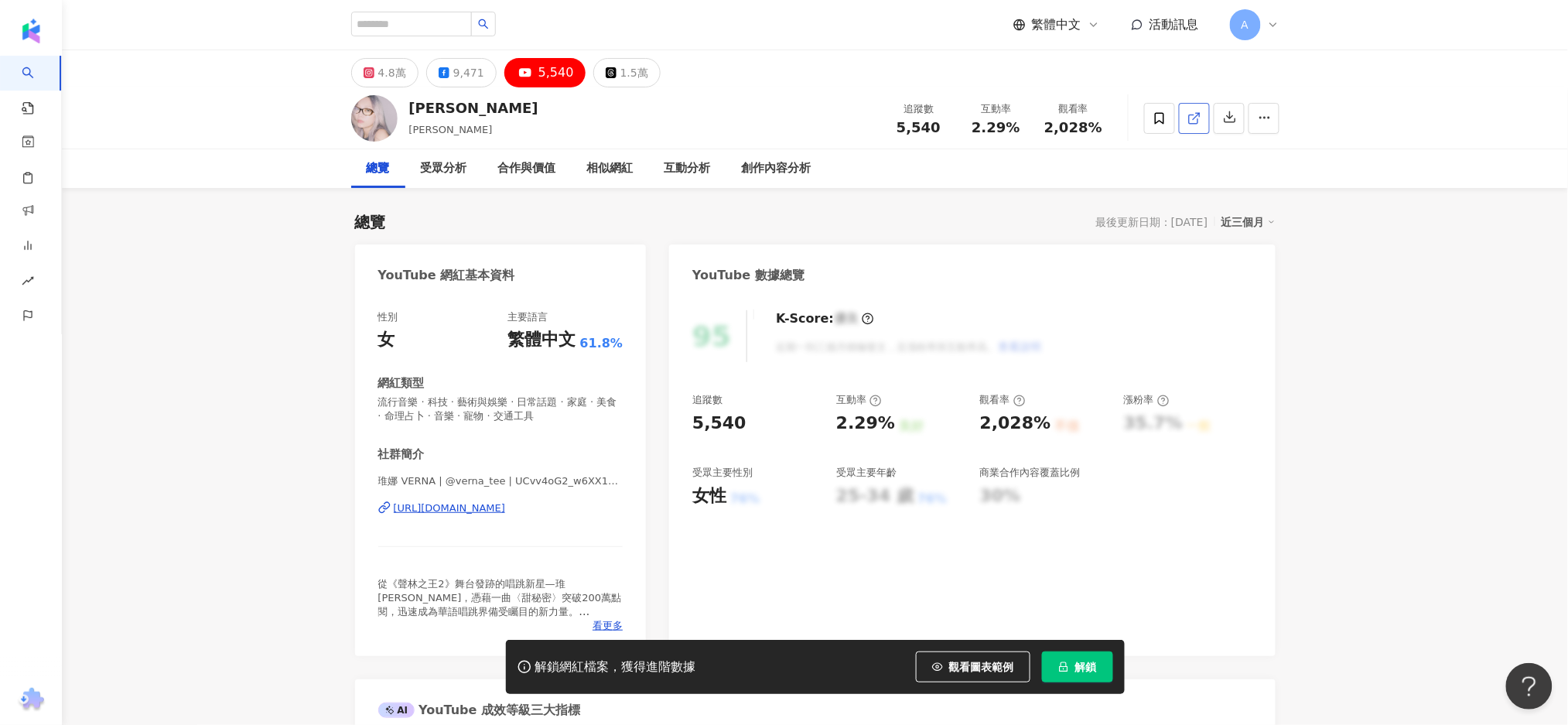
click at [1184, 123] on link at bounding box center [1195, 118] width 31 height 31
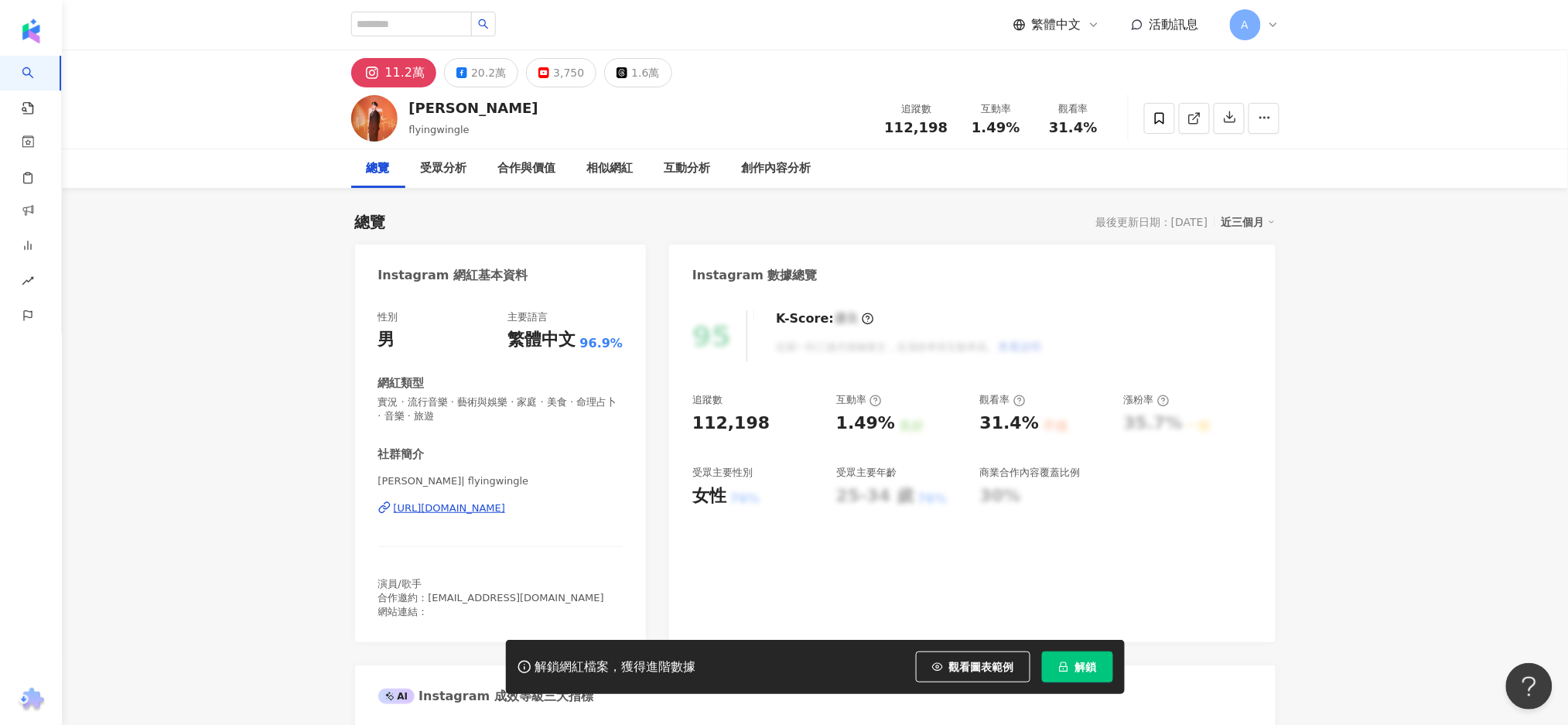
click at [553, 77] on div "3,750" at bounding box center [569, 72] width 31 height 21
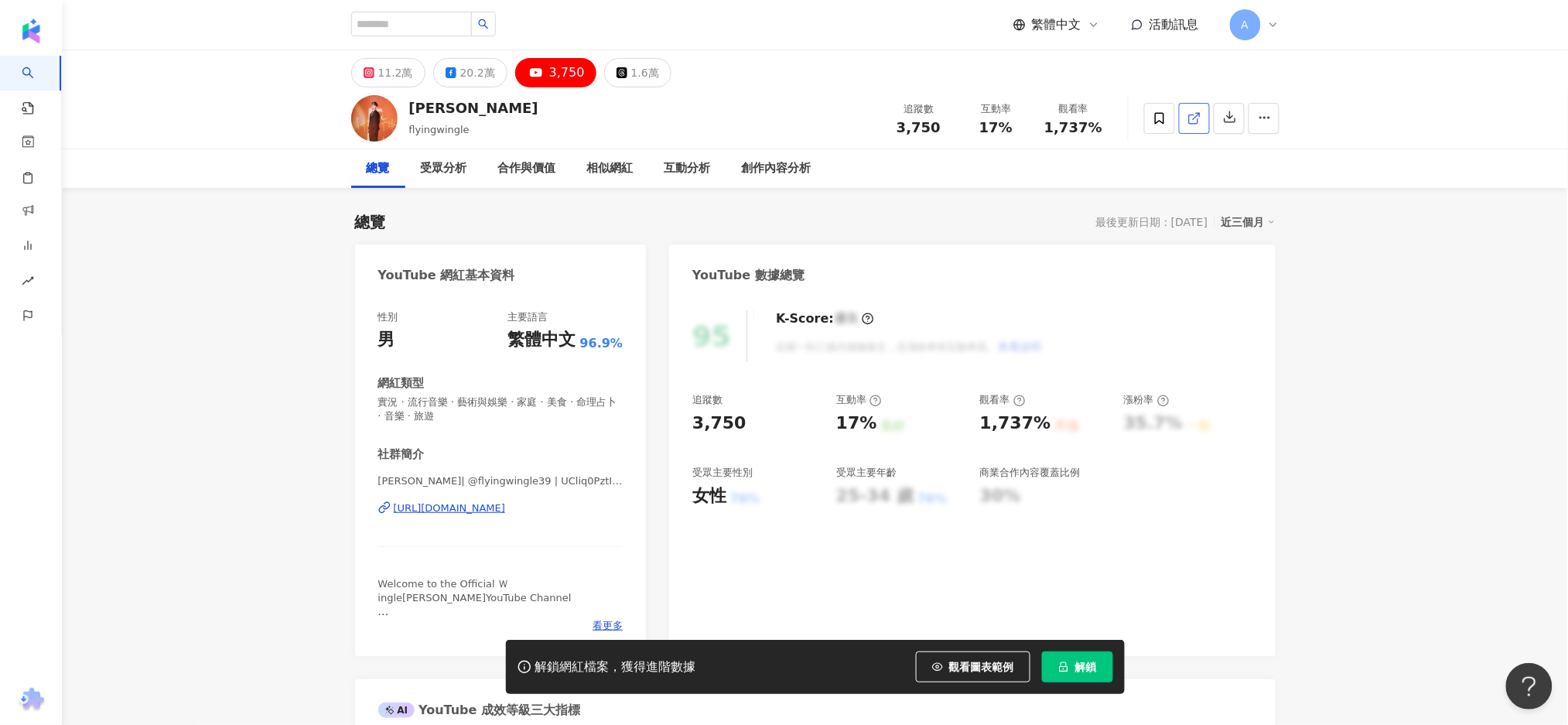
click at [1202, 114] on link at bounding box center [1195, 118] width 31 height 31
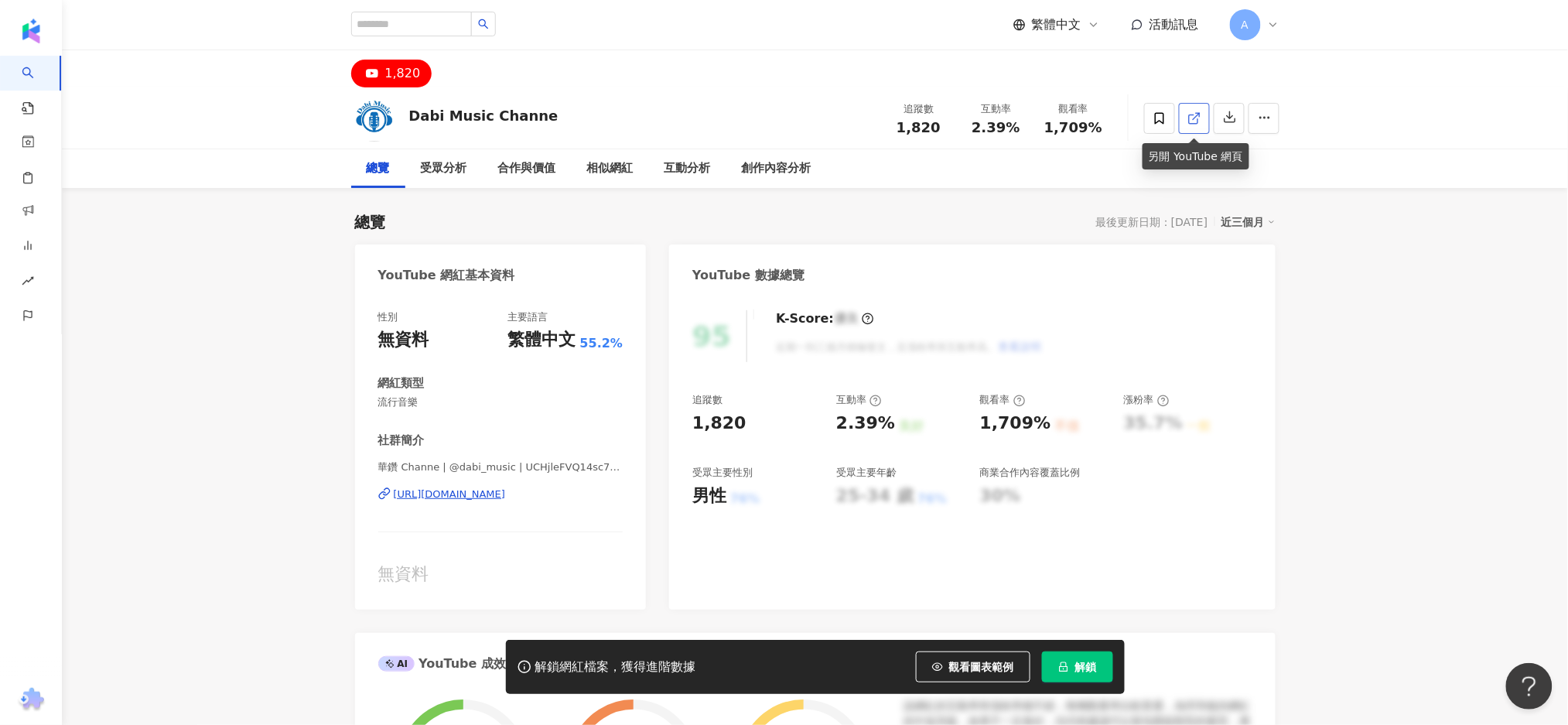
click at [1197, 118] on icon at bounding box center [1193, 118] width 9 height 9
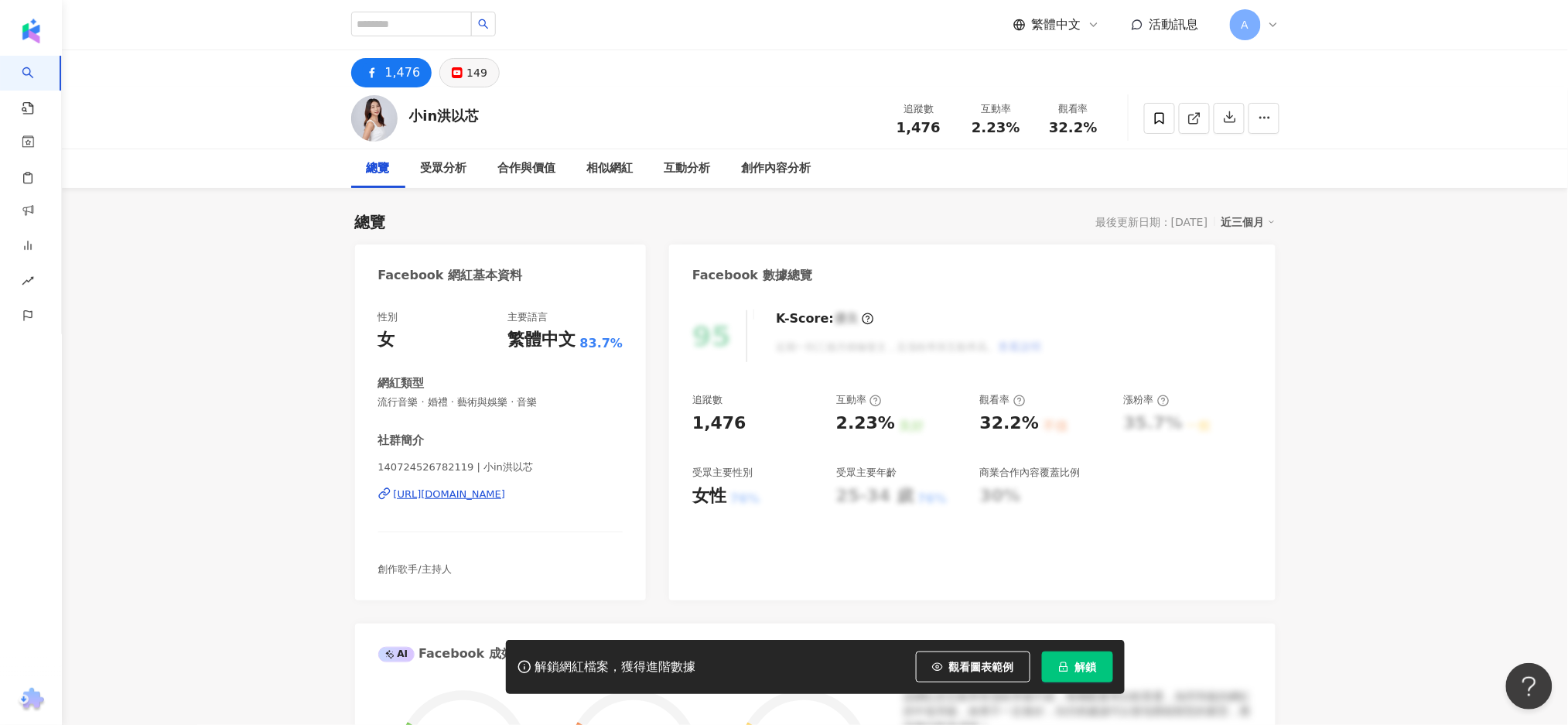
click at [481, 77] on div "149" at bounding box center [477, 72] width 21 height 21
click at [472, 71] on div "149" at bounding box center [477, 72] width 21 height 21
click at [451, 78] on icon at bounding box center [456, 72] width 11 height 11
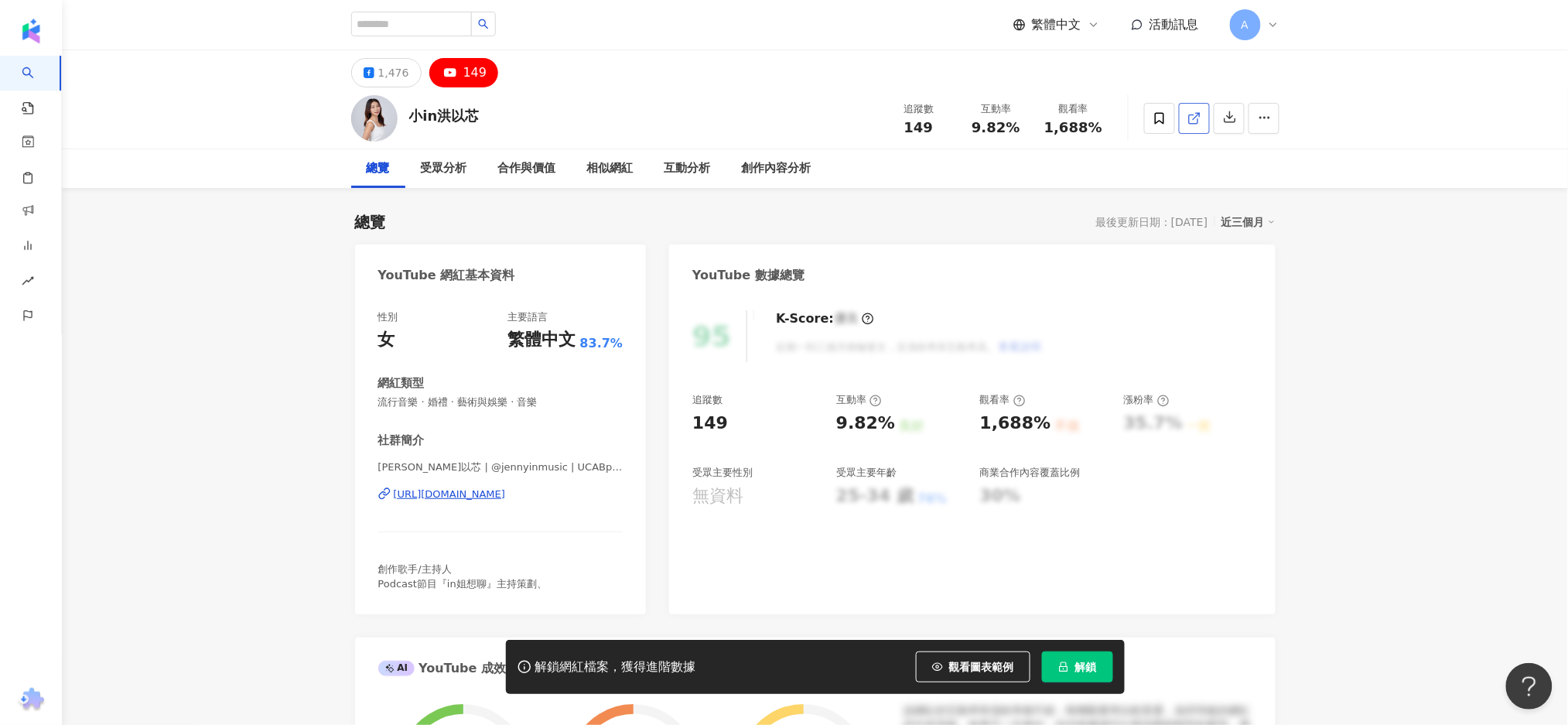
click at [479, 72] on div "149" at bounding box center [475, 72] width 24 height 21
click at [1197, 119] on icon at bounding box center [1193, 118] width 9 height 9
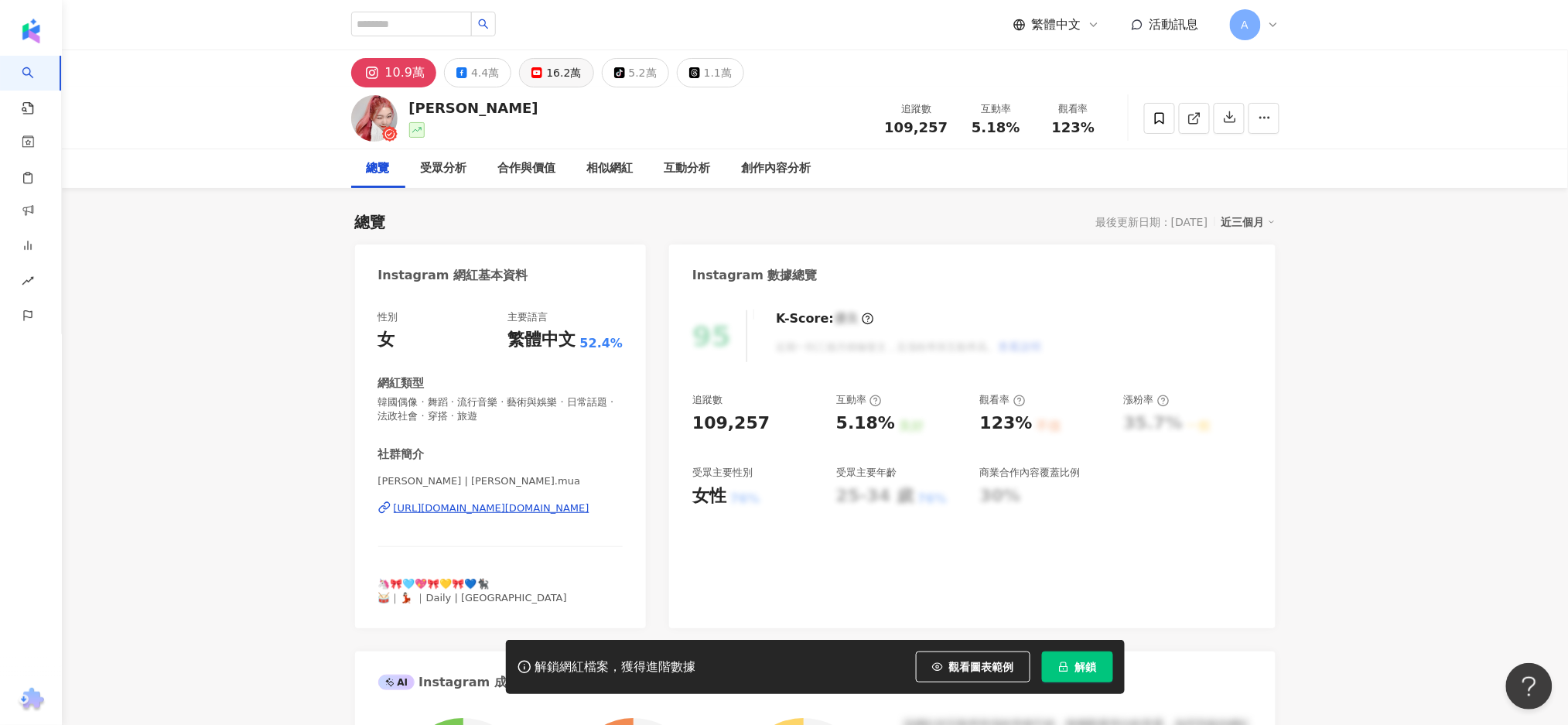
click at [537, 64] on button "16.2萬" at bounding box center [556, 72] width 74 height 29
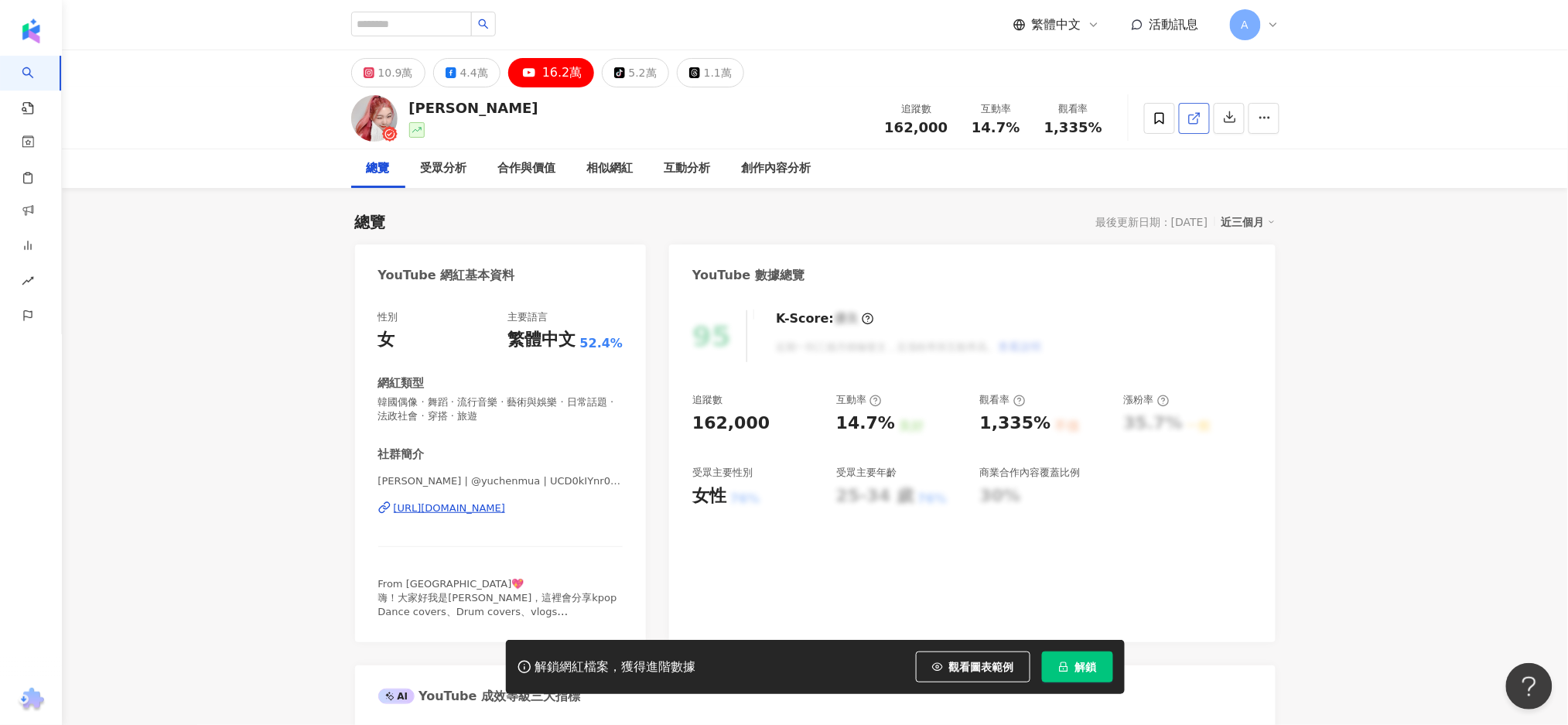
click at [1183, 112] on link at bounding box center [1195, 118] width 31 height 31
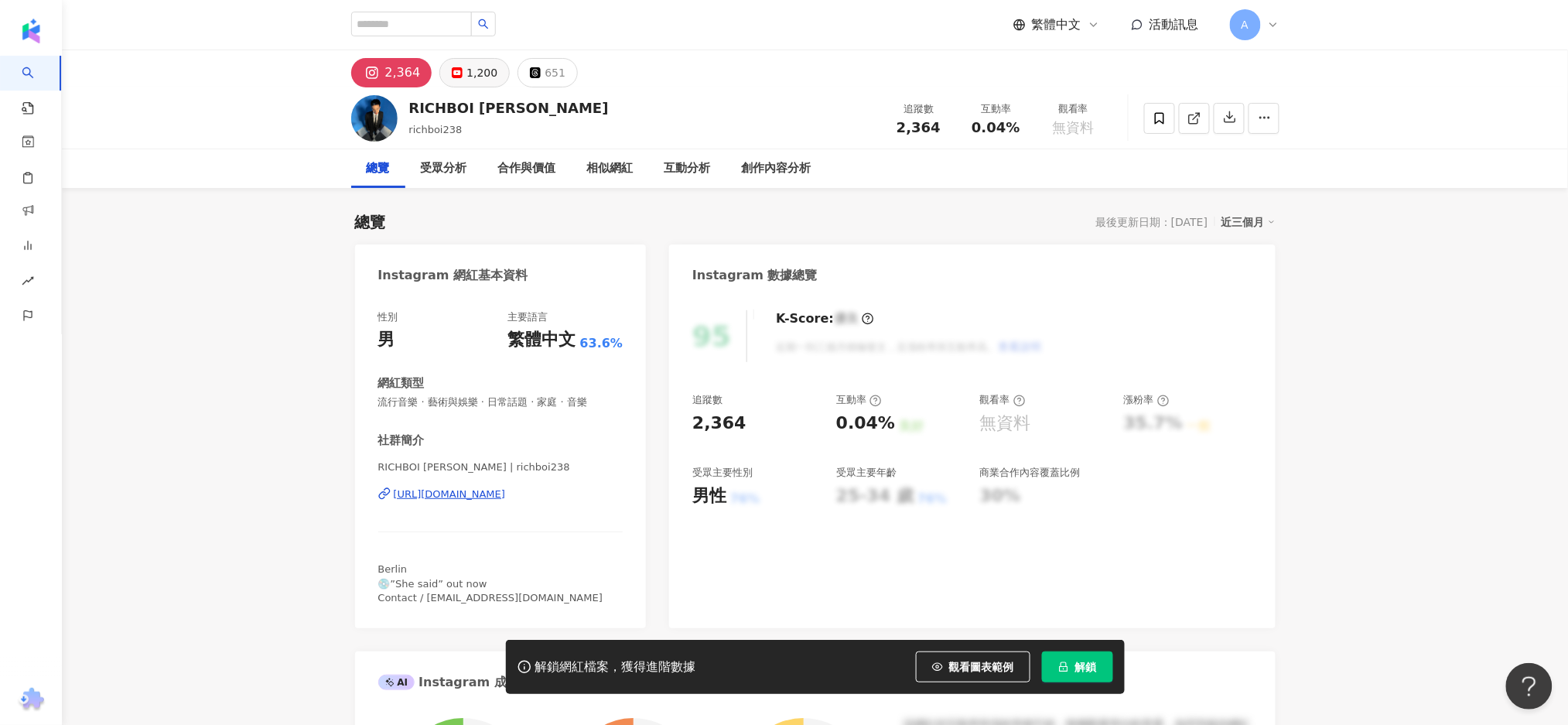
click at [451, 77] on icon at bounding box center [456, 72] width 11 height 11
click at [469, 77] on div "1,200" at bounding box center [483, 72] width 31 height 21
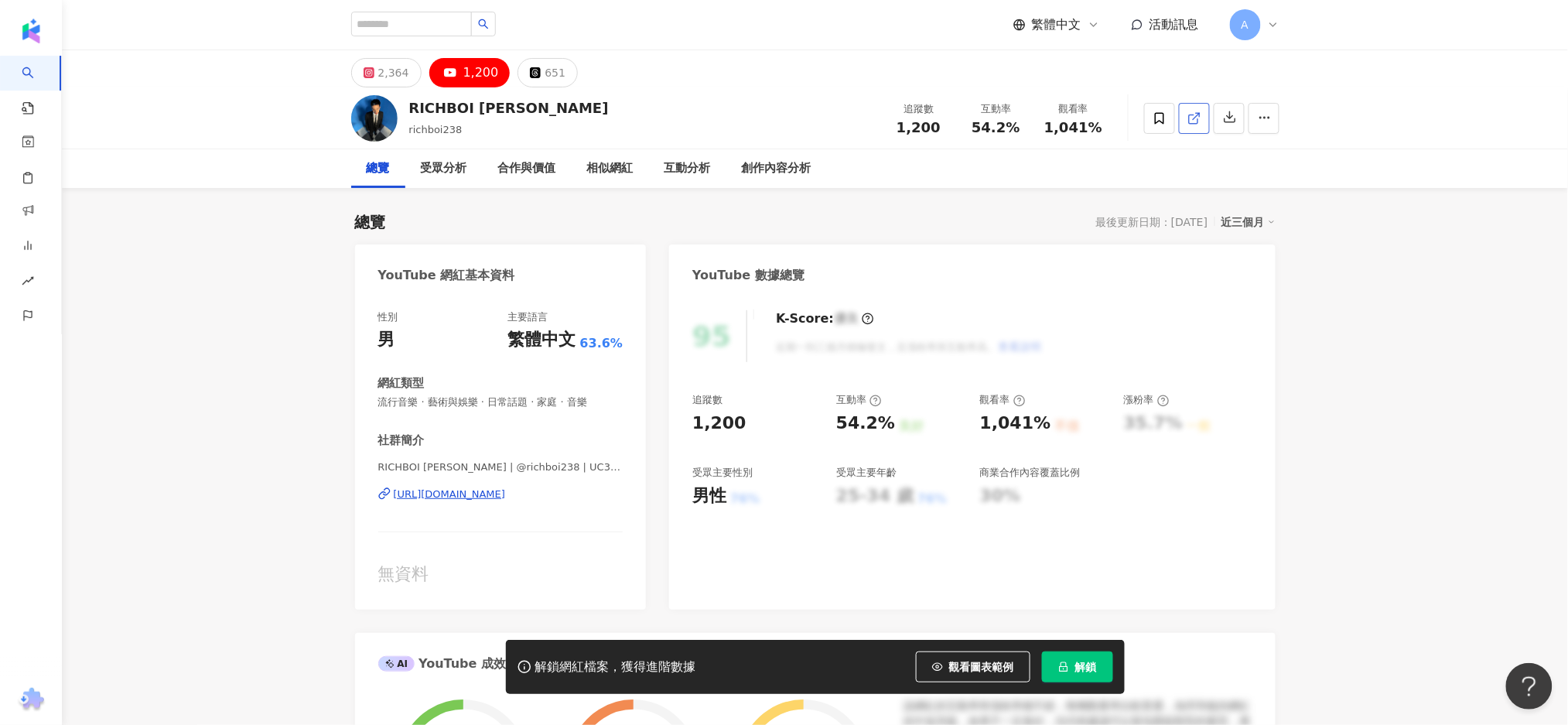
click at [1199, 116] on polyline at bounding box center [1198, 115] width 4 height 4
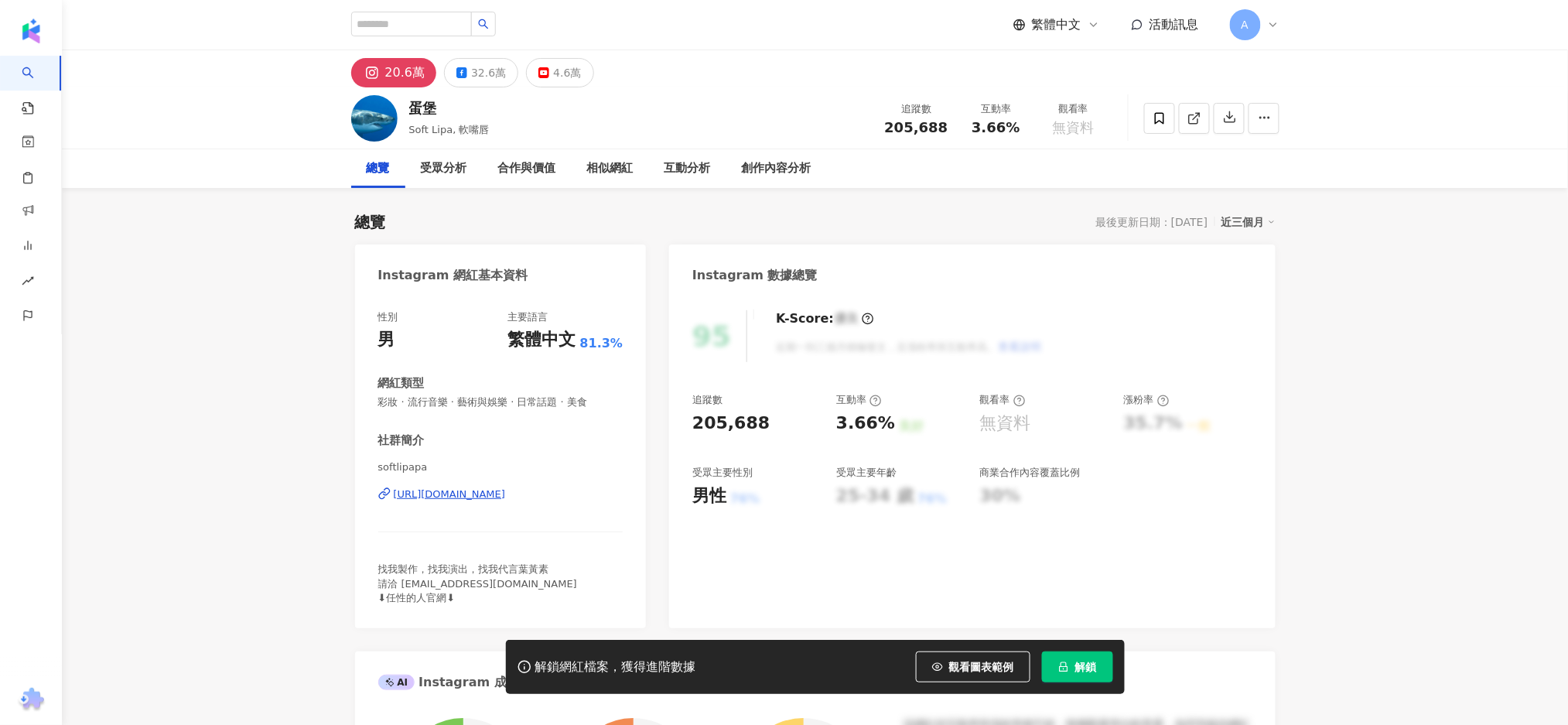
click at [553, 80] on div "4.6萬" at bounding box center [567, 72] width 28 height 21
click at [553, 68] on div "4.6萬" at bounding box center [567, 72] width 28 height 21
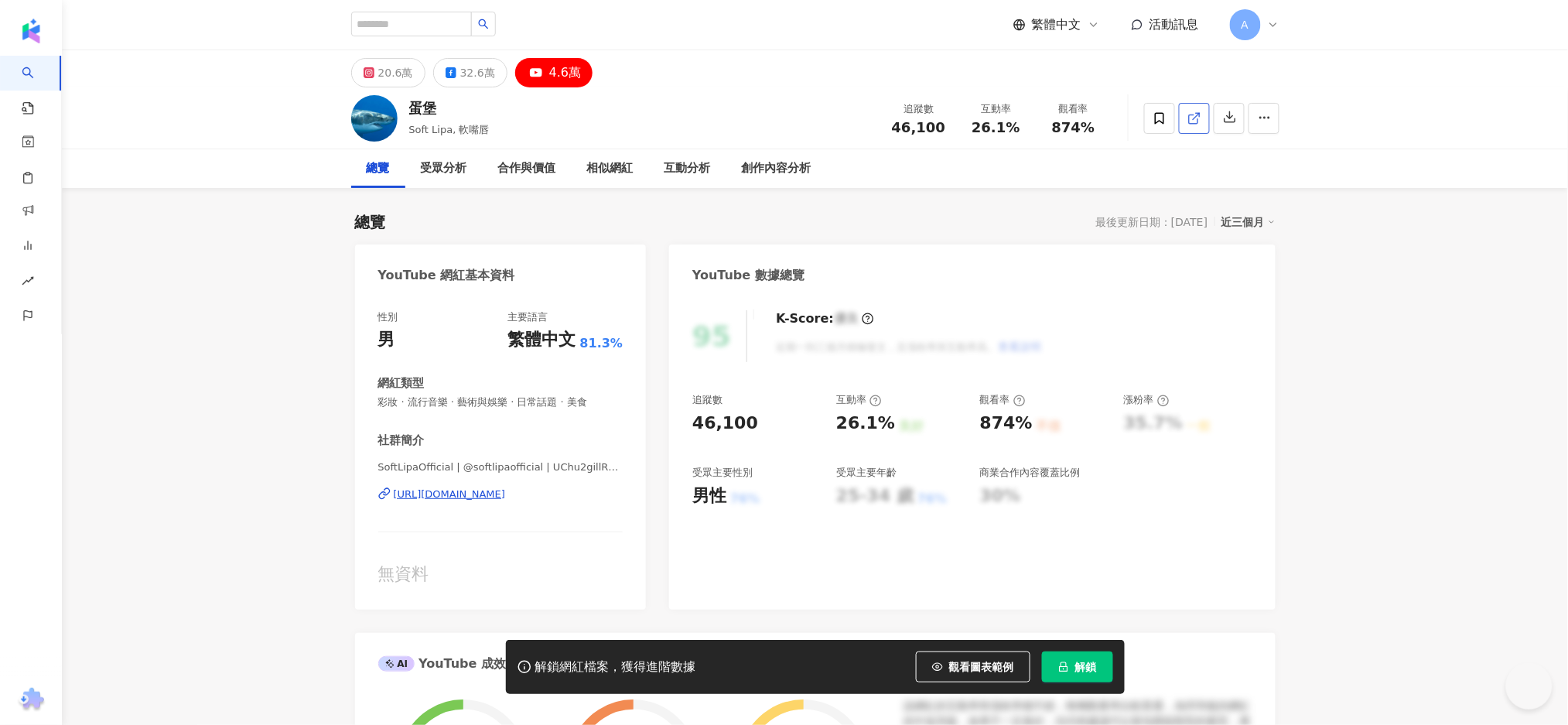
click at [1203, 123] on link at bounding box center [1195, 118] width 31 height 31
